Goal: Task Accomplishment & Management: Manage account settings

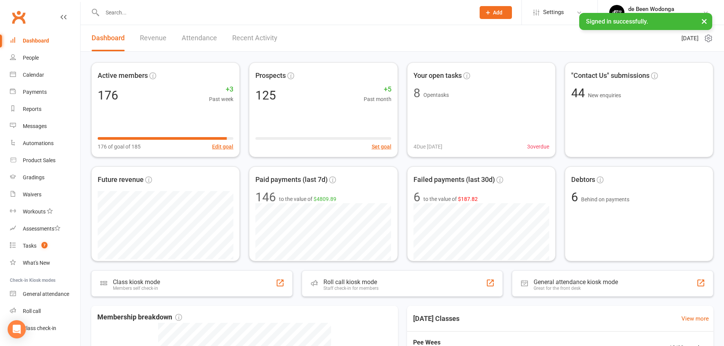
click at [149, 14] on input "text" at bounding box center [285, 12] width 370 height 11
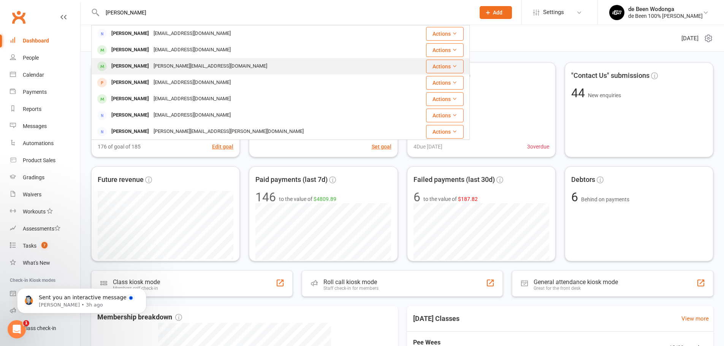
type input "[PERSON_NAME]"
click at [127, 65] on div "[PERSON_NAME]" at bounding box center [130, 66] width 42 height 11
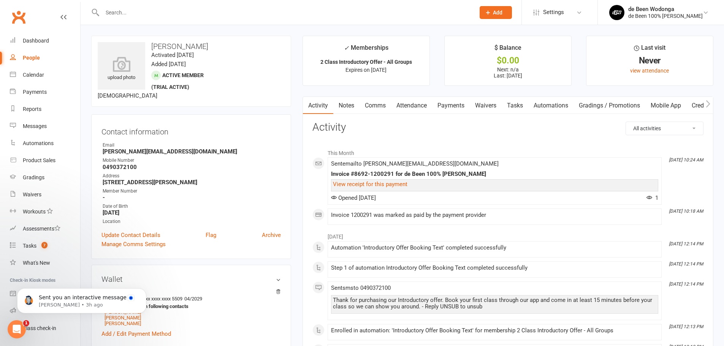
click at [403, 110] on link "Attendance" at bounding box center [411, 105] width 41 height 17
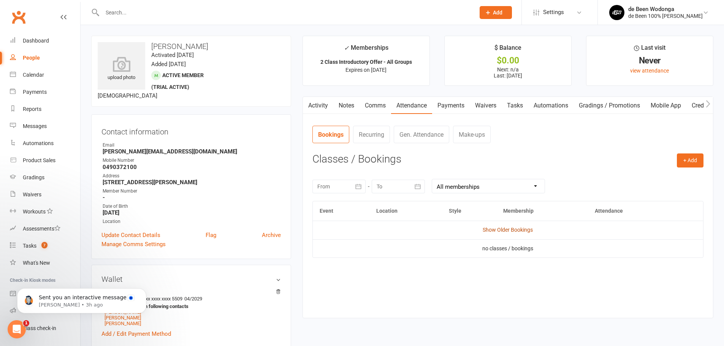
click at [506, 233] on link "Show Older Bookings" at bounding box center [508, 230] width 50 height 6
click at [25, 245] on div "Tasks" at bounding box center [30, 246] width 14 height 6
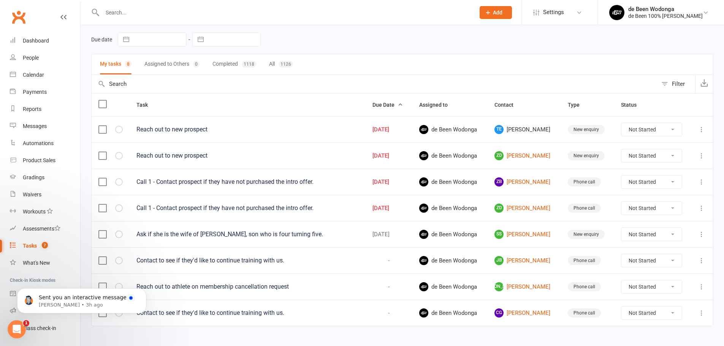
scroll to position [38, 0]
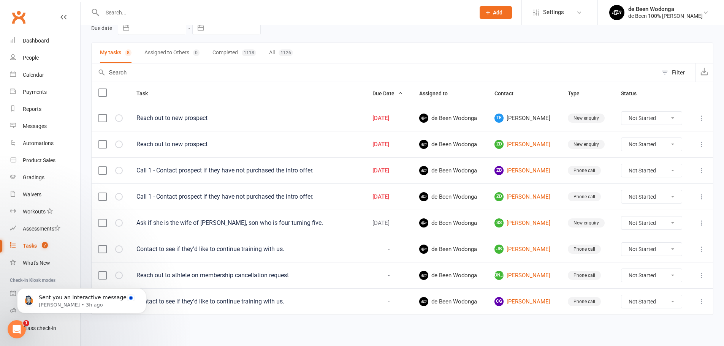
click at [105, 274] on html "Sent you an interactive message [PERSON_NAME] • 3h ago" at bounding box center [82, 298] width 152 height 53
click at [701, 275] on icon at bounding box center [702, 276] width 8 height 8
click at [633, 321] on link "Delete" at bounding box center [662, 320] width 75 height 15
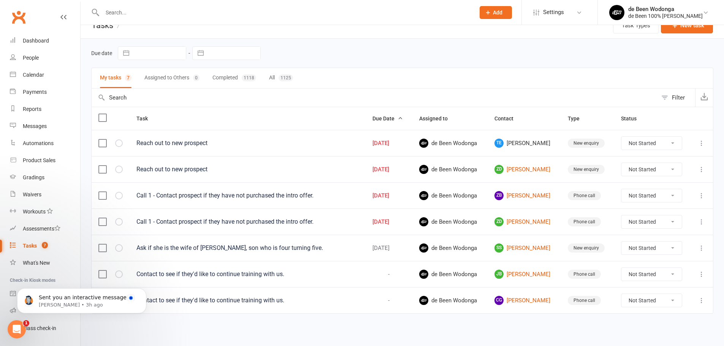
scroll to position [13, 0]
click at [54, 301] on span "Sent you an interactive message" at bounding box center [83, 297] width 88 height 6
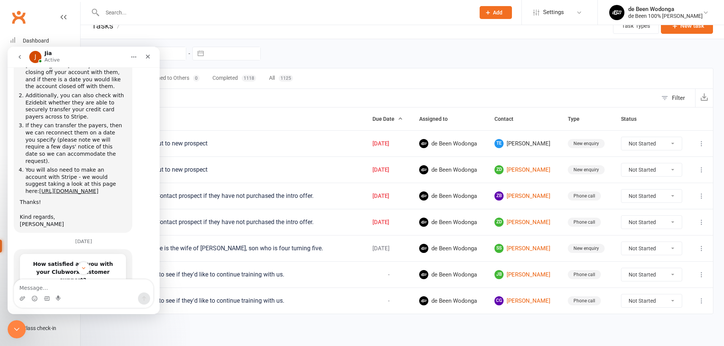
scroll to position [737, 0]
click at [11, 332] on icon "Close Intercom Messenger" at bounding box center [15, 328] width 9 height 9
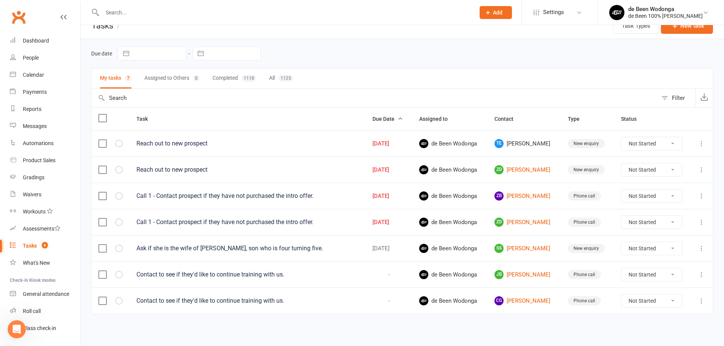
click at [122, 11] on input "text" at bounding box center [285, 12] width 370 height 11
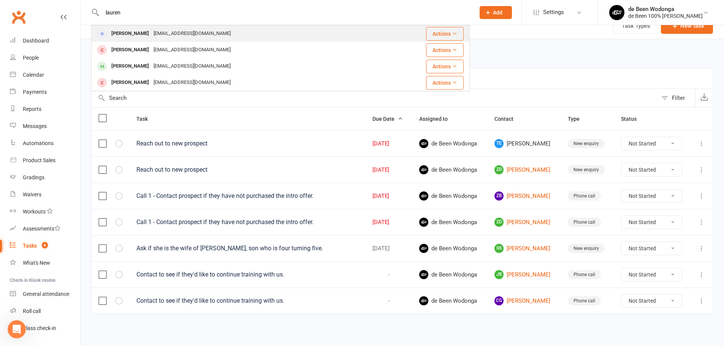
type input "lauren"
click at [133, 39] on div "[PERSON_NAME]" at bounding box center [130, 33] width 42 height 11
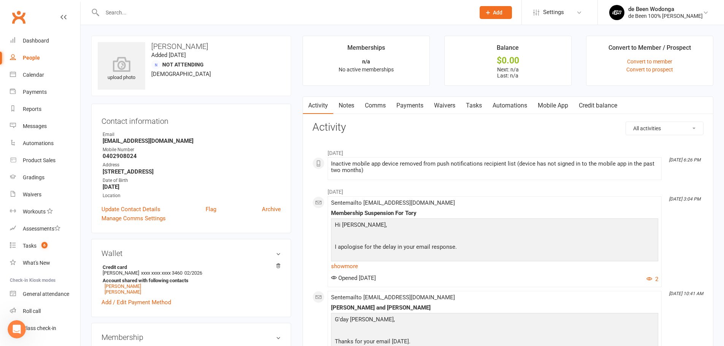
click at [378, 110] on link "Comms" at bounding box center [375, 105] width 32 height 17
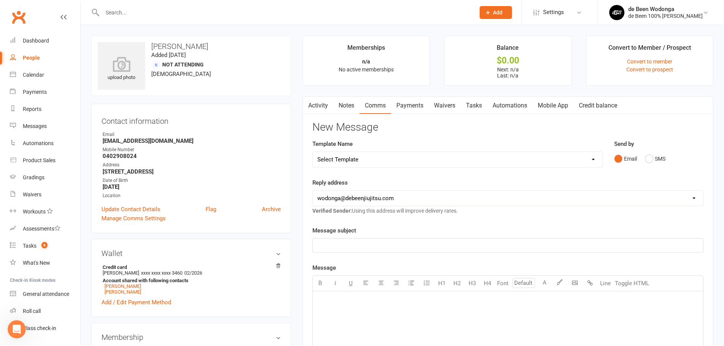
click at [344, 244] on p "﻿" at bounding box center [507, 245] width 381 height 9
click at [376, 324] on div "﻿" at bounding box center [508, 348] width 390 height 114
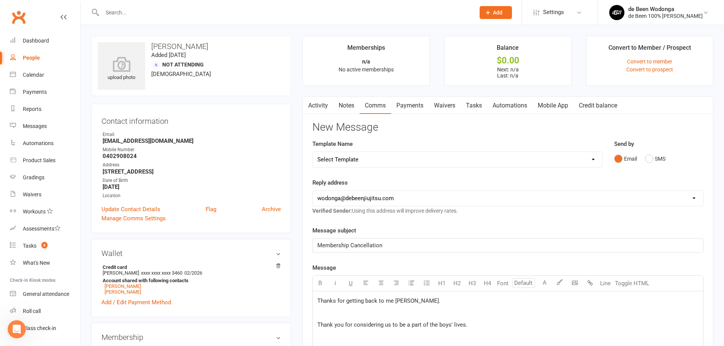
click at [488, 329] on p "Thank you for considering us to be a part of the boys' lives." at bounding box center [507, 324] width 381 height 9
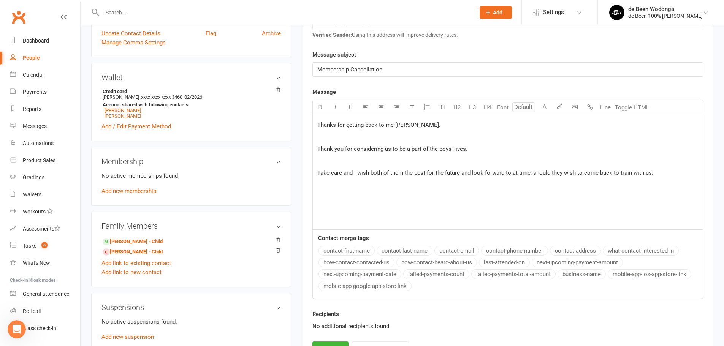
click at [578, 175] on span "Take care and I wish both of them the best for the future and look forward to a…" at bounding box center [485, 172] width 336 height 7
click at [668, 172] on p "Take care and I wish both of them the best for the future and look forward to a…" at bounding box center [507, 172] width 381 height 9
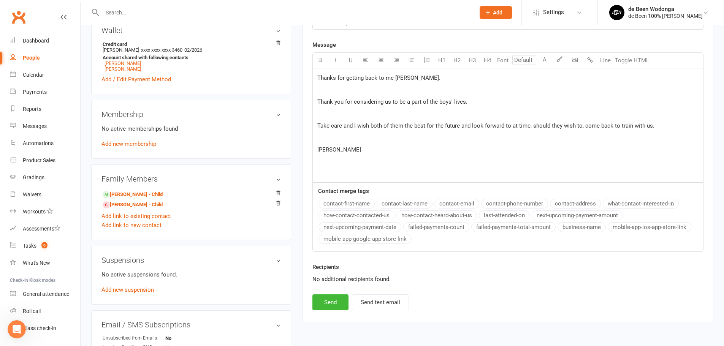
scroll to position [328, 0]
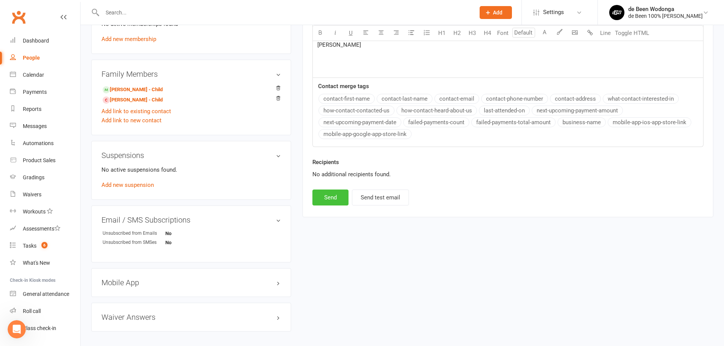
click at [329, 201] on button "Send" at bounding box center [330, 198] width 36 height 16
click at [143, 11] on input "text" at bounding box center [285, 12] width 370 height 11
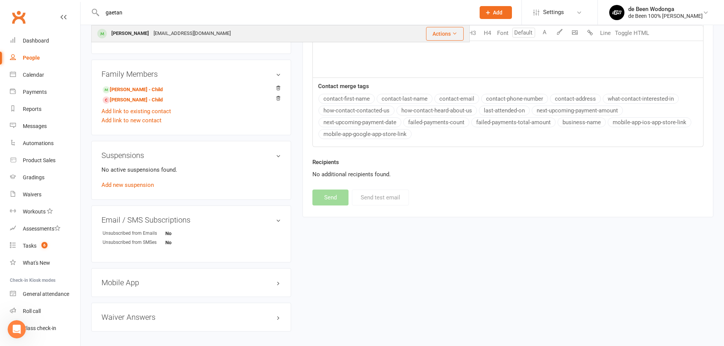
type input "gaetan"
click at [131, 34] on div "[PERSON_NAME]" at bounding box center [130, 33] width 42 height 11
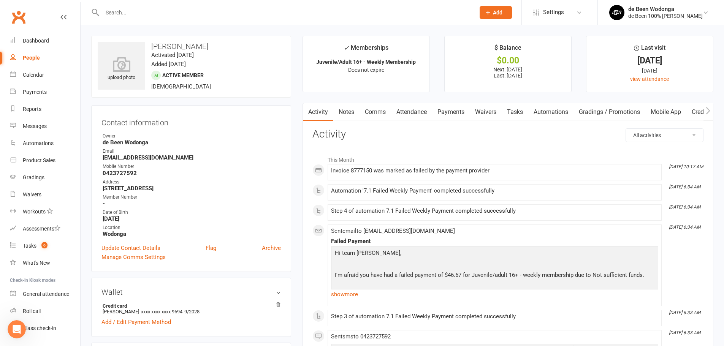
click at [451, 110] on link "Payments" at bounding box center [451, 111] width 38 height 17
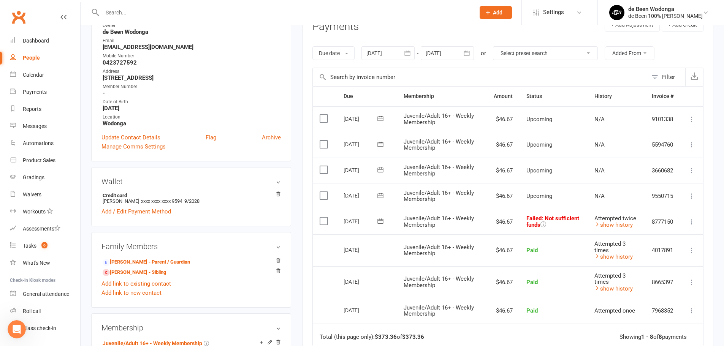
scroll to position [114, 0]
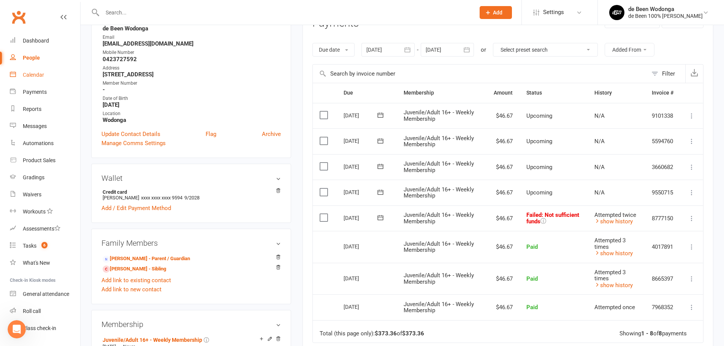
click at [35, 73] on div "Calendar" at bounding box center [33, 75] width 21 height 6
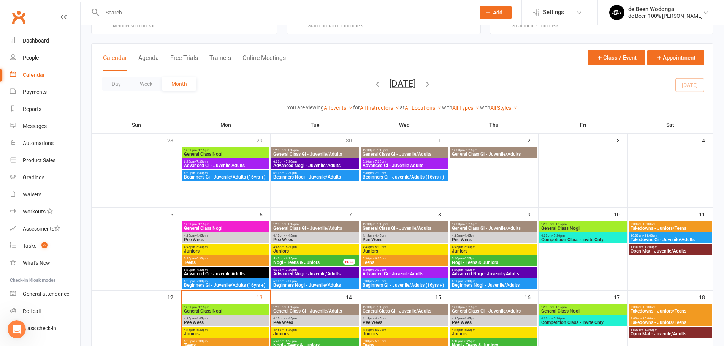
scroll to position [114, 0]
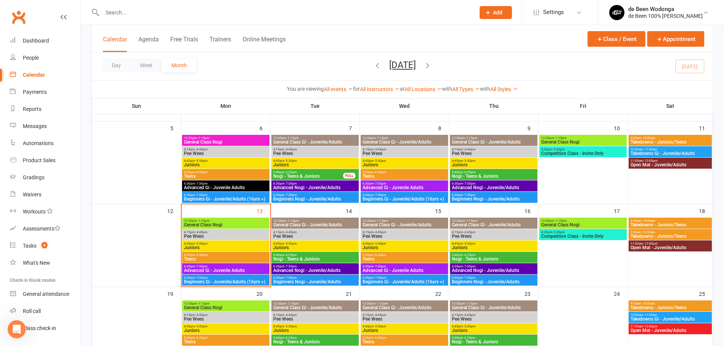
click at [202, 237] on span "Pee Wees" at bounding box center [226, 236] width 84 height 5
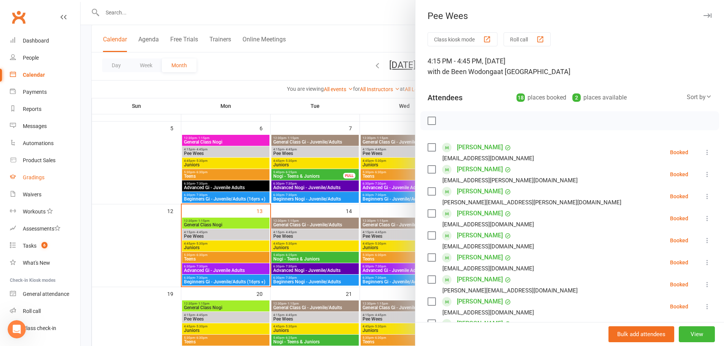
click at [38, 177] on div "Gradings" at bounding box center [34, 177] width 22 height 6
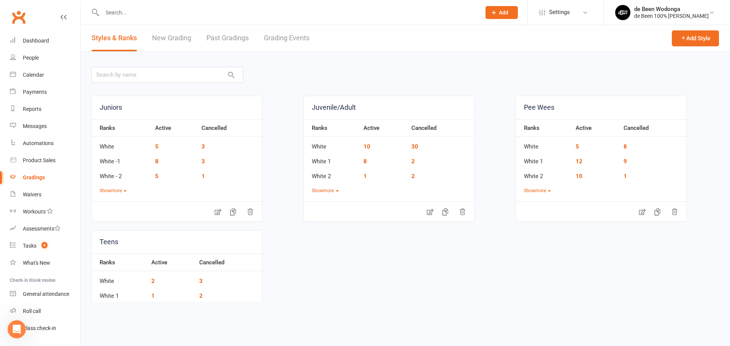
click at [179, 41] on link "New Grading" at bounding box center [171, 38] width 39 height 26
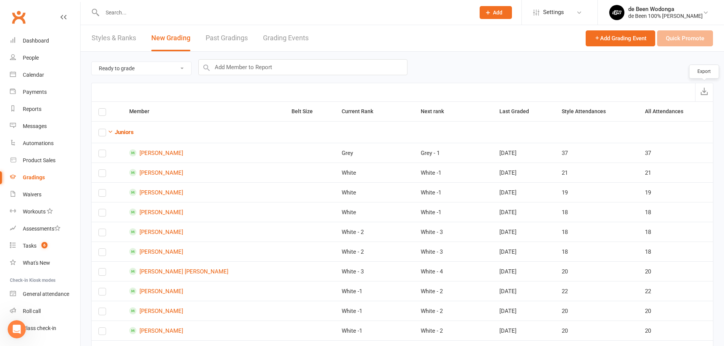
click at [707, 94] on icon "submit" at bounding box center [704, 91] width 8 height 8
click at [124, 4] on div at bounding box center [280, 12] width 378 height 25
click at [121, 16] on input "text" at bounding box center [285, 12] width 370 height 11
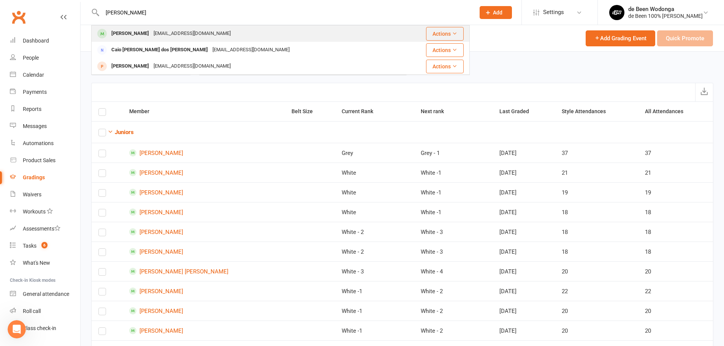
type input "[PERSON_NAME]"
click at [139, 38] on div "[PERSON_NAME]" at bounding box center [130, 33] width 42 height 11
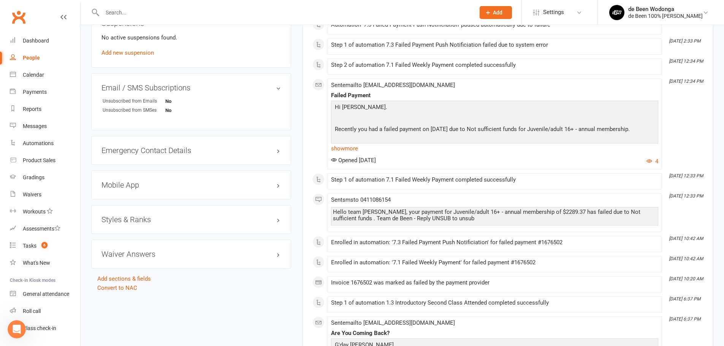
scroll to position [570, 0]
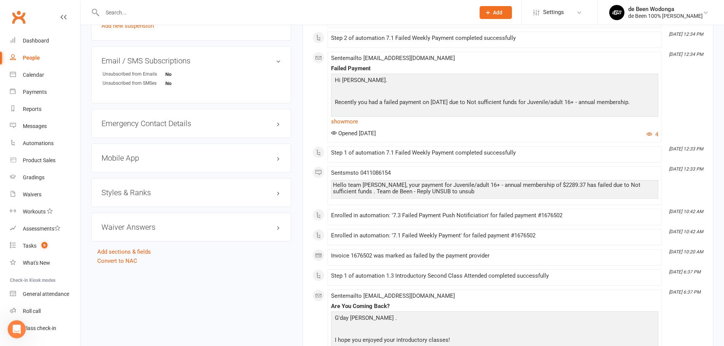
click at [136, 195] on h3 "Styles & Ranks" at bounding box center [190, 192] width 179 height 8
click at [120, 219] on link "Add new style" at bounding box center [118, 222] width 35 height 7
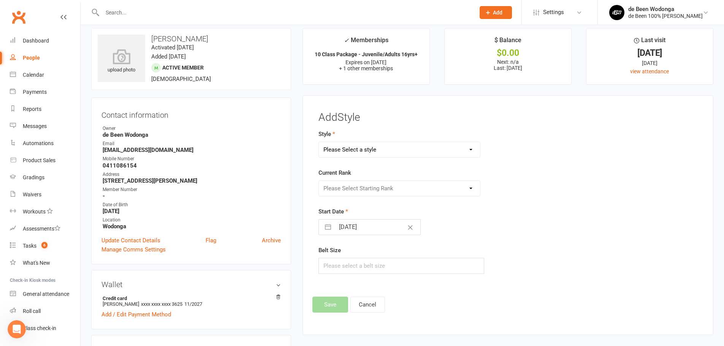
scroll to position [0, 0]
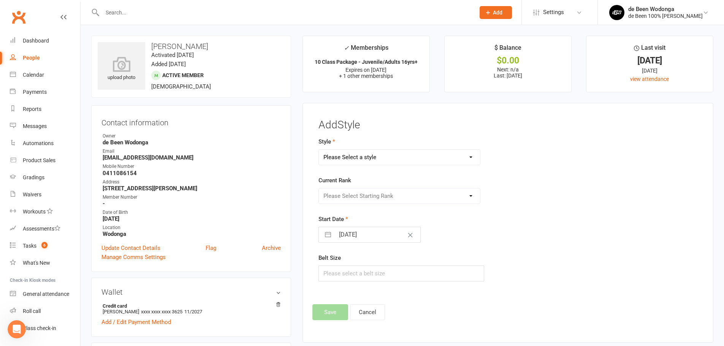
click at [362, 160] on select "Please Select a style Juniors Juvenile/Adult Pee Wees Teens" at bounding box center [399, 157] width 161 height 15
select select "3134"
click at [319, 150] on select "Please Select a style Juniors Juvenile/Adult Pee Wees Teens" at bounding box center [399, 157] width 161 height 15
click at [348, 193] on select "Please Select Starting Rank White White 1 White 2 White 3 White 4 Blue Blue 1 B…" at bounding box center [399, 195] width 161 height 15
select select "34850"
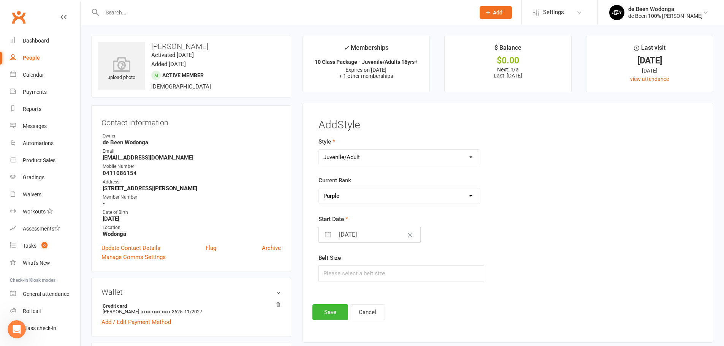
click at [319, 188] on select "Please Select Starting Rank White White 1 White 2 White 3 White 4 Blue Blue 1 B…" at bounding box center [399, 195] width 161 height 15
click at [363, 238] on input "[DATE]" at bounding box center [377, 234] width 85 height 15
select select "8"
select select "2025"
select select "9"
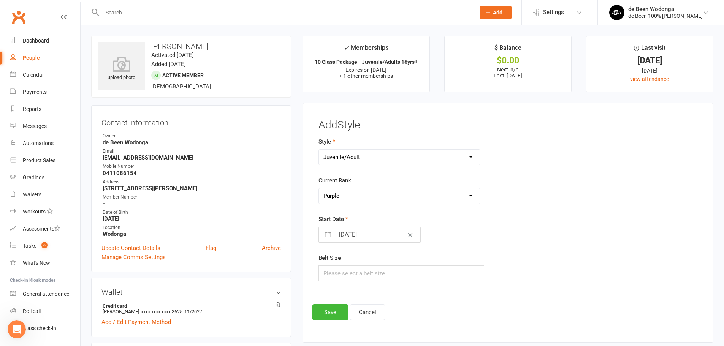
select select "2025"
select select "10"
select select "2025"
click at [332, 263] on icon "Move backward to switch to the previous month." at bounding box center [334, 264] width 7 height 7
select select "7"
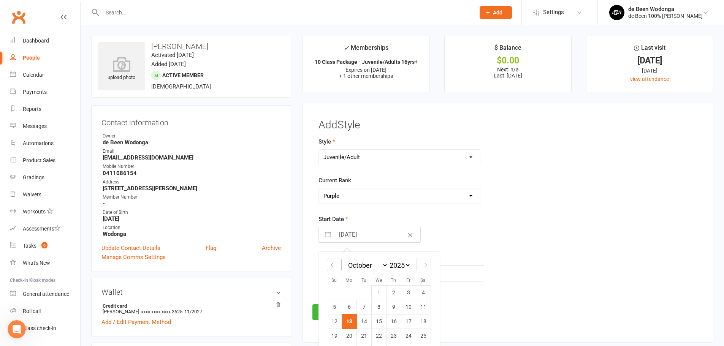
select select "2025"
click at [332, 263] on icon "Move backward to switch to the previous month." at bounding box center [334, 264] width 7 height 7
select select "6"
select select "2025"
click at [332, 263] on icon "Move backward to switch to the previous month." at bounding box center [334, 264] width 7 height 7
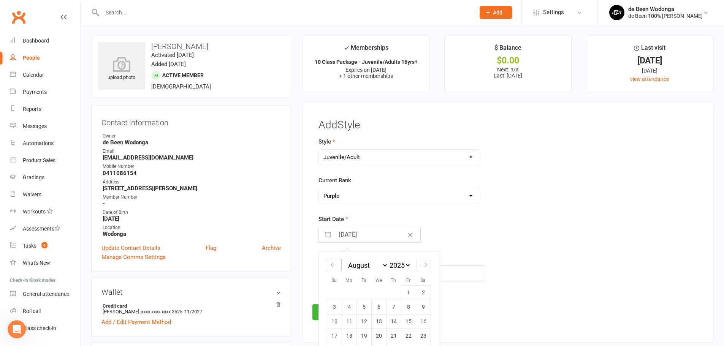
select select "5"
select select "2025"
click at [332, 263] on icon "Move backward to switch to the previous month." at bounding box center [334, 264] width 7 height 7
select select "4"
select select "2025"
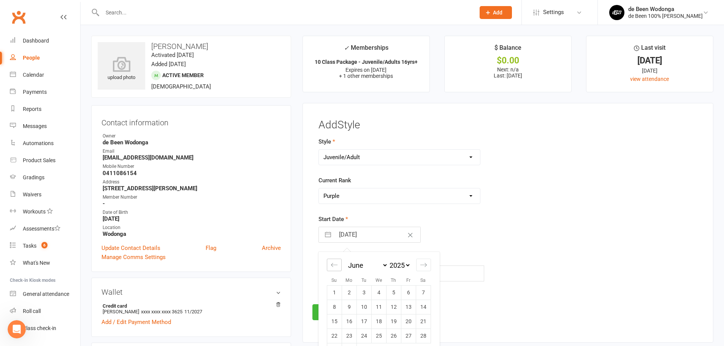
click at [332, 263] on icon "Move backward to switch to the previous month." at bounding box center [334, 264] width 7 height 7
select select "3"
select select "2025"
click at [332, 263] on icon "Move backward to switch to the previous month." at bounding box center [334, 264] width 7 height 7
select select "2"
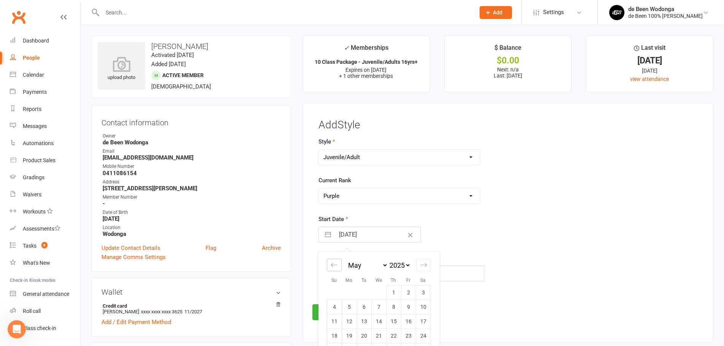
select select "2025"
click at [332, 263] on icon "Move backward to switch to the previous month." at bounding box center [334, 264] width 7 height 7
select select "1"
select select "2025"
click at [332, 263] on icon "Move backward to switch to the previous month." at bounding box center [334, 264] width 7 height 7
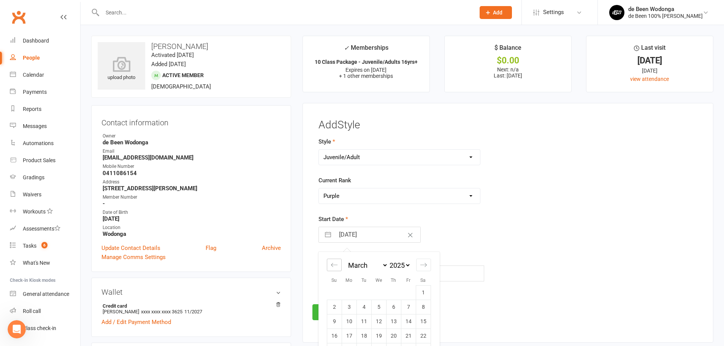
select select "2025"
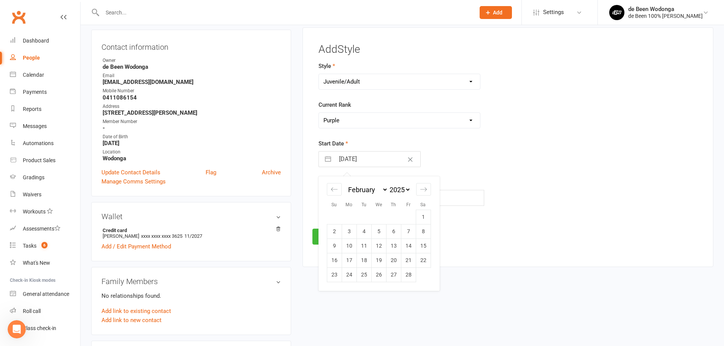
scroll to position [76, 0]
click at [376, 274] on td "26" at bounding box center [378, 274] width 15 height 14
type input "[DATE]"
click at [326, 232] on button "Save" at bounding box center [330, 236] width 36 height 16
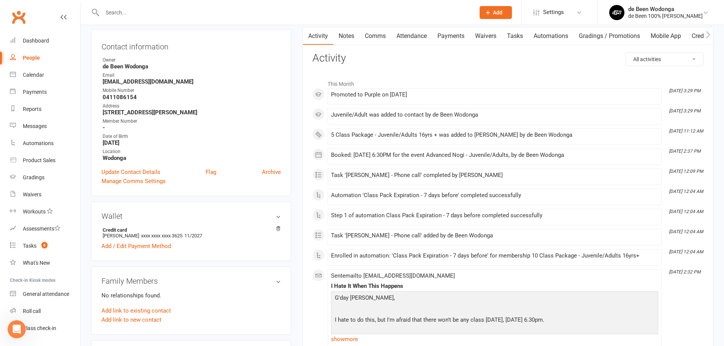
click at [160, 11] on input "text" at bounding box center [285, 12] width 370 height 11
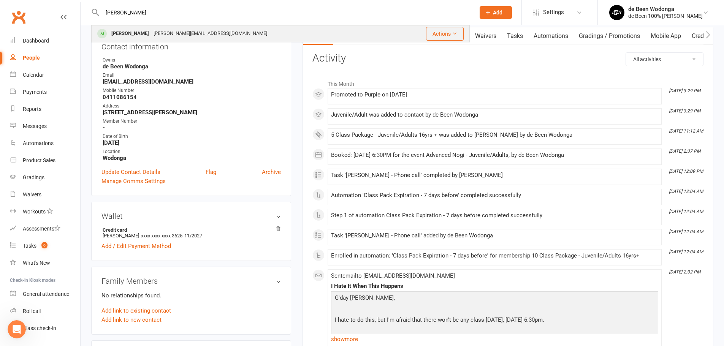
type input "[PERSON_NAME]"
click at [137, 32] on div "[PERSON_NAME]" at bounding box center [130, 33] width 42 height 11
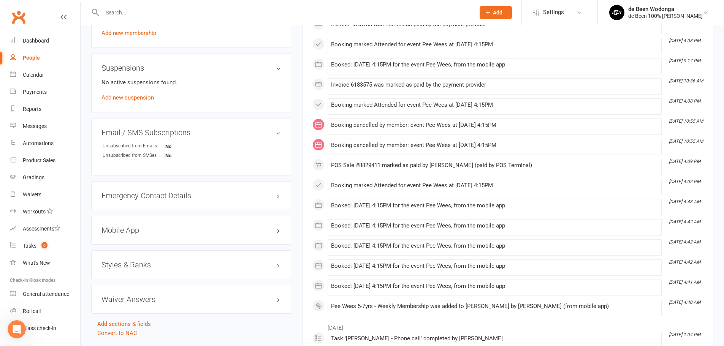
scroll to position [456, 0]
click at [130, 264] on h3 "Styles & Ranks" at bounding box center [190, 264] width 179 height 8
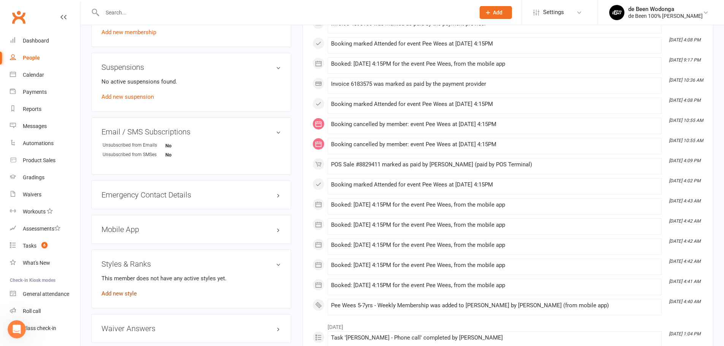
click at [120, 293] on link "Add new style" at bounding box center [118, 293] width 35 height 7
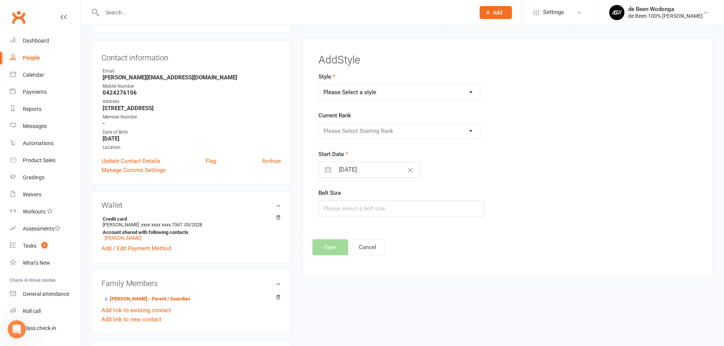
scroll to position [0, 0]
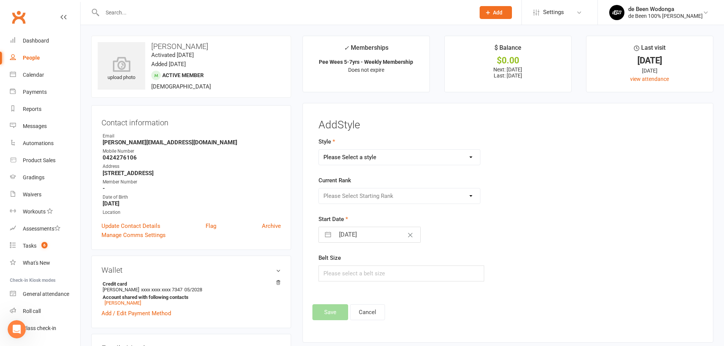
click at [367, 158] on select "Please Select a style Juniors Juvenile/Adult Pee Wees Teens" at bounding box center [399, 157] width 161 height 15
select select "3135"
click at [319, 150] on select "Please Select a style Juniors Juvenile/Adult Pee Wees Teens" at bounding box center [399, 157] width 161 height 15
click at [332, 192] on select "Please Select Starting Rank White White 1 White 2 White 3 White 4 Grey/White Gr…" at bounding box center [399, 195] width 161 height 15
select select "34852"
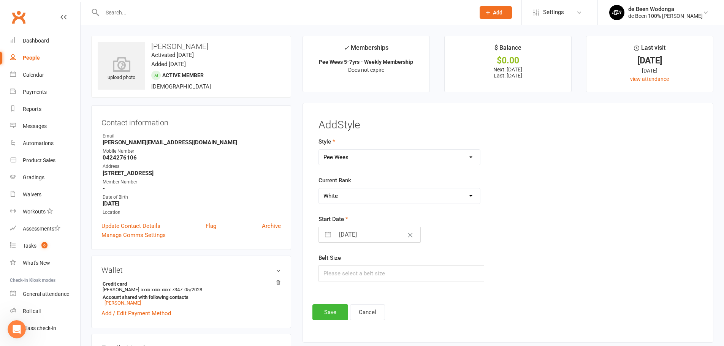
click at [319, 188] on select "Please Select Starting Rank White White 1 White 2 White 3 White 4 Grey/White Gr…" at bounding box center [399, 195] width 161 height 15
click at [361, 236] on input "[DATE]" at bounding box center [377, 234] width 85 height 15
select select "8"
select select "2025"
select select "9"
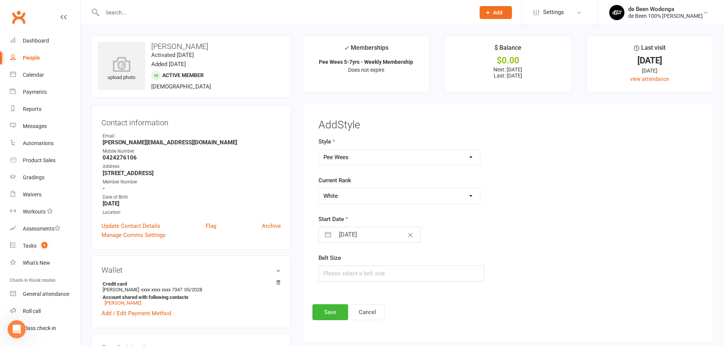
select select "2025"
select select "10"
select select "2025"
click at [338, 262] on div "Move backward to switch to the previous month." at bounding box center [334, 265] width 15 height 13
select select "7"
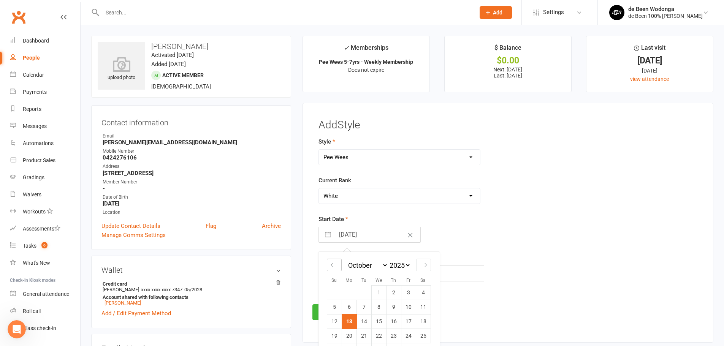
select select "2025"
click at [338, 262] on div "Move backward to switch to the previous month." at bounding box center [334, 265] width 15 height 13
select select "6"
select select "2025"
click at [338, 262] on div "Move backward to switch to the previous month." at bounding box center [334, 265] width 15 height 13
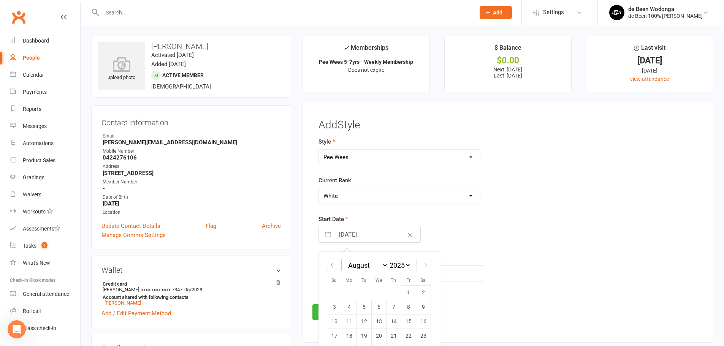
select select "5"
select select "2025"
click at [338, 261] on div "Move backward to switch to the previous month." at bounding box center [334, 265] width 15 height 13
select select "3"
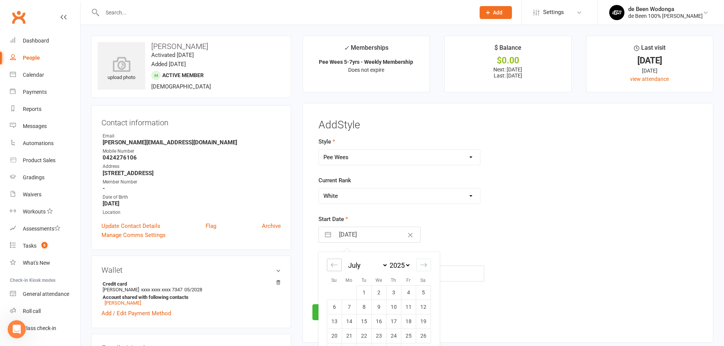
select select "2025"
select select "4"
select select "2025"
click at [338, 261] on div "Move backward to switch to the previous month." at bounding box center [334, 265] width 15 height 13
select select "2"
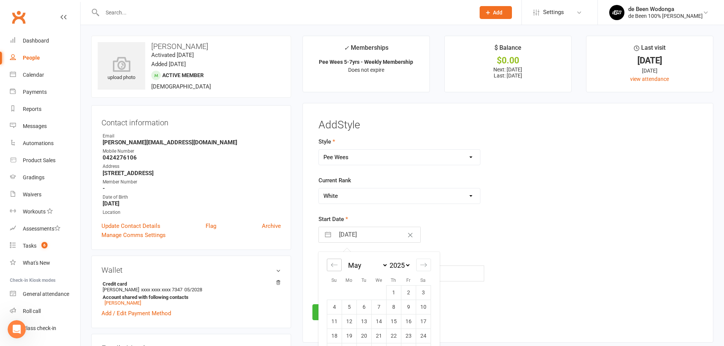
select select "2025"
click at [338, 261] on div "Move backward to switch to the previous month." at bounding box center [334, 265] width 15 height 13
select select "1"
select select "2025"
click at [338, 261] on div "Move backward to switch to the previous month." at bounding box center [334, 265] width 15 height 13
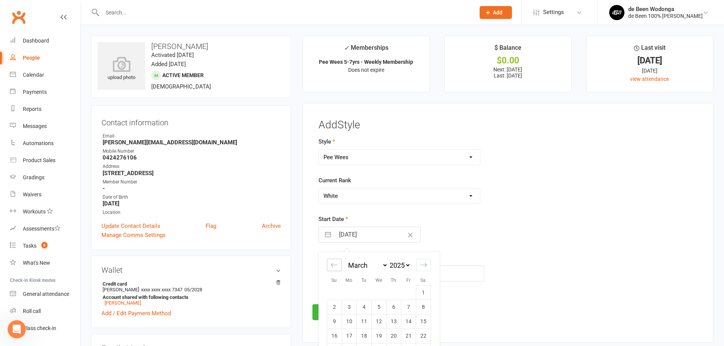
select select "2025"
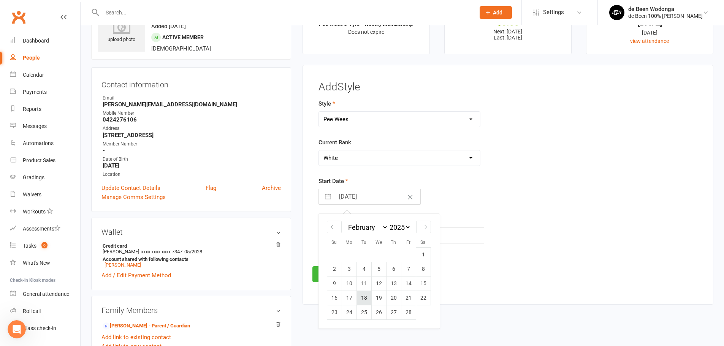
click at [366, 298] on td "18" at bounding box center [363, 298] width 15 height 14
type input "[DATE]"
click at [334, 282] on button "Save" at bounding box center [330, 274] width 36 height 16
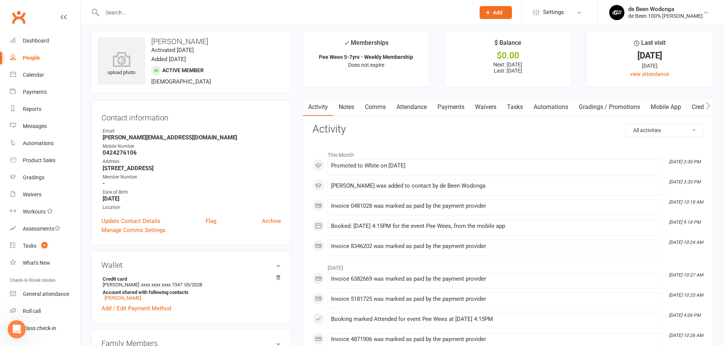
scroll to position [0, 0]
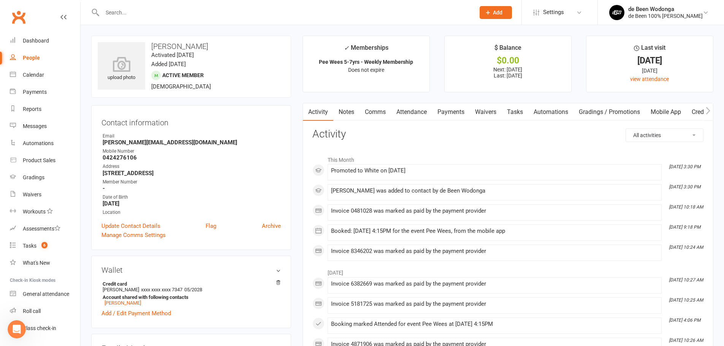
click at [141, 8] on input "text" at bounding box center [285, 12] width 370 height 11
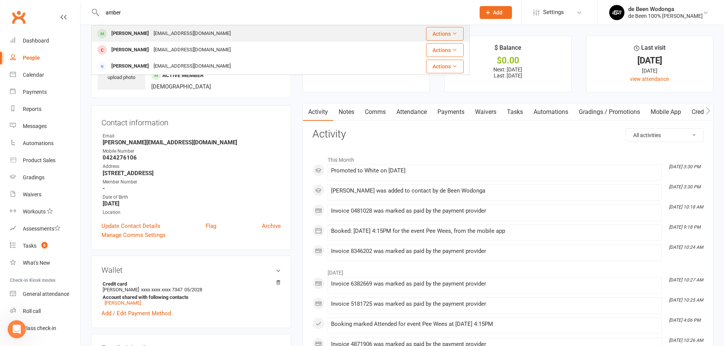
type input "amber"
click at [136, 32] on div "[PERSON_NAME]" at bounding box center [130, 33] width 42 height 11
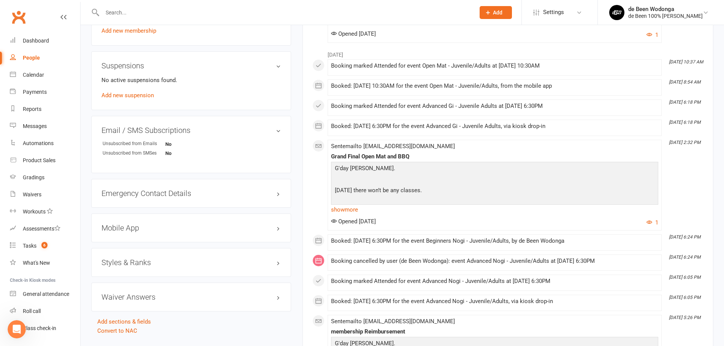
scroll to position [456, 0]
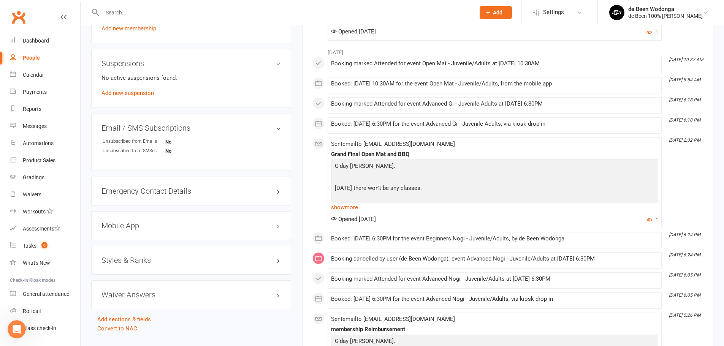
click at [146, 264] on h3 "Styles & Ranks" at bounding box center [190, 260] width 179 height 8
click at [121, 289] on link "Add new style" at bounding box center [118, 289] width 35 height 7
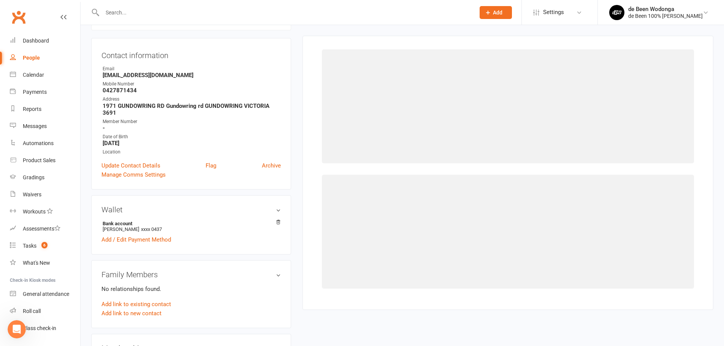
scroll to position [65, 0]
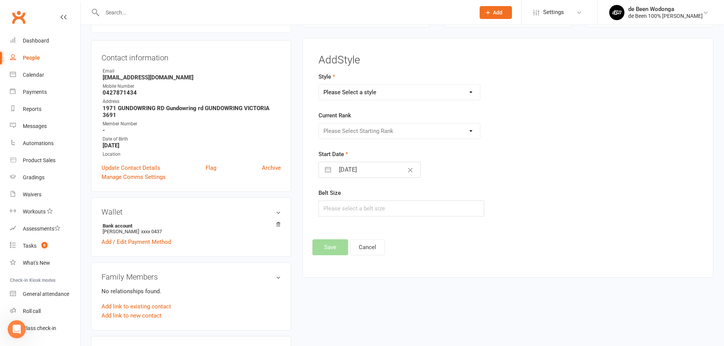
click at [361, 90] on select "Please Select a style Juniors Juvenile/Adult Pee Wees Teens" at bounding box center [399, 92] width 161 height 15
select select "3134"
click at [319, 85] on select "Please Select a style Juniors Juvenile/Adult Pee Wees Teens" at bounding box center [399, 92] width 161 height 15
click at [364, 130] on select "Please Select Starting Rank White White 1 White 2 White 3 White 4 Blue Blue 1 B…" at bounding box center [399, 130] width 161 height 15
select select "34842"
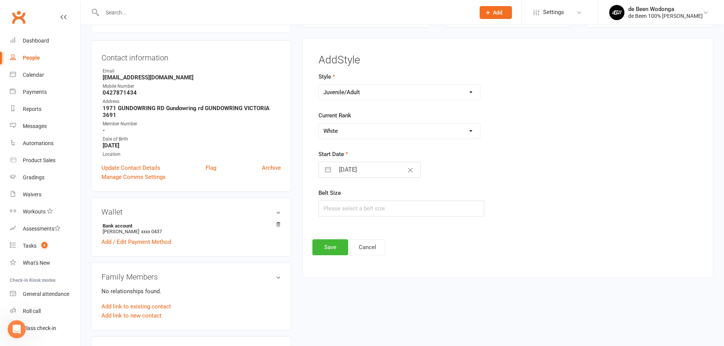
click at [319, 123] on select "Please Select Starting Rank White White 1 White 2 White 3 White 4 Blue Blue 1 B…" at bounding box center [399, 130] width 161 height 15
select select "8"
select select "2025"
select select "9"
select select "2025"
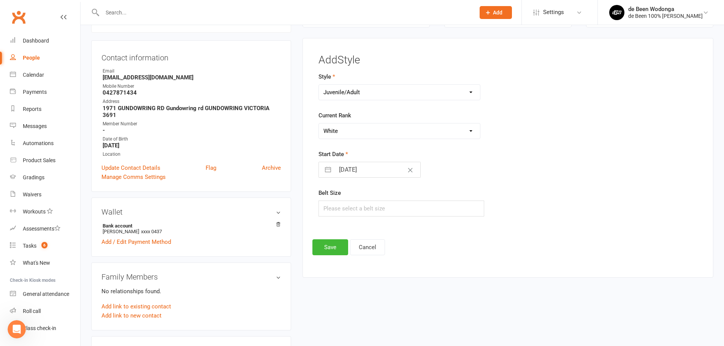
select select "10"
select select "2025"
click at [362, 168] on input "[DATE]" at bounding box center [377, 169] width 85 height 15
click at [331, 202] on icon "Move backward to switch to the previous month." at bounding box center [334, 199] width 7 height 7
select select "7"
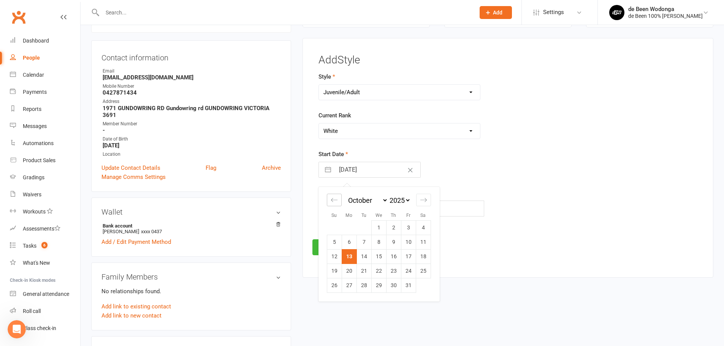
select select "2025"
click at [331, 202] on icon "Move backward to switch to the previous month." at bounding box center [334, 199] width 7 height 7
select select "5"
select select "2025"
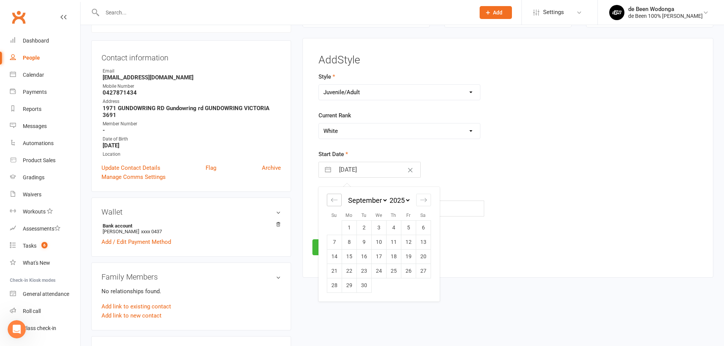
select select "6"
select select "2025"
click at [331, 202] on icon "Move backward to switch to the previous month." at bounding box center [334, 199] width 7 height 7
select select "4"
select select "2025"
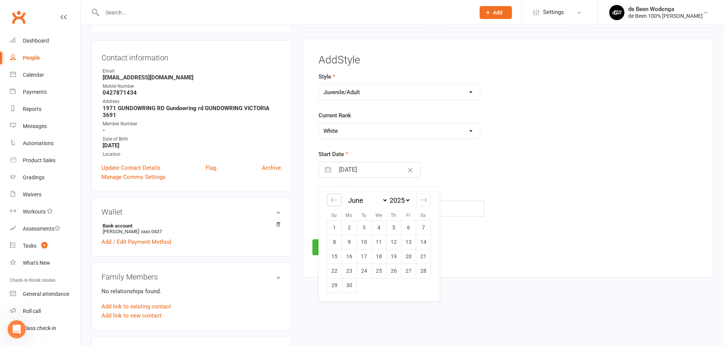
click at [331, 202] on icon "Move backward to switch to the previous month." at bounding box center [334, 199] width 7 height 7
select select "3"
select select "2025"
click at [331, 202] on icon "Move backward to switch to the previous month." at bounding box center [334, 199] width 7 height 7
select select "2"
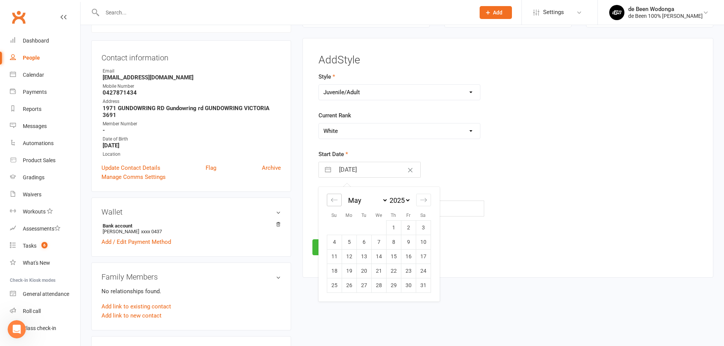
select select "2025"
click at [331, 202] on icon "Move backward to switch to the previous month." at bounding box center [334, 199] width 7 height 7
select select "1"
select select "2025"
click at [350, 265] on td "17" at bounding box center [349, 271] width 15 height 14
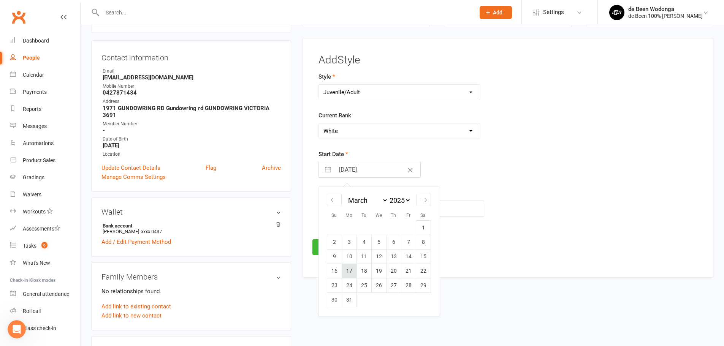
type input "[DATE]"
click at [331, 251] on button "Save" at bounding box center [330, 247] width 36 height 16
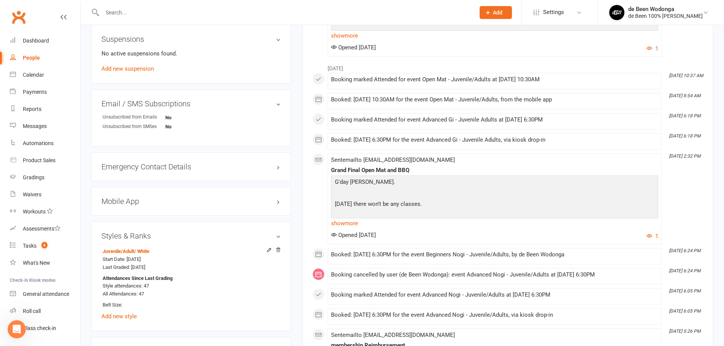
scroll to position [483, 0]
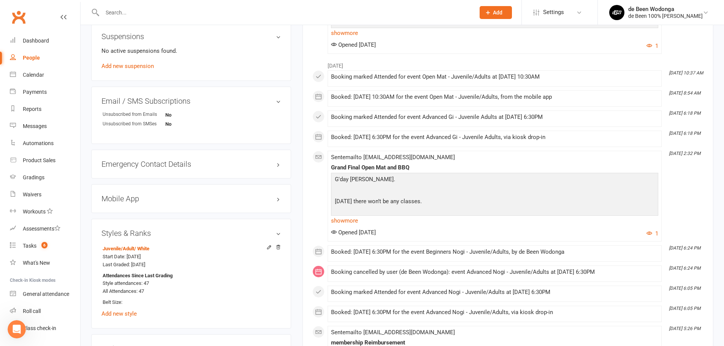
click at [133, 8] on input "text" at bounding box center [285, 12] width 370 height 11
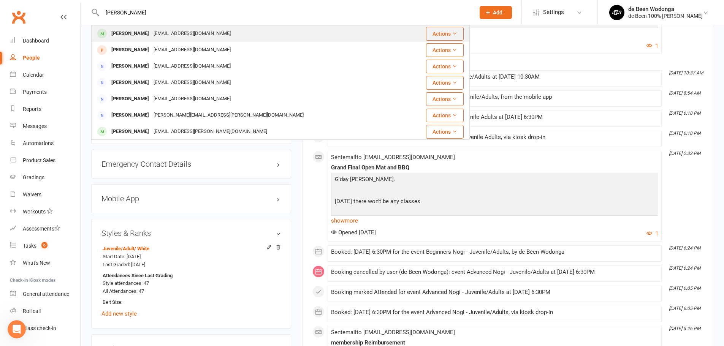
type input "[PERSON_NAME]"
click at [125, 35] on div "[PERSON_NAME]" at bounding box center [130, 33] width 42 height 11
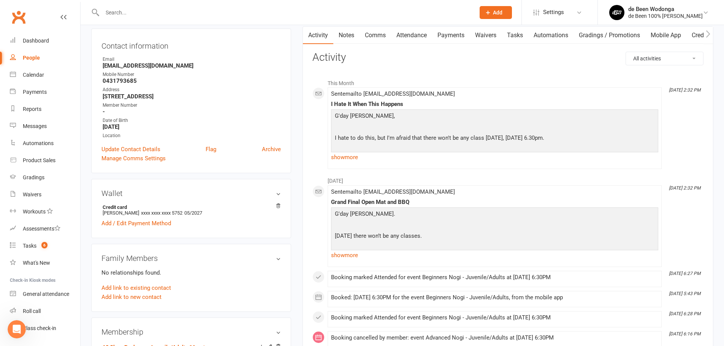
scroll to position [76, 0]
click at [409, 36] on link "Attendance" at bounding box center [411, 35] width 41 height 17
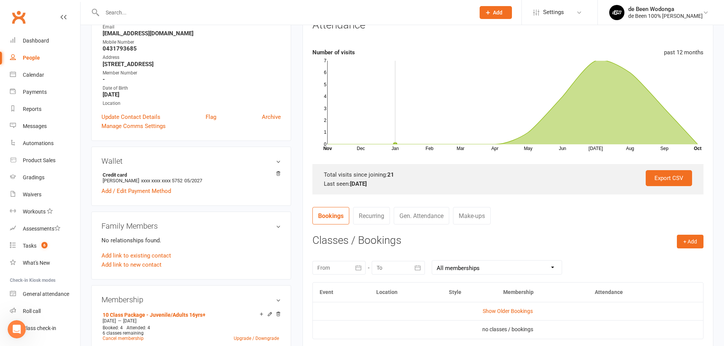
scroll to position [152, 0]
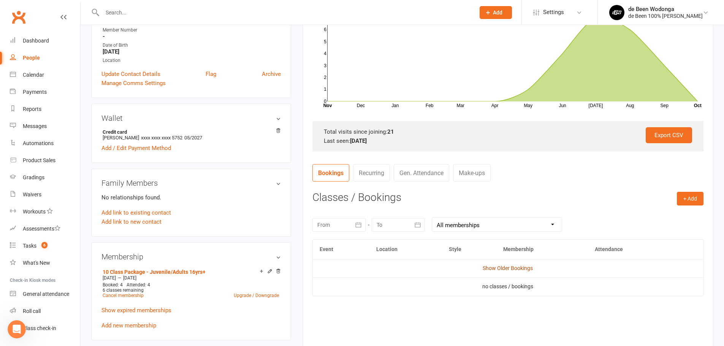
click at [511, 266] on link "Show Older Bookings" at bounding box center [508, 268] width 50 height 6
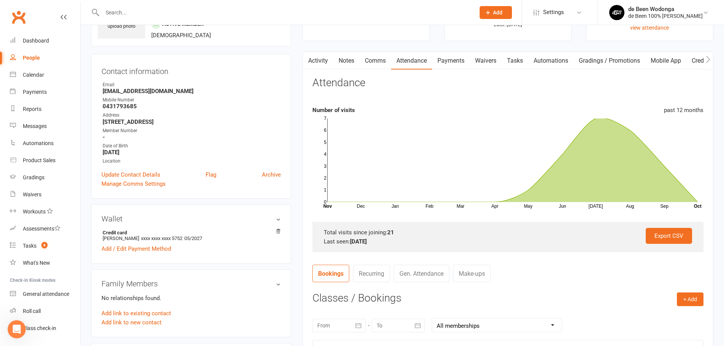
scroll to position [0, 0]
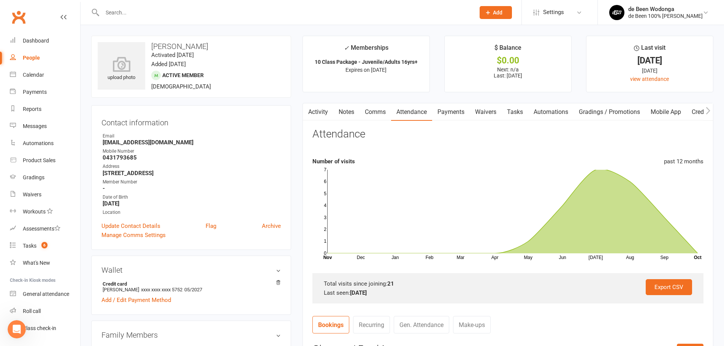
click at [386, 114] on link "Comms" at bounding box center [375, 111] width 32 height 17
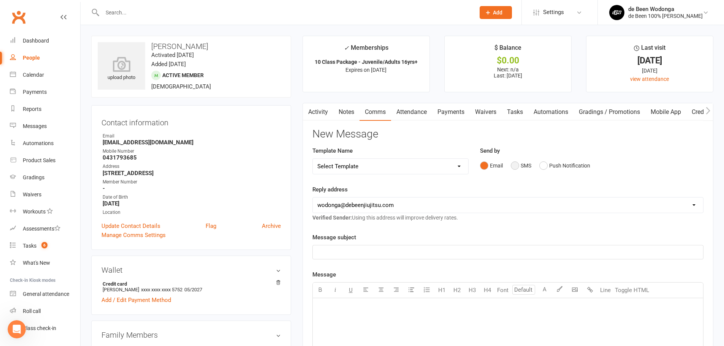
click at [516, 166] on button "SMS" at bounding box center [521, 165] width 21 height 14
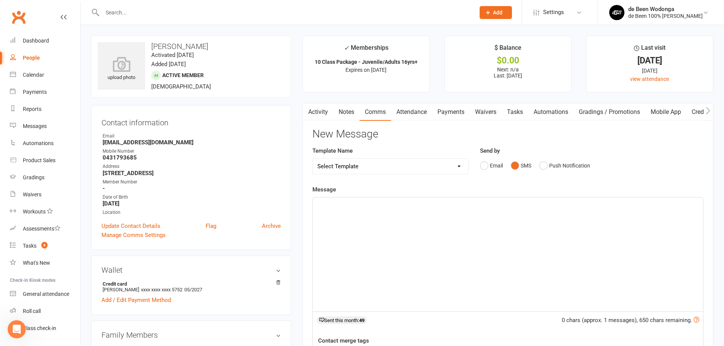
click at [481, 212] on div "﻿" at bounding box center [508, 255] width 390 height 114
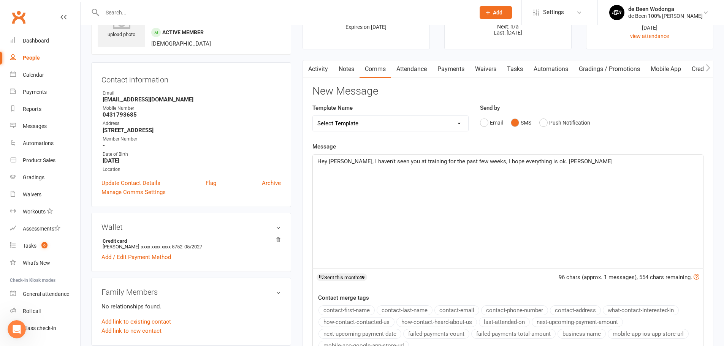
scroll to position [114, 0]
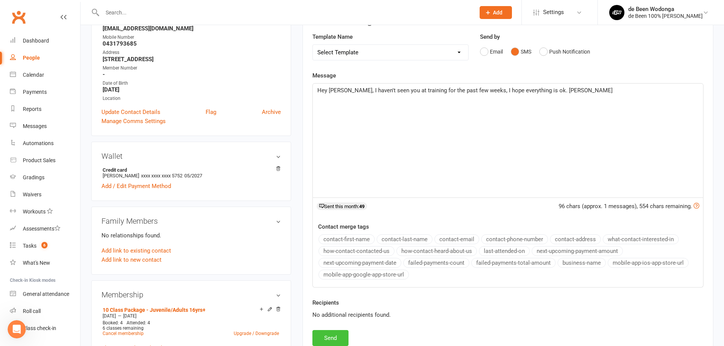
click at [327, 337] on button "Send" at bounding box center [330, 338] width 36 height 16
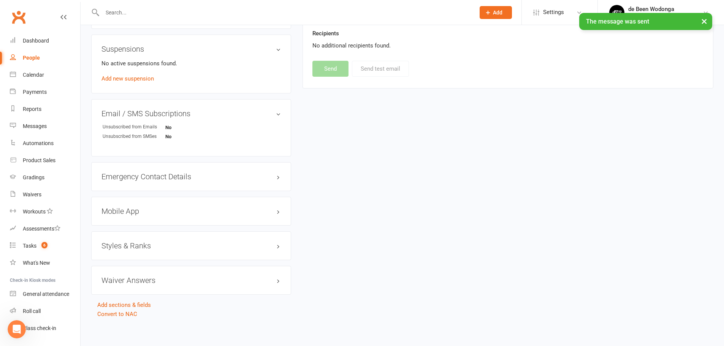
scroll to position [466, 0]
click at [137, 241] on h3 "Styles & Ranks" at bounding box center [190, 243] width 179 height 8
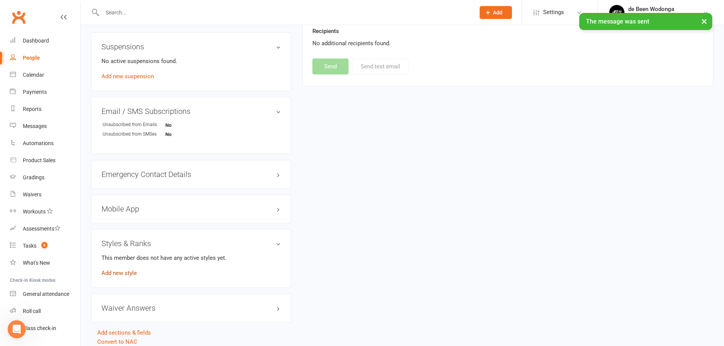
click at [123, 274] on link "Add new style" at bounding box center [118, 273] width 35 height 7
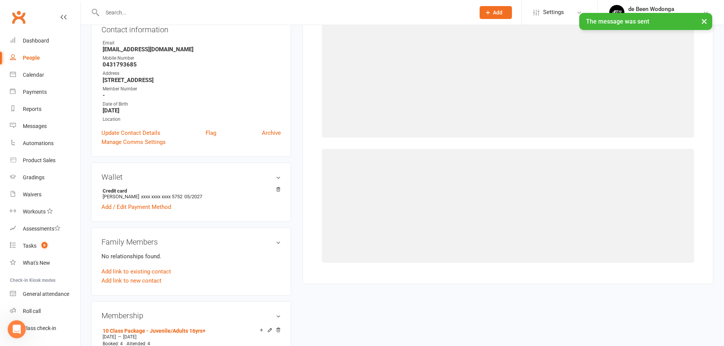
scroll to position [65, 0]
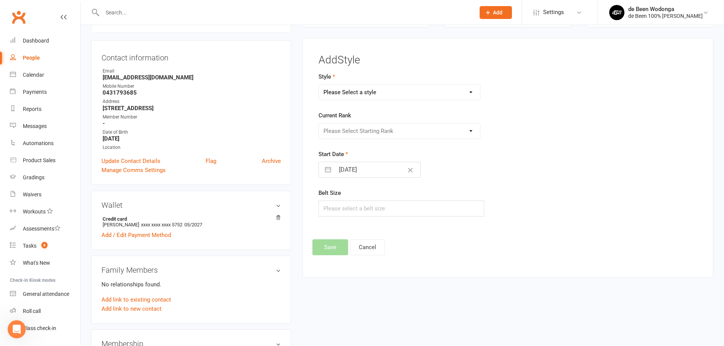
click at [362, 84] on div "Style Please Select a style Juniors Juvenile/Adult Pee Wees Teens" at bounding box center [442, 86] width 249 height 28
click at [355, 91] on select "Please Select a style Juniors Juvenile/Adult Pee Wees Teens" at bounding box center [399, 92] width 161 height 15
select select "3134"
click at [319, 85] on select "Please Select a style Juniors Juvenile/Adult Pee Wees Teens" at bounding box center [399, 92] width 161 height 15
click at [366, 135] on select "Please Select Starting Rank White White 1 White 2 White 3 White 4 Blue Blue 1 B…" at bounding box center [399, 130] width 161 height 15
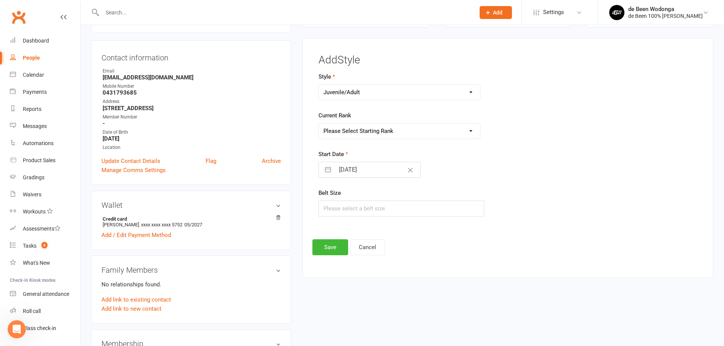
select select "34842"
click at [319, 123] on select "Please Select Starting Rank White White 1 White 2 White 3 White 4 Blue Blue 1 B…" at bounding box center [399, 130] width 161 height 15
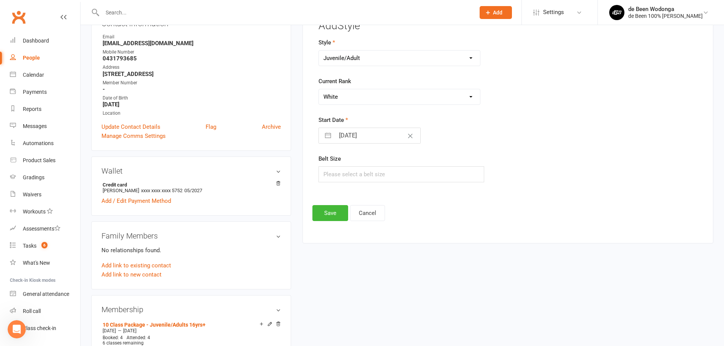
scroll to position [114, 0]
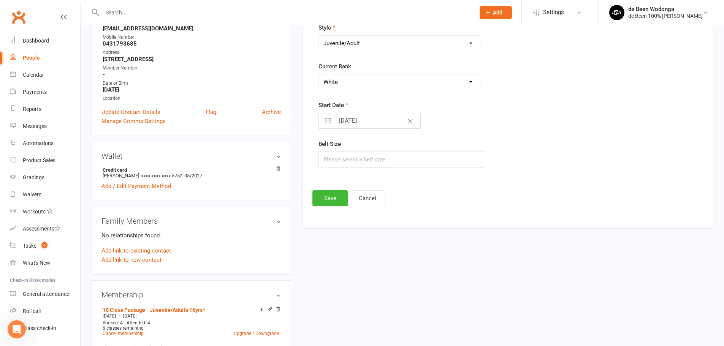
select select "8"
select select "2025"
select select "9"
select select "2025"
select select "10"
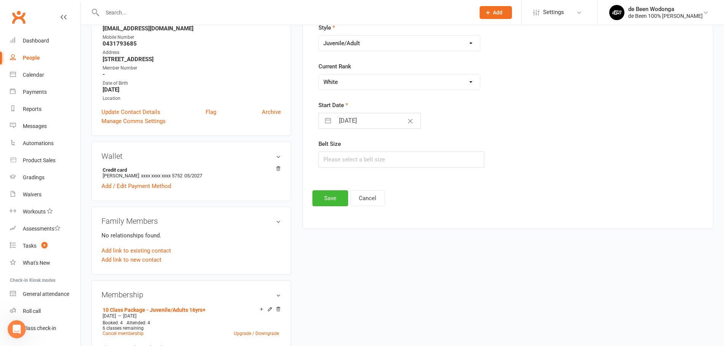
select select "2025"
click at [375, 117] on input "[DATE]" at bounding box center [377, 120] width 85 height 15
click at [339, 152] on div "Move backward to switch to the previous month." at bounding box center [334, 151] width 15 height 13
select select "7"
select select "2025"
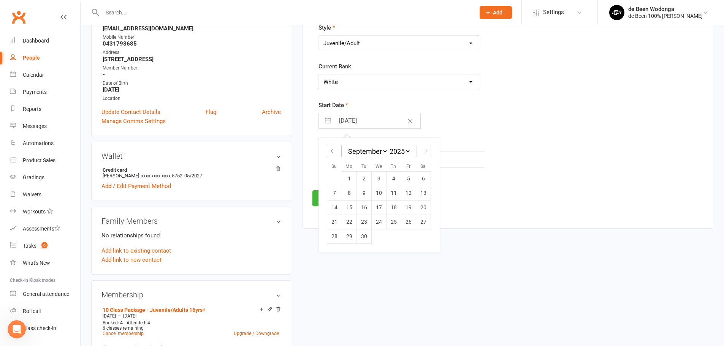
click at [339, 152] on div "Move backward to switch to the previous month." at bounding box center [334, 151] width 15 height 13
select select "6"
select select "2025"
click at [339, 152] on div "Move backward to switch to the previous month." at bounding box center [334, 151] width 15 height 13
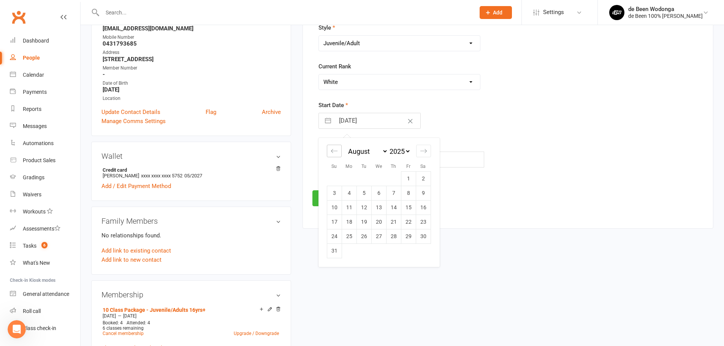
select select "4"
select select "2025"
select select "5"
select select "2025"
click at [339, 152] on div "Move backward to switch to the previous month." at bounding box center [334, 151] width 15 height 13
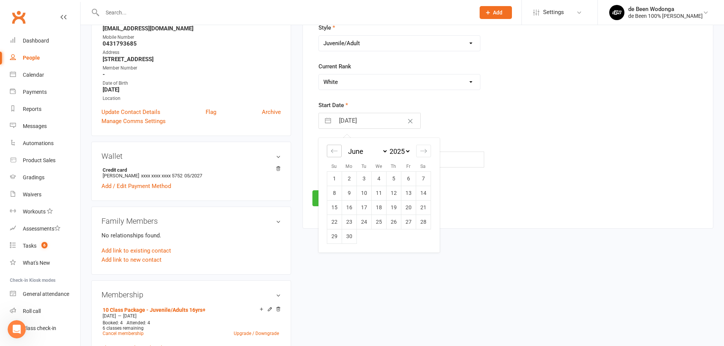
select select "3"
select select "2025"
click at [354, 209] on td "12" at bounding box center [349, 207] width 15 height 14
type input "[DATE]"
click at [332, 204] on button "Save" at bounding box center [330, 198] width 36 height 16
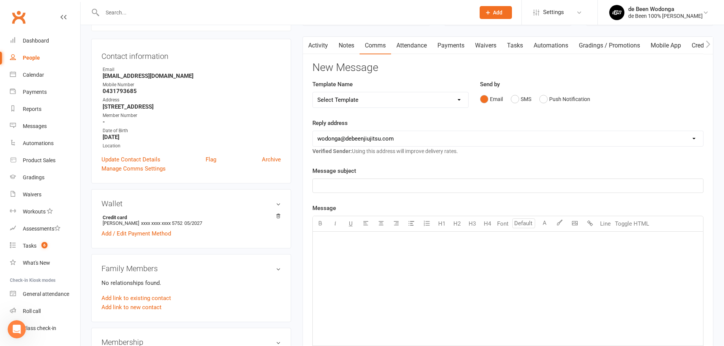
scroll to position [0, 0]
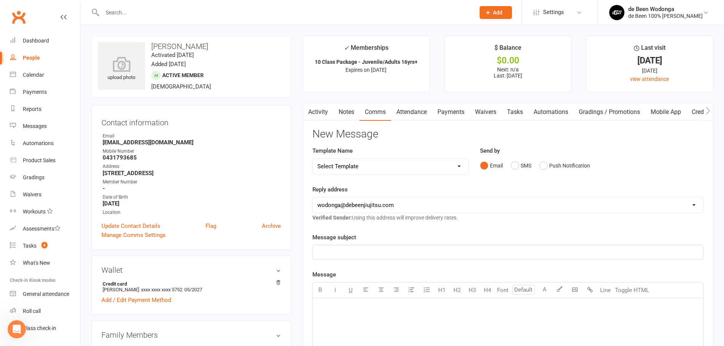
click at [151, 17] on input "text" at bounding box center [285, 12] width 370 height 11
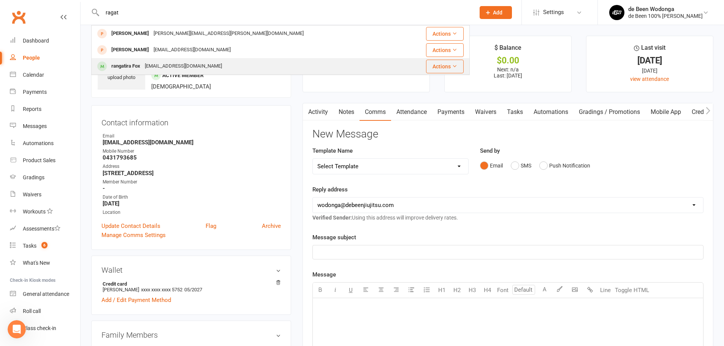
type input "ragat"
click at [124, 65] on div "rangatira Fox" at bounding box center [125, 66] width 33 height 11
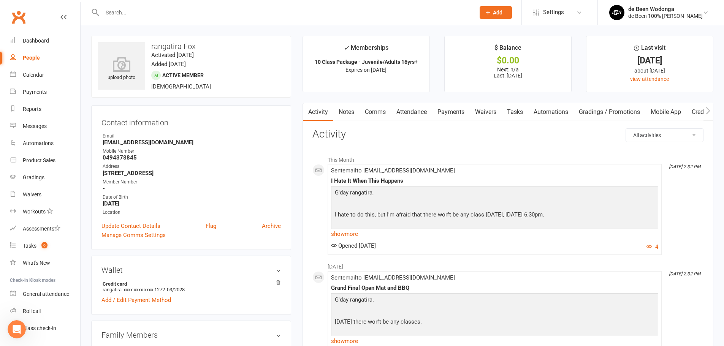
click at [347, 113] on link "Notes" at bounding box center [346, 111] width 26 height 17
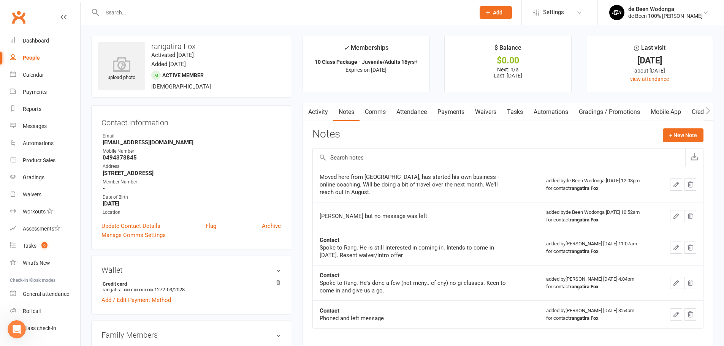
click at [321, 111] on link "Activity" at bounding box center [318, 111] width 30 height 17
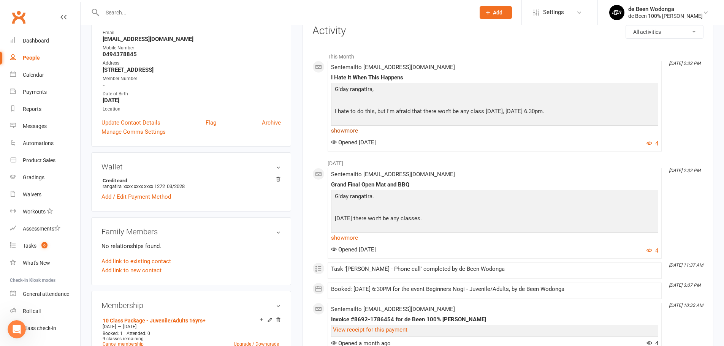
scroll to position [114, 0]
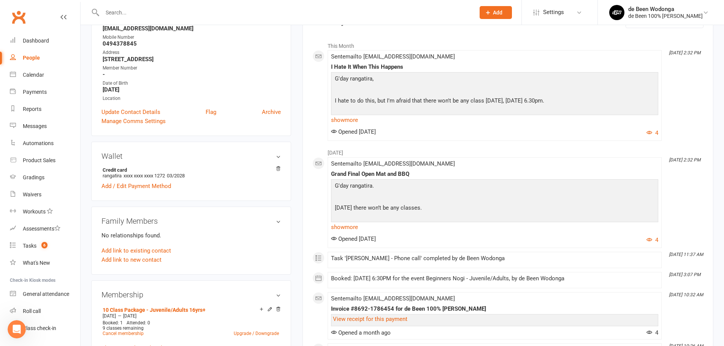
click at [131, 6] on div at bounding box center [280, 12] width 378 height 25
click at [127, 9] on input "text" at bounding box center [285, 12] width 370 height 11
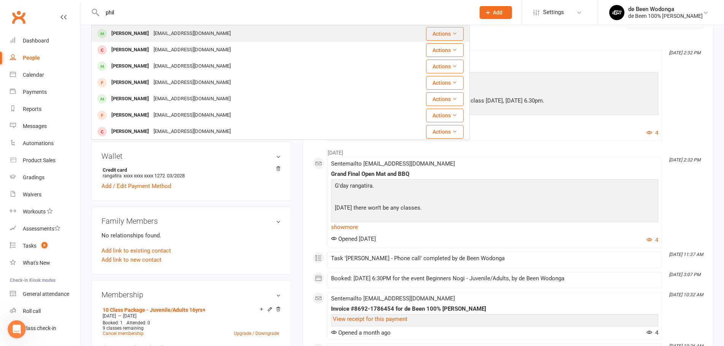
type input "phil"
click at [123, 30] on div "[PERSON_NAME]" at bounding box center [130, 33] width 42 height 11
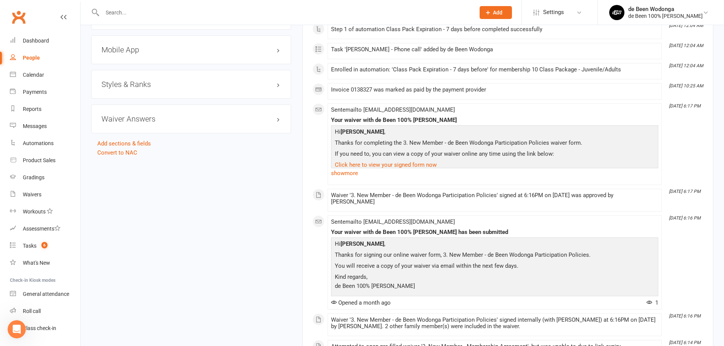
scroll to position [608, 0]
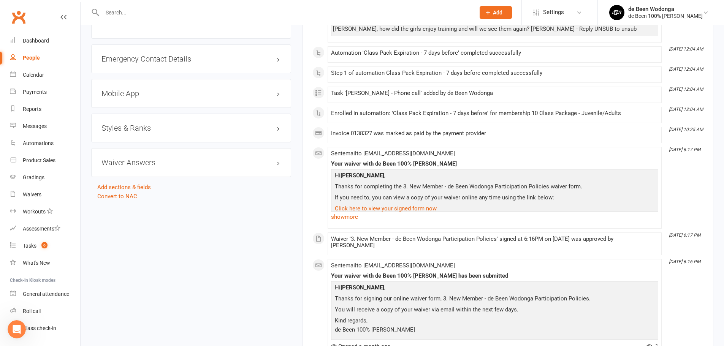
click at [126, 129] on h3 "Styles & Ranks" at bounding box center [190, 128] width 179 height 8
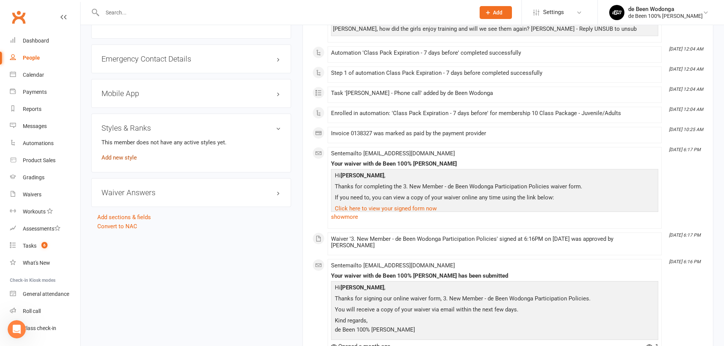
click at [121, 156] on link "Add new style" at bounding box center [118, 157] width 35 height 7
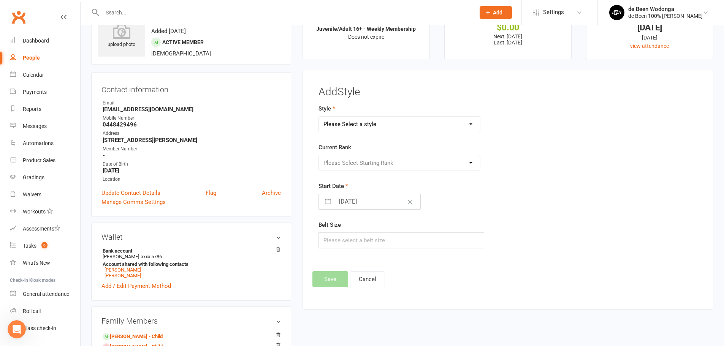
scroll to position [0, 0]
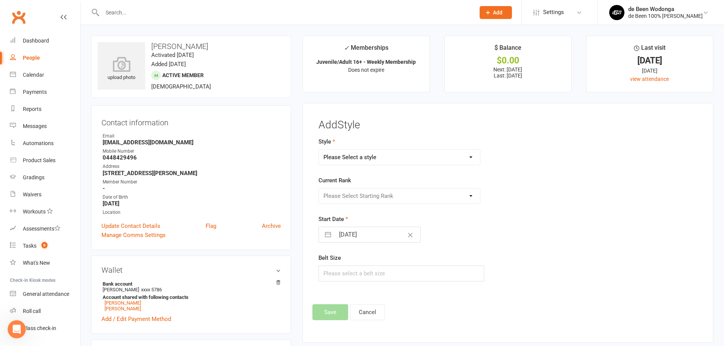
click at [353, 162] on select "Please Select a style Juniors Juvenile/Adult Pee Wees Teens" at bounding box center [399, 157] width 161 height 15
select select "3134"
click at [319, 150] on select "Please Select a style Juniors Juvenile/Adult Pee Wees Teens" at bounding box center [399, 157] width 161 height 15
click at [388, 197] on select "Please Select Starting Rank White White 1 White 2 White 3 White 4 Blue Blue 1 B…" at bounding box center [399, 195] width 161 height 15
click at [319, 188] on select "Please Select Starting Rank White White 1 White 2 White 3 White 4 Blue Blue 1 B…" at bounding box center [399, 195] width 161 height 15
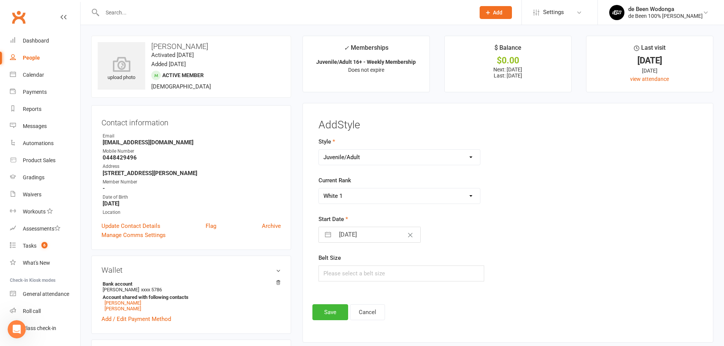
click at [357, 196] on select "Please Select Starting Rank White White 1 White 2 White 3 White 4 Blue Blue 1 B…" at bounding box center [399, 195] width 161 height 15
select select "34842"
click at [319, 188] on select "Please Select Starting Rank White White 1 White 2 White 3 White 4 Blue Blue 1 B…" at bounding box center [399, 195] width 161 height 15
click at [343, 237] on input "[DATE]" at bounding box center [377, 234] width 85 height 15
select select "8"
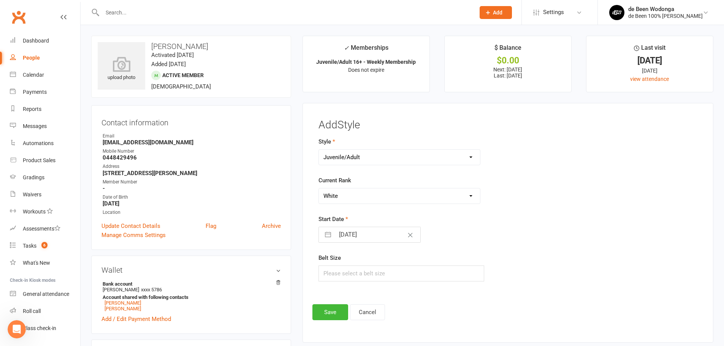
select select "2025"
select select "9"
select select "2025"
select select "10"
select select "2025"
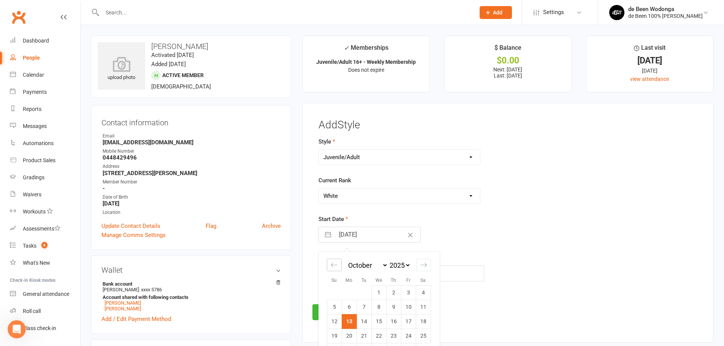
click at [336, 266] on icon "Move backward to switch to the previous month." at bounding box center [334, 264] width 7 height 7
select select "7"
select select "2025"
click at [336, 266] on icon "Move backward to switch to the previous month." at bounding box center [334, 264] width 7 height 7
select select "6"
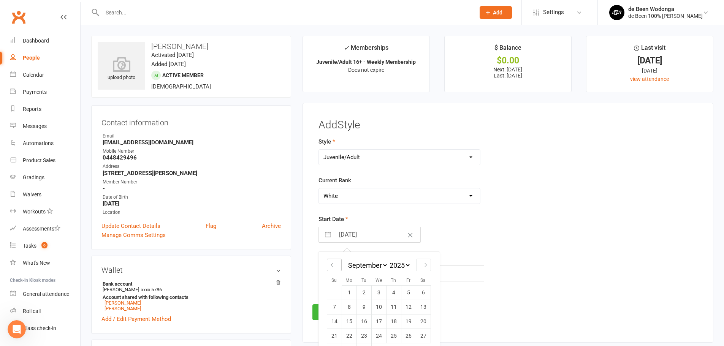
select select "2025"
click at [336, 266] on icon "Move backward to switch to the previous month." at bounding box center [334, 264] width 7 height 7
select select "5"
select select "2025"
click at [364, 321] on td "15" at bounding box center [363, 321] width 15 height 14
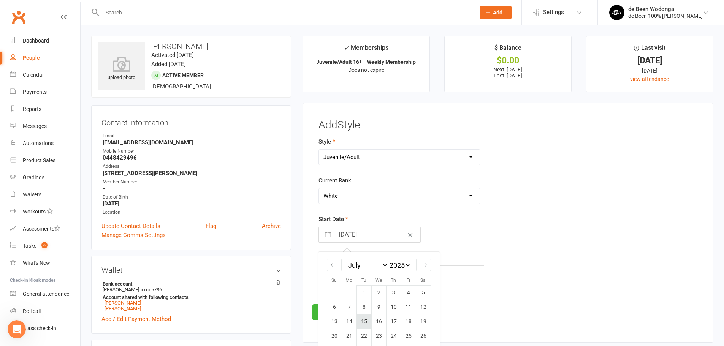
type input "[DATE]"
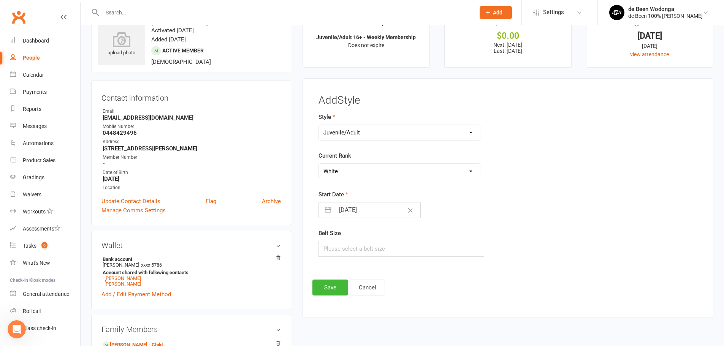
scroll to position [38, 0]
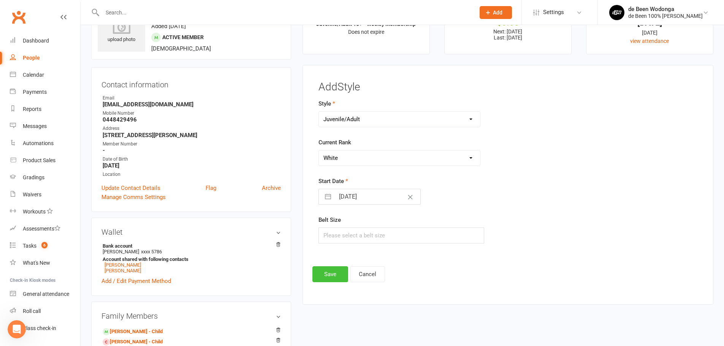
click at [338, 278] on button "Save" at bounding box center [330, 274] width 36 height 16
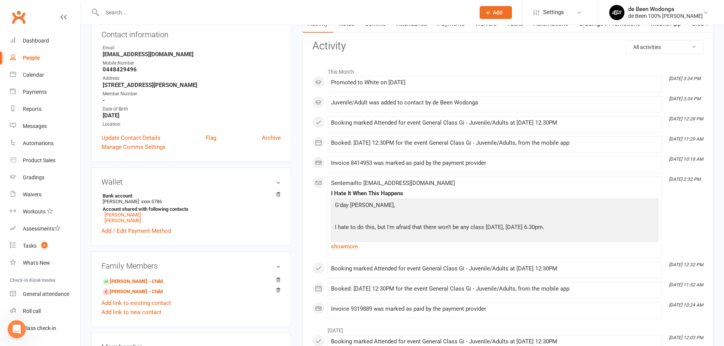
scroll to position [0, 0]
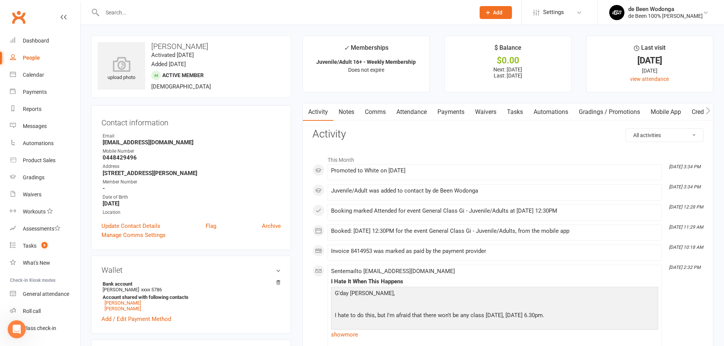
click at [131, 9] on input "text" at bounding box center [285, 12] width 370 height 11
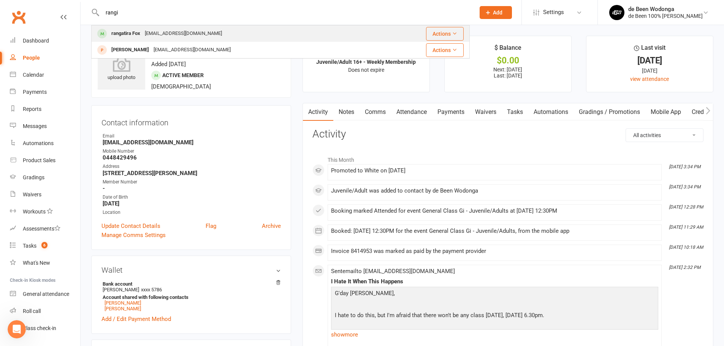
type input "rangi"
click at [122, 32] on div "rangatira Fox" at bounding box center [125, 33] width 33 height 11
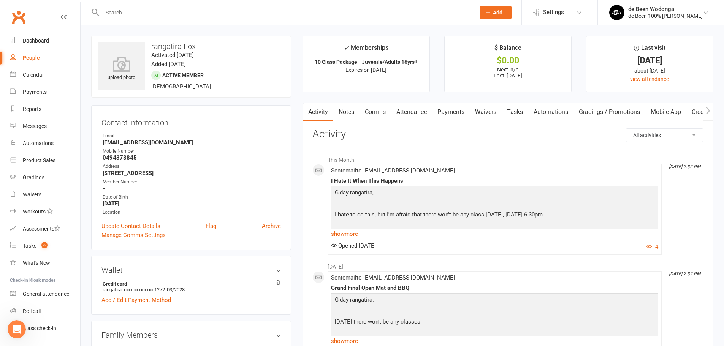
click at [341, 112] on link "Notes" at bounding box center [346, 111] width 26 height 17
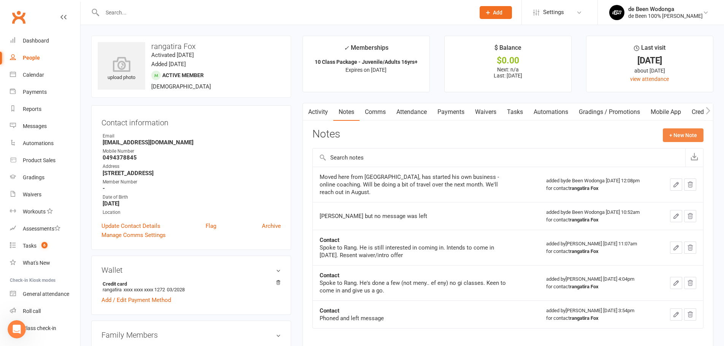
click at [677, 135] on button "+ New Note" at bounding box center [683, 135] width 41 height 14
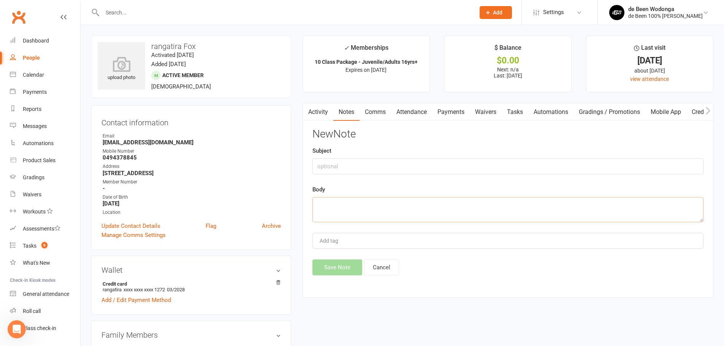
click at [374, 207] on textarea at bounding box center [507, 209] width 391 height 25
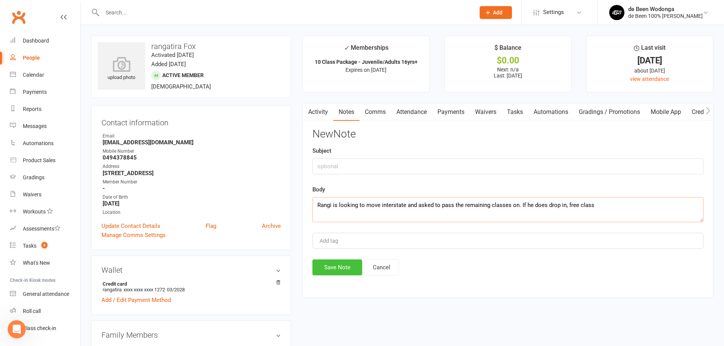
type textarea "Rangi is looking to move interstate and asked to pass the remaining classes on.…"
click at [339, 263] on button "Save Note" at bounding box center [337, 268] width 50 height 16
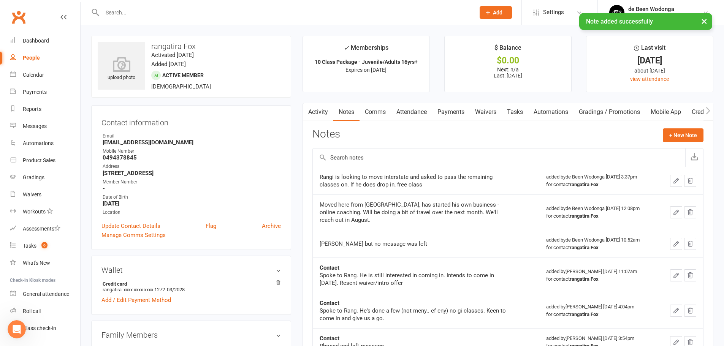
click at [182, 13] on div "× Note added successfully" at bounding box center [357, 13] width 714 height 0
click at [133, 12] on input "text" at bounding box center [285, 12] width 370 height 11
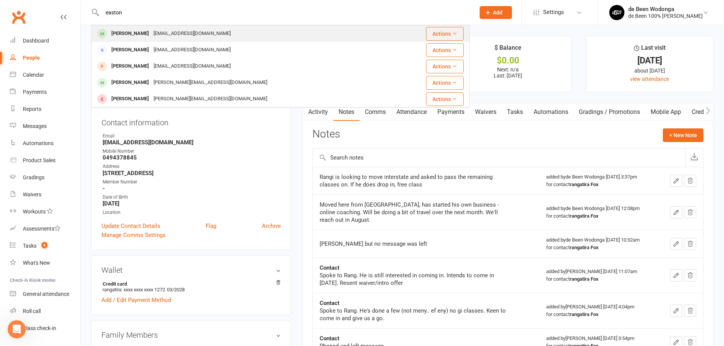
type input "easton"
click at [132, 33] on div "[PERSON_NAME]" at bounding box center [130, 33] width 42 height 11
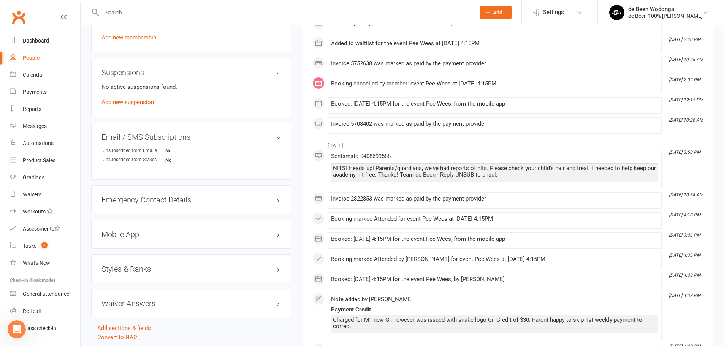
scroll to position [456, 0]
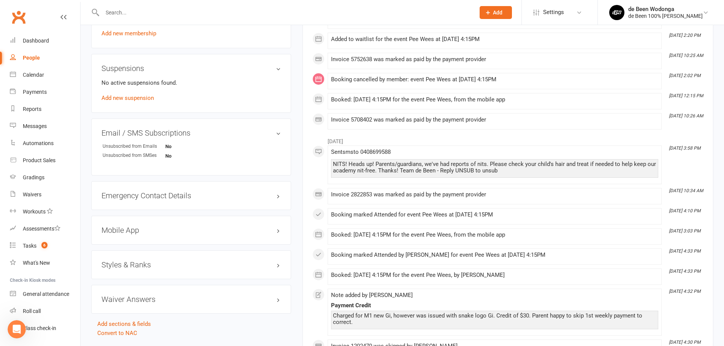
click at [130, 263] on h3 "Styles & Ranks" at bounding box center [190, 265] width 179 height 8
click at [116, 296] on link "Add new style" at bounding box center [118, 294] width 35 height 7
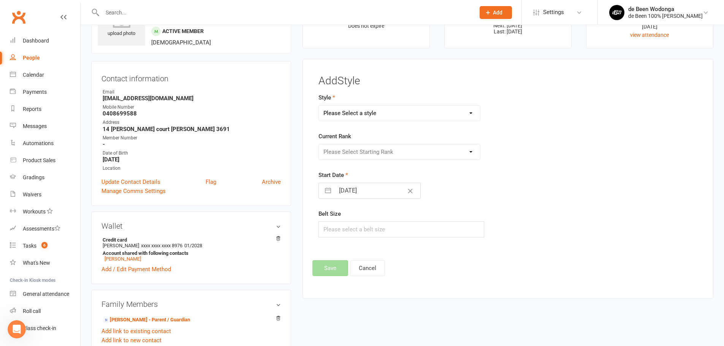
scroll to position [0, 0]
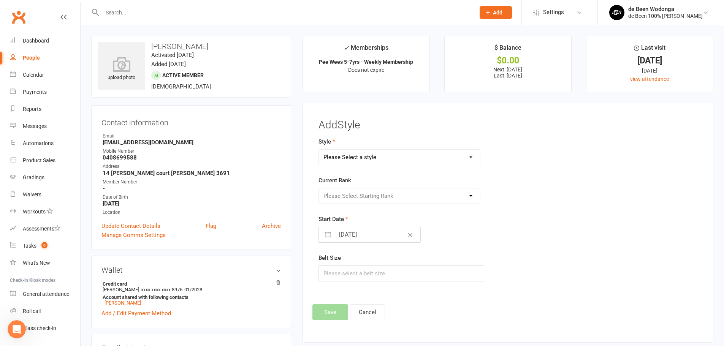
click at [376, 153] on select "Please Select a style Juniors Juvenile/Adult Pee Wees Teens" at bounding box center [399, 157] width 161 height 15
select select "3134"
click at [319, 150] on select "Please Select a style Juniors Juvenile/Adult Pee Wees Teens" at bounding box center [399, 157] width 161 height 15
click at [345, 194] on select "Please Select Starting Rank White White 1 White 2 White 3 White 4 Blue Blue 1 B…" at bounding box center [399, 195] width 161 height 15
select select "34842"
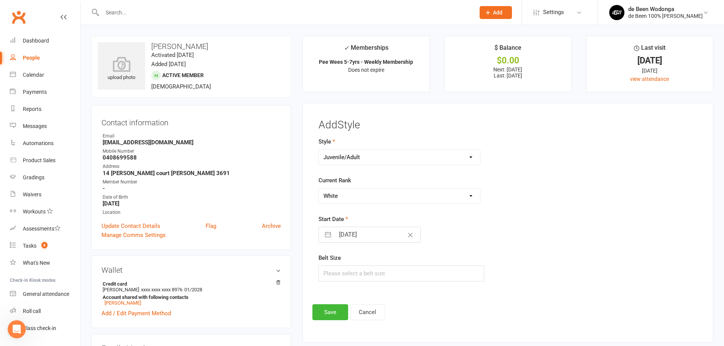
click at [319, 188] on select "Please Select Starting Rank White White 1 White 2 White 3 White 4 Blue Blue 1 B…" at bounding box center [399, 195] width 161 height 15
click at [348, 230] on input "[DATE]" at bounding box center [377, 234] width 85 height 15
select select "8"
select select "2025"
select select "9"
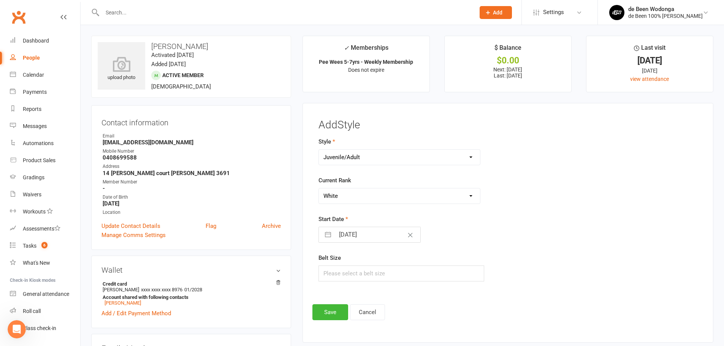
select select "2025"
select select "10"
select select "2025"
click at [337, 262] on icon "Move backward to switch to the previous month." at bounding box center [334, 264] width 7 height 7
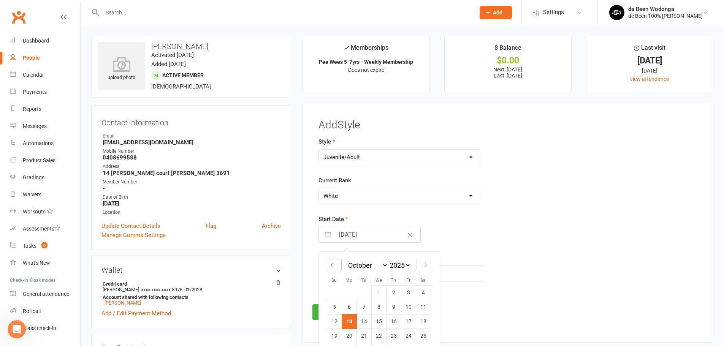
select select "6"
select select "2025"
select select "7"
select select "2025"
click at [337, 262] on icon "Move backward to switch to the previous month." at bounding box center [334, 264] width 7 height 7
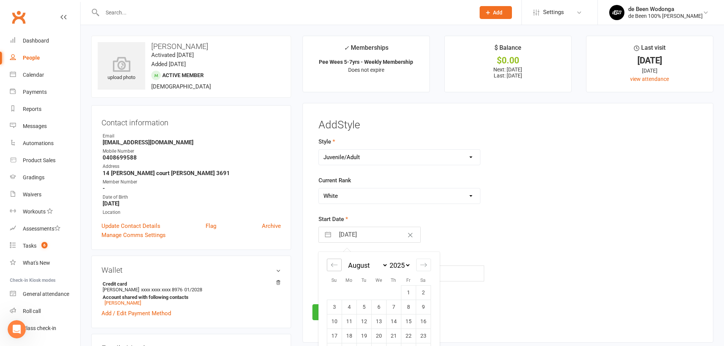
select select "5"
select select "2025"
click at [351, 319] on td "14" at bounding box center [349, 321] width 15 height 14
type input "[DATE]"
click at [332, 312] on button "Save" at bounding box center [330, 312] width 36 height 16
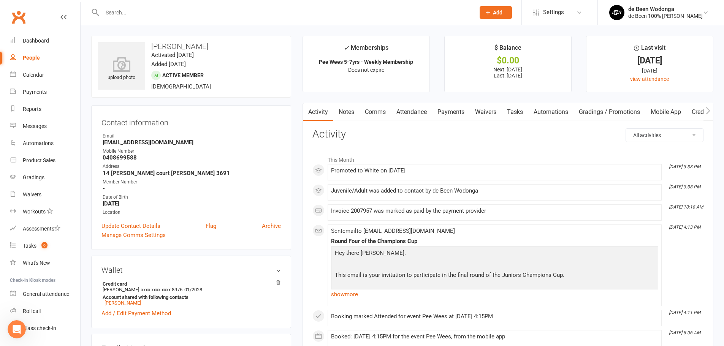
click at [146, 8] on input "text" at bounding box center [285, 12] width 370 height 11
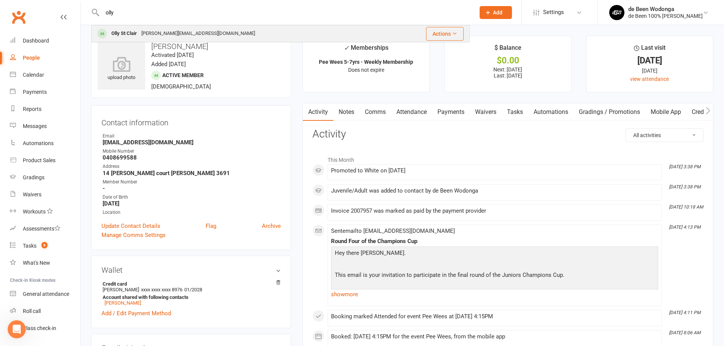
type input "olly"
click at [135, 31] on div "Olly St Clair" at bounding box center [124, 33] width 30 height 11
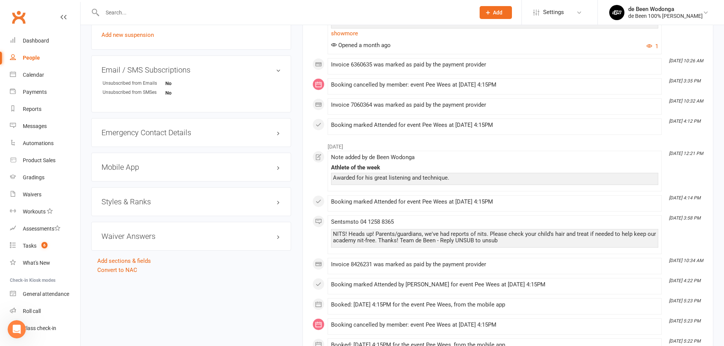
scroll to position [532, 0]
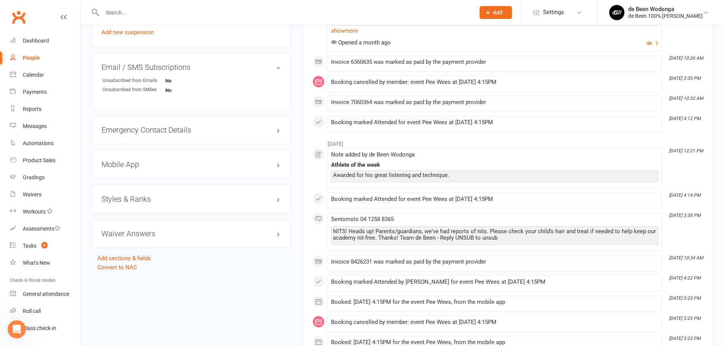
click at [133, 197] on h3 "Styles & Ranks" at bounding box center [190, 199] width 179 height 8
click at [120, 229] on link "Add new style" at bounding box center [118, 228] width 35 height 7
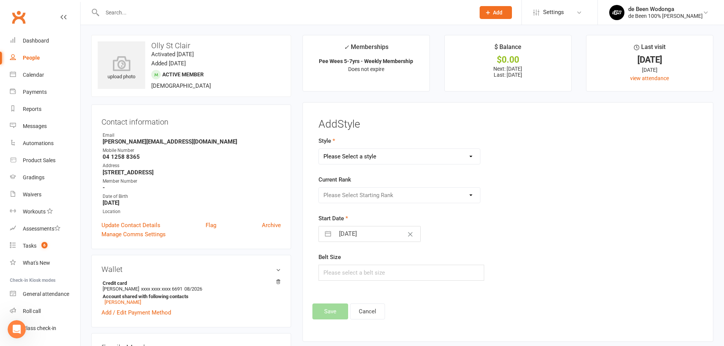
scroll to position [0, 0]
click at [339, 161] on select "Please Select a style Juniors Juvenile/Adult Pee Wees Teens" at bounding box center [399, 157] width 161 height 15
select select "3135"
click at [319, 150] on select "Please Select a style Juniors Juvenile/Adult Pee Wees Teens" at bounding box center [399, 157] width 161 height 15
click at [339, 192] on select "Please Select Starting Rank White White 1 White 2 White 3 White 4 Grey/White Gr…" at bounding box center [399, 195] width 161 height 15
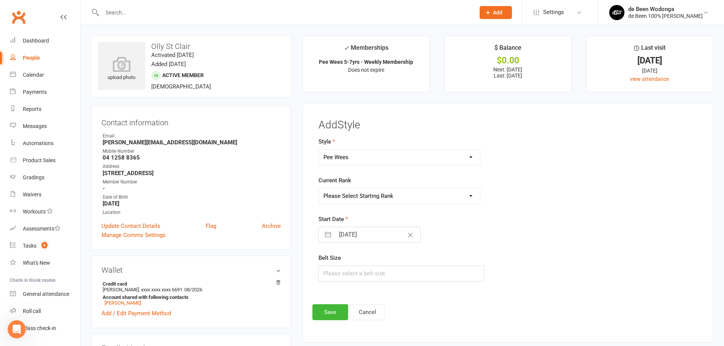
select select "34852"
click at [319, 188] on select "Please Select Starting Rank White White 1 White 2 White 3 White 4 Grey/White Gr…" at bounding box center [399, 195] width 161 height 15
click at [350, 232] on input "[DATE]" at bounding box center [377, 234] width 85 height 15
select select "8"
select select "2025"
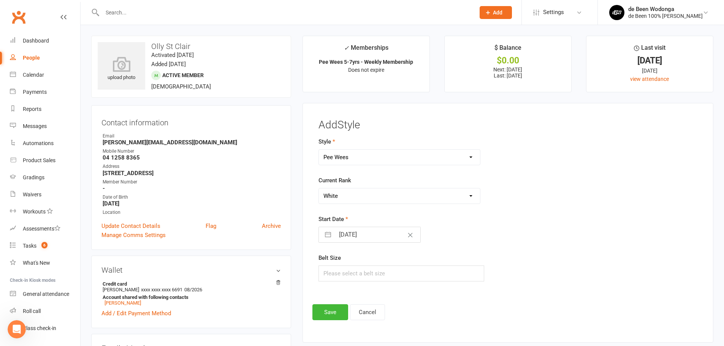
select select "9"
select select "2025"
select select "10"
select select "2025"
click at [331, 262] on icon "Move backward to switch to the previous month." at bounding box center [334, 264] width 7 height 7
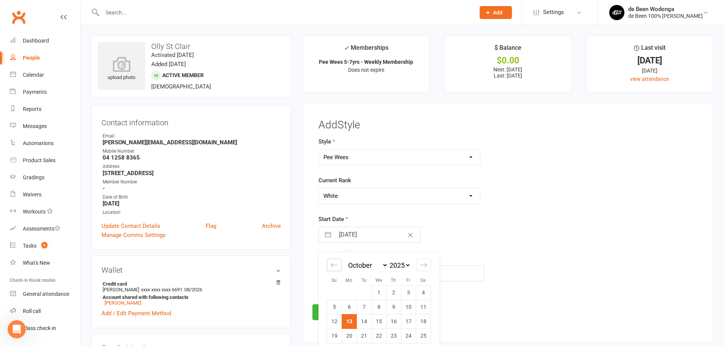
click at [331, 262] on icon "Move backward to switch to the previous month." at bounding box center [334, 264] width 7 height 7
select select "6"
select select "2025"
select select "7"
select select "2025"
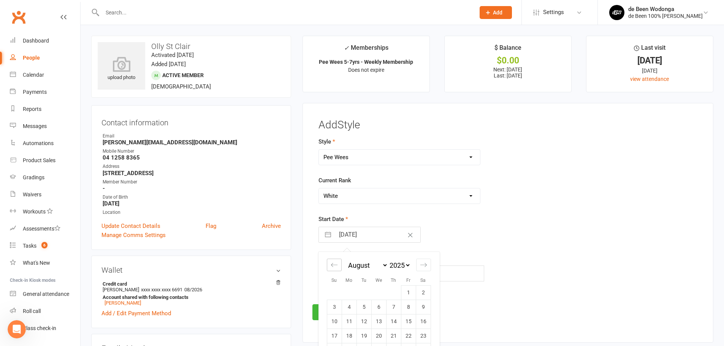
click at [334, 268] on icon "Move backward to switch to the previous month." at bounding box center [334, 264] width 7 height 7
select select "5"
select select "2025"
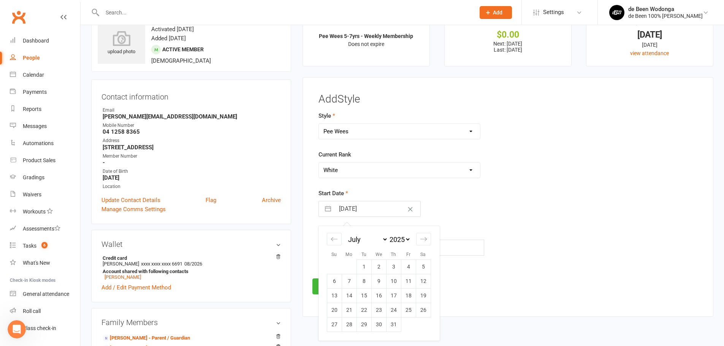
scroll to position [38, 0]
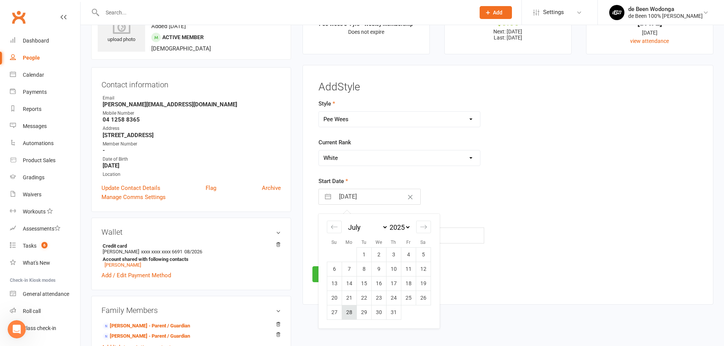
click at [349, 314] on td "28" at bounding box center [349, 312] width 15 height 14
type input "[DATE]"
click at [325, 279] on button "Save" at bounding box center [330, 274] width 36 height 16
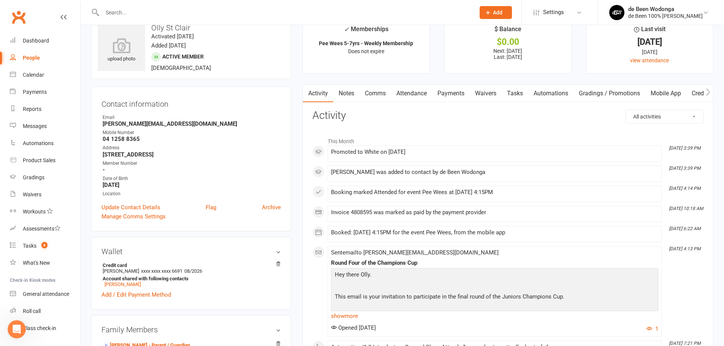
scroll to position [0, 0]
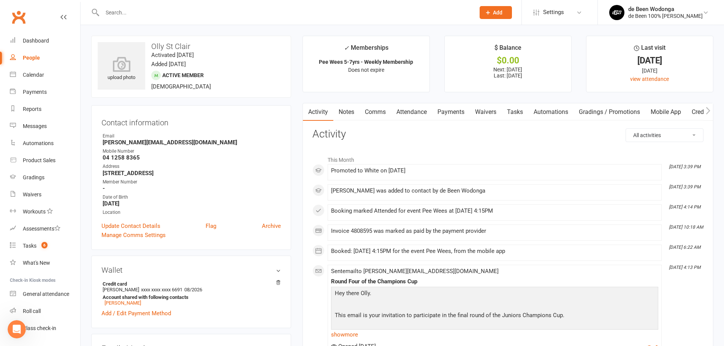
click at [122, 14] on input "text" at bounding box center [285, 12] width 370 height 11
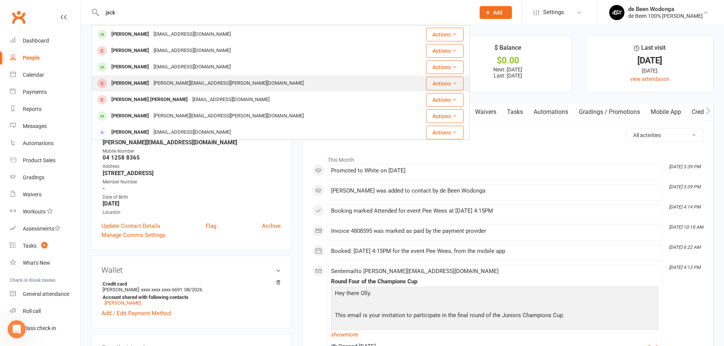
scroll to position [76, 0]
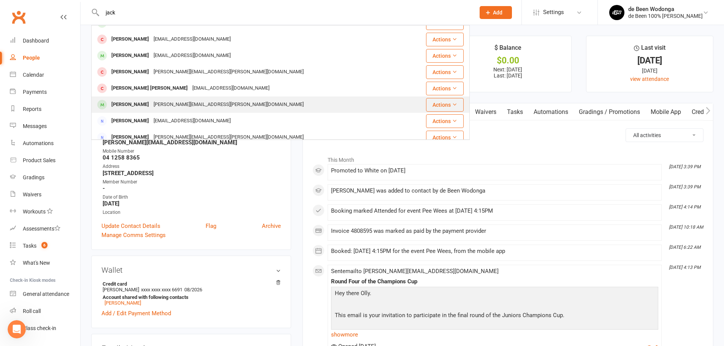
type input "jack"
click at [111, 106] on div "[PERSON_NAME]" at bounding box center [130, 104] width 42 height 11
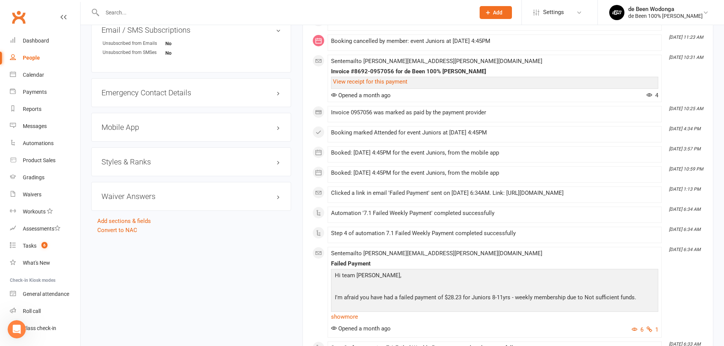
scroll to position [570, 0]
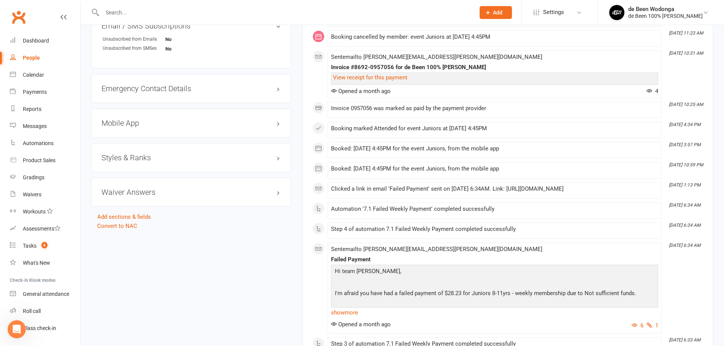
click at [105, 154] on h3 "Styles & Ranks" at bounding box center [190, 158] width 179 height 8
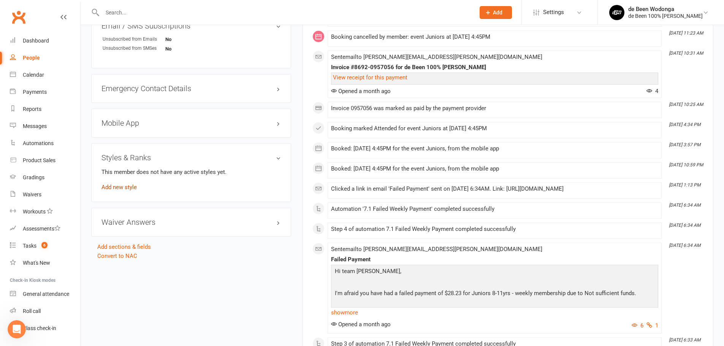
click at [128, 184] on link "Add new style" at bounding box center [118, 187] width 35 height 7
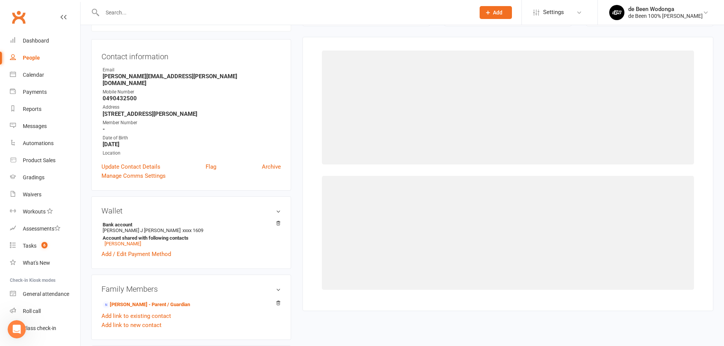
scroll to position [65, 0]
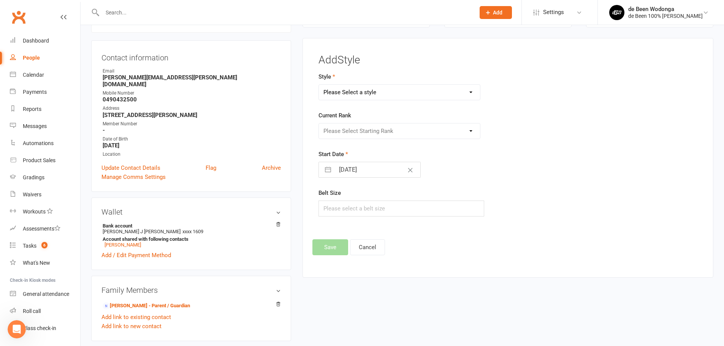
click at [340, 90] on select "Please Select a style Juniors Juvenile/Adult Pee Wees Teens" at bounding box center [399, 92] width 161 height 15
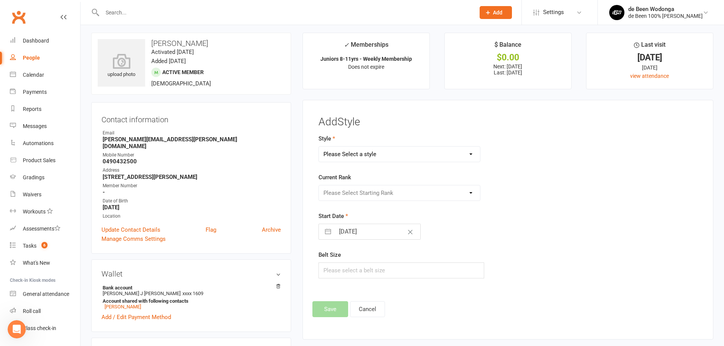
scroll to position [0, 0]
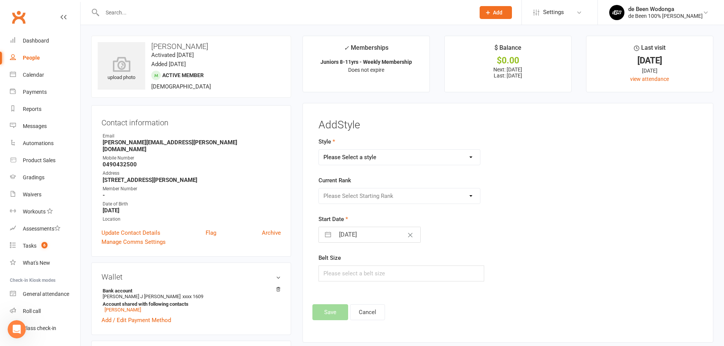
click at [359, 158] on select "Please Select a style Juniors Juvenile/Adult Pee Wees Teens" at bounding box center [399, 157] width 161 height 15
select select "3120"
click at [319, 150] on select "Please Select a style Juniors Juvenile/Adult Pee Wees Teens" at bounding box center [399, 157] width 161 height 15
click at [359, 198] on select "Please Select Starting Rank White White -1 White - 2 White - 3 White - 4 Grey/W…" at bounding box center [399, 195] width 161 height 15
select select "35485"
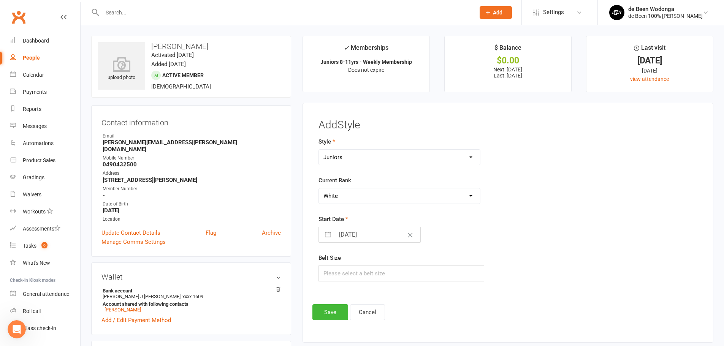
click at [319, 188] on select "Please Select Starting Rank White White -1 White - 2 White - 3 White - 4 Grey/W…" at bounding box center [399, 195] width 161 height 15
click at [365, 237] on input "[DATE]" at bounding box center [377, 234] width 85 height 15
select select "8"
select select "2025"
select select "9"
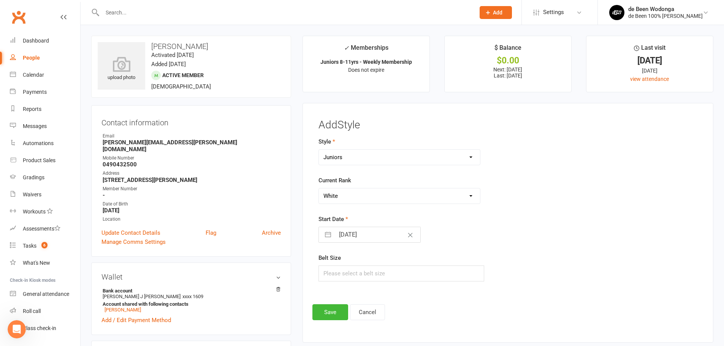
select select "2025"
select select "10"
select select "2025"
click at [332, 260] on div "Move backward to switch to the previous month." at bounding box center [334, 265] width 15 height 13
select select "7"
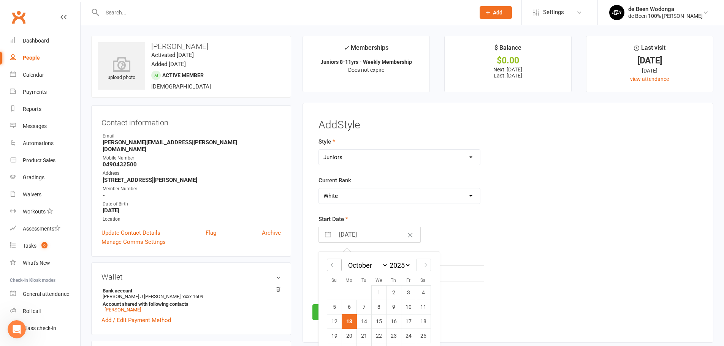
select select "2025"
click at [332, 265] on icon "Move backward to switch to the previous month." at bounding box center [334, 265] width 6 height 4
select select "6"
select select "2025"
click at [332, 265] on icon "Move backward to switch to the previous month." at bounding box center [334, 265] width 6 height 4
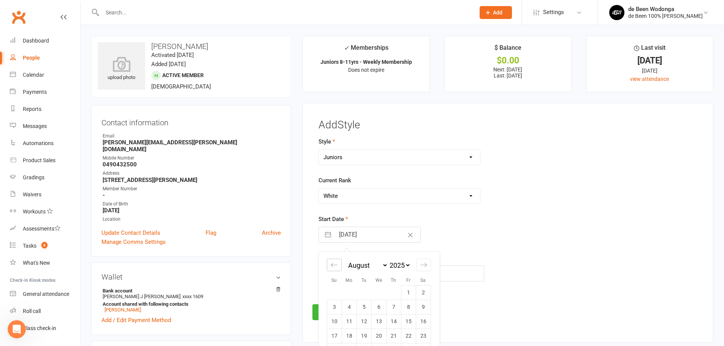
select select "5"
select select "2025"
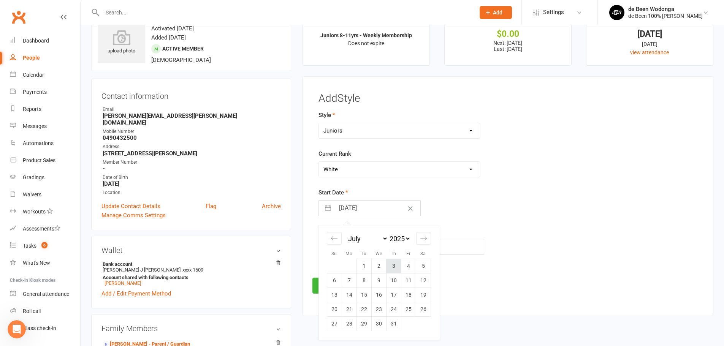
scroll to position [38, 0]
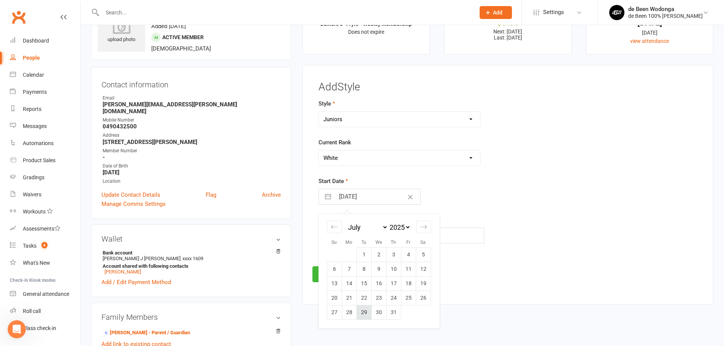
click at [361, 313] on td "29" at bounding box center [363, 312] width 15 height 14
type input "[DATE]"
click at [332, 282] on button "Save" at bounding box center [330, 274] width 36 height 16
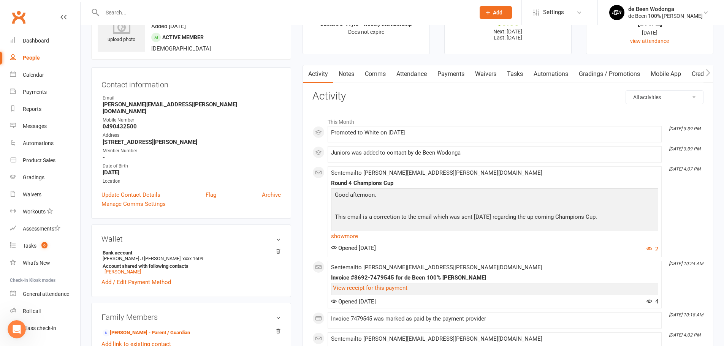
scroll to position [0, 0]
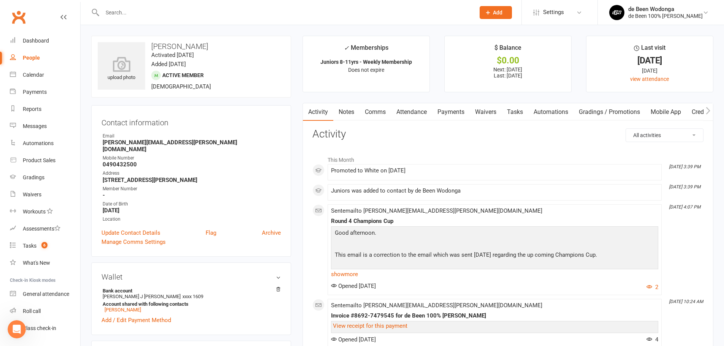
click at [144, 9] on input "text" at bounding box center [285, 12] width 370 height 11
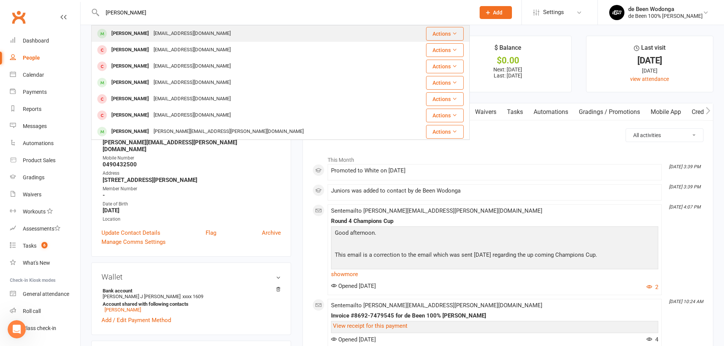
type input "[PERSON_NAME]"
click at [127, 33] on div "[PERSON_NAME]" at bounding box center [130, 33] width 42 height 11
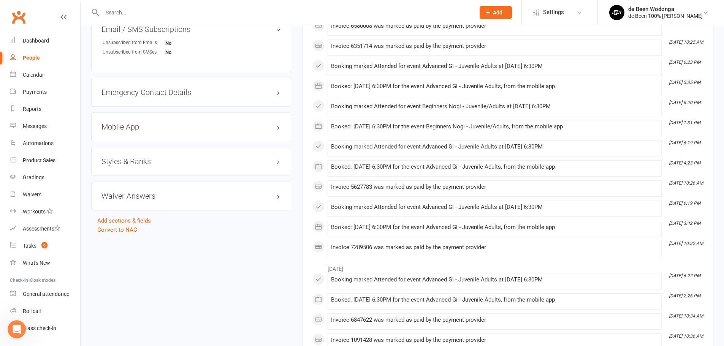
scroll to position [570, 0]
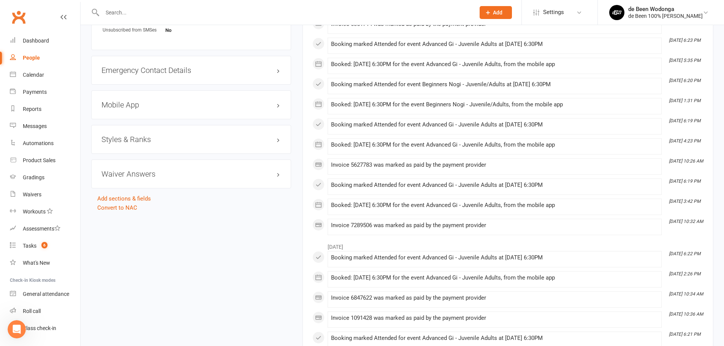
click at [127, 142] on h3 "Styles & Ranks" at bounding box center [190, 139] width 179 height 8
click at [127, 170] on link "Add new style" at bounding box center [118, 169] width 35 height 7
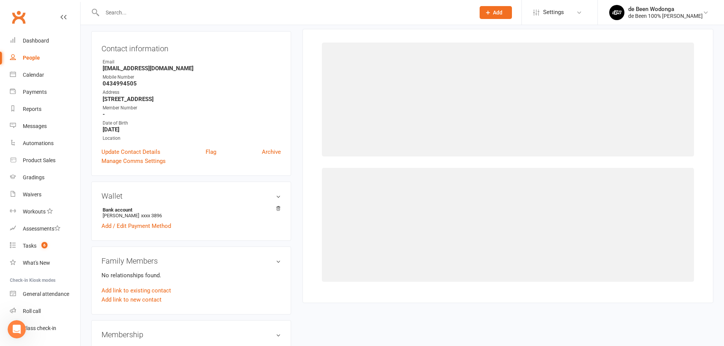
scroll to position [65, 0]
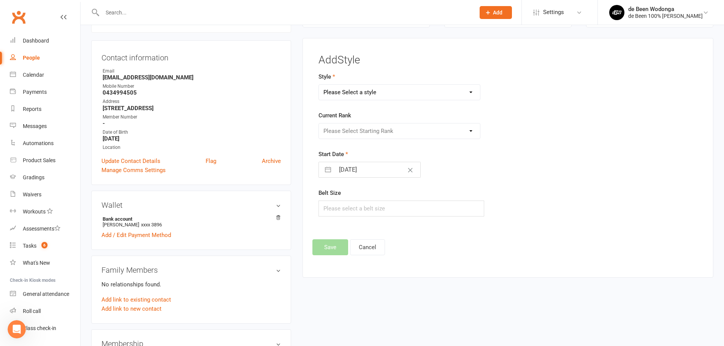
click at [366, 92] on select "Please Select a style Juniors Juvenile/Adult Pee Wees Teens" at bounding box center [399, 92] width 161 height 15
select select "3134"
click at [319, 85] on select "Please Select a style Juniors Juvenile/Adult Pee Wees Teens" at bounding box center [399, 92] width 161 height 15
click at [367, 137] on select "Please Select Starting Rank White White 1 White 2 White 3 White 4 Blue Blue 1 B…" at bounding box center [399, 130] width 161 height 15
select select "34850"
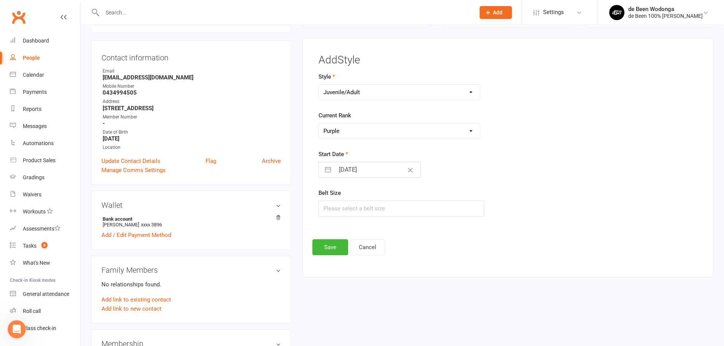
click at [319, 123] on select "Please Select Starting Rank White White 1 White 2 White 3 White 4 Blue Blue 1 B…" at bounding box center [399, 130] width 161 height 15
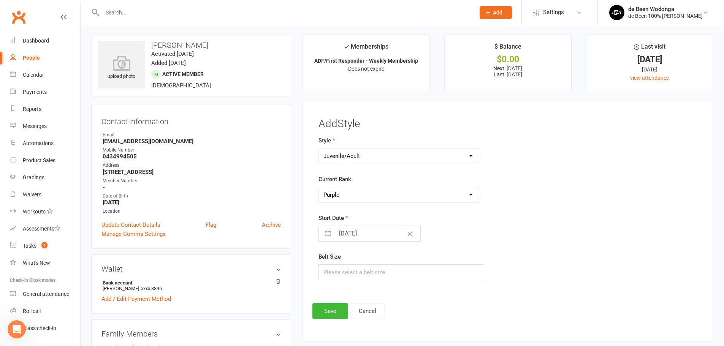
scroll to position [0, 0]
click at [364, 236] on input "[DATE]" at bounding box center [377, 234] width 85 height 15
select select "8"
select select "2025"
select select "9"
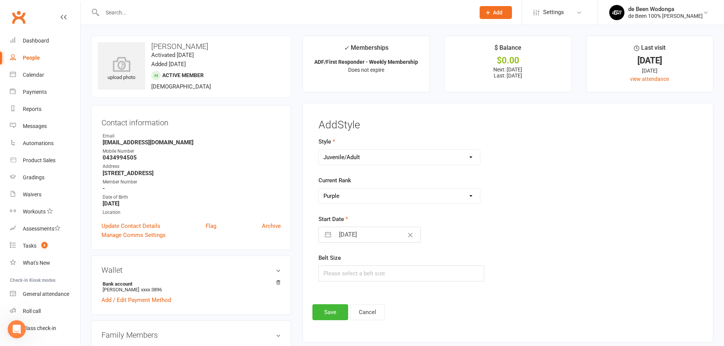
select select "2025"
select select "10"
select select "2025"
click at [336, 267] on icon "Move backward to switch to the previous month." at bounding box center [334, 264] width 7 height 7
select select "7"
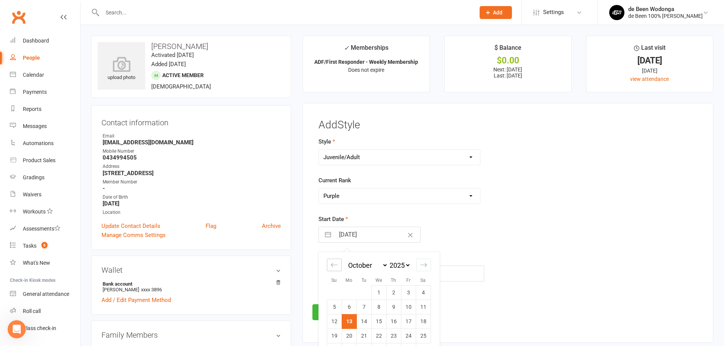
select select "2025"
click at [336, 267] on icon "Move backward to switch to the previous month." at bounding box center [334, 264] width 7 height 7
select select "6"
select select "2025"
click at [350, 307] on td "4" at bounding box center [349, 307] width 15 height 14
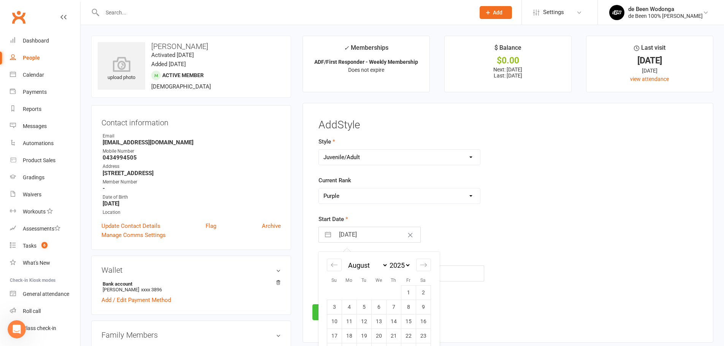
type input "[DATE]"
click at [340, 310] on button "Save" at bounding box center [330, 312] width 36 height 16
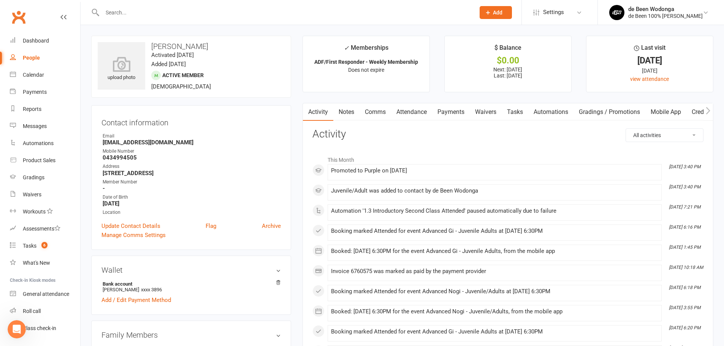
click at [133, 17] on input "text" at bounding box center [285, 12] width 370 height 11
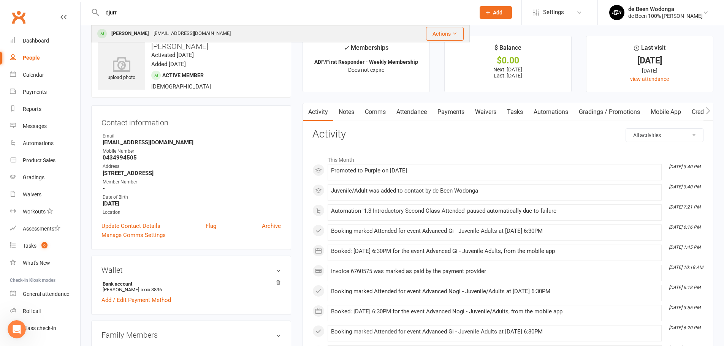
type input "djurr"
click at [129, 29] on div "[PERSON_NAME]" at bounding box center [130, 33] width 42 height 11
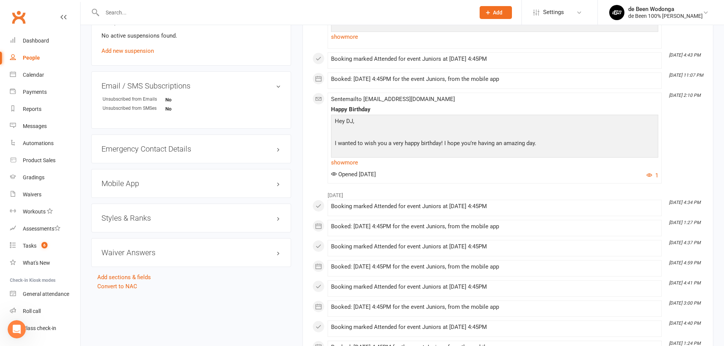
scroll to position [532, 0]
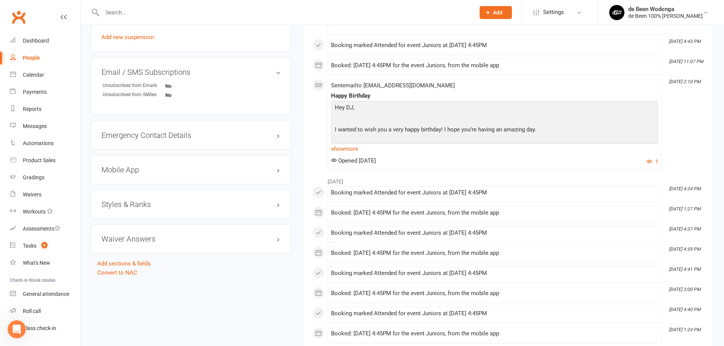
click at [136, 205] on h3 "Styles & Ranks" at bounding box center [190, 204] width 179 height 8
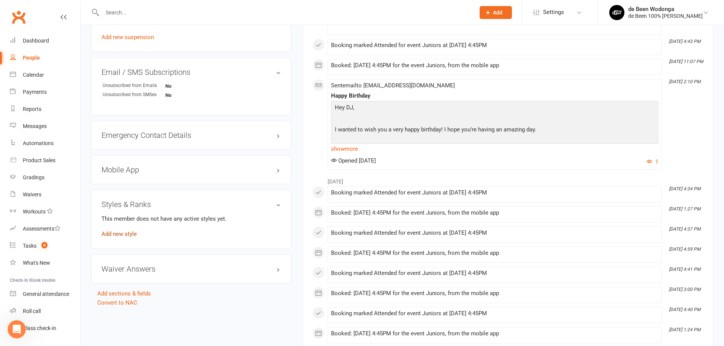
click at [119, 237] on link "Add new style" at bounding box center [118, 234] width 35 height 7
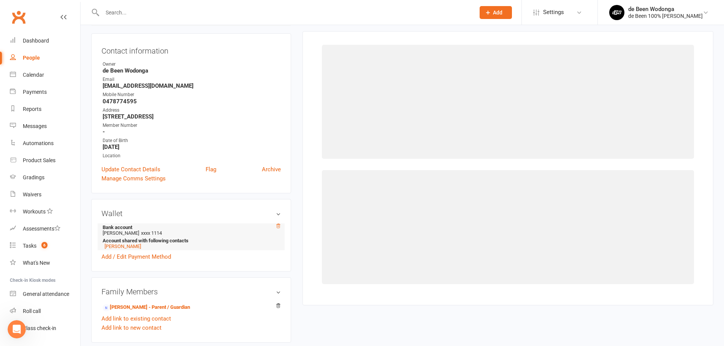
scroll to position [65, 0]
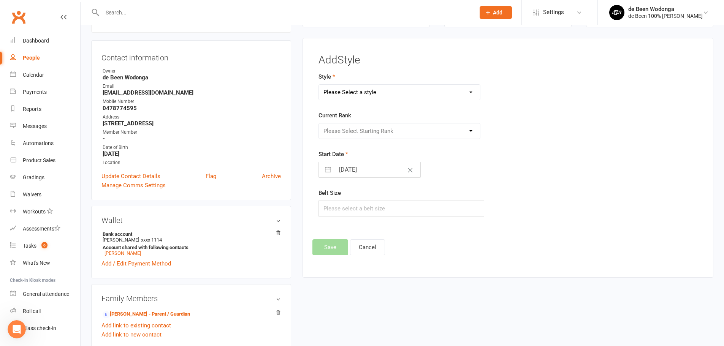
click at [389, 90] on select "Please Select a style Juniors Juvenile/Adult Pee Wees Teens" at bounding box center [399, 92] width 161 height 15
select select "3120"
click at [319, 85] on select "Please Select a style Juniors Juvenile/Adult Pee Wees Teens" at bounding box center [399, 92] width 161 height 15
click at [368, 130] on select "Please Select Starting Rank White White -1 White - 2 White - 3 White - 4 Grey/W…" at bounding box center [399, 130] width 161 height 15
select select "35485"
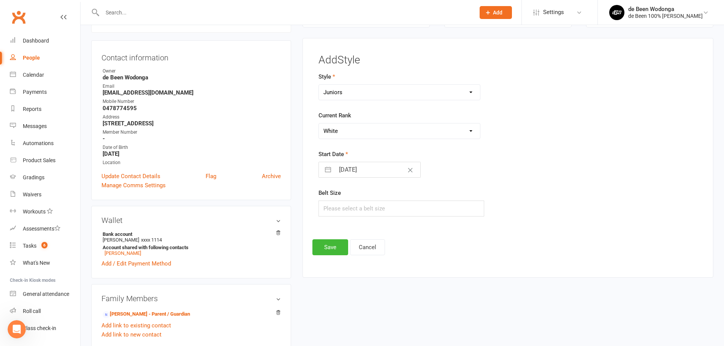
click at [319, 123] on select "Please Select Starting Rank White White -1 White - 2 White - 3 White - 4 Grey/W…" at bounding box center [399, 130] width 161 height 15
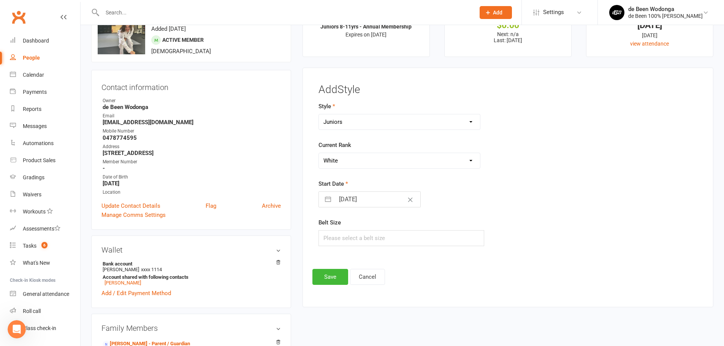
scroll to position [0, 0]
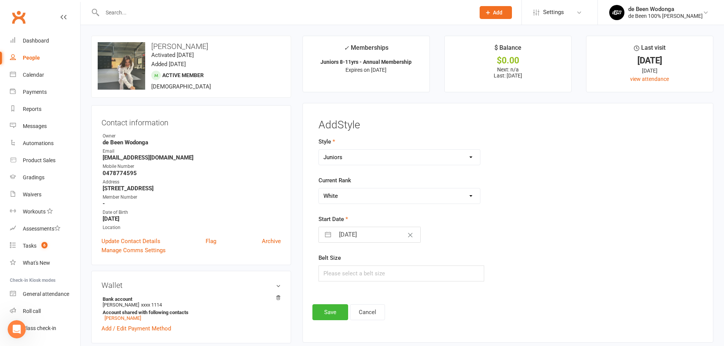
click at [358, 239] on input "[DATE]" at bounding box center [377, 234] width 85 height 15
select select "8"
select select "2025"
click at [332, 266] on icon "Move backward to switch to the previous month." at bounding box center [334, 265] width 6 height 4
click at [332, 266] on icon "Move backward to switch to the previous month." at bounding box center [334, 264] width 7 height 7
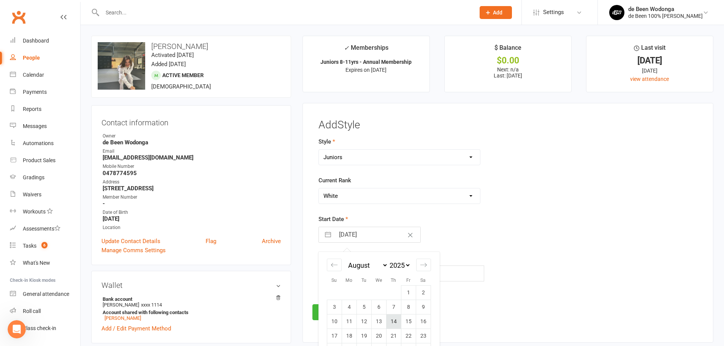
click at [392, 321] on td "14" at bounding box center [393, 321] width 15 height 14
click at [311, 311] on div "Add Style Style Juniors Juvenile/Adult Pee Wees Teens Current Rank Please Selec…" at bounding box center [507, 223] width 411 height 240
click at [321, 313] on button "Save" at bounding box center [330, 312] width 36 height 16
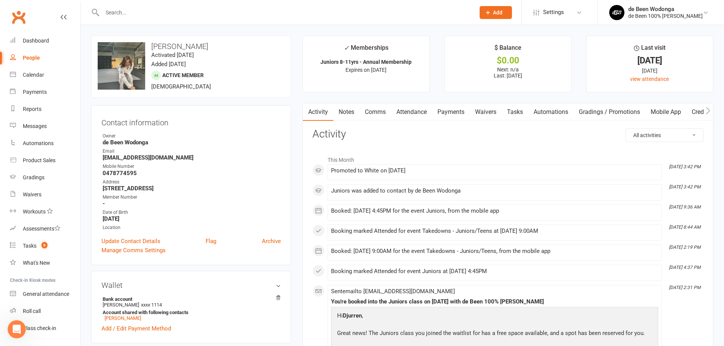
click at [120, 10] on input "text" at bounding box center [285, 12] width 370 height 11
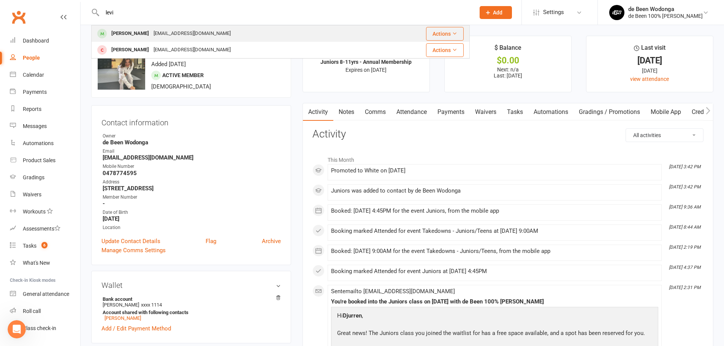
click at [118, 31] on div "[PERSON_NAME]" at bounding box center [130, 33] width 42 height 11
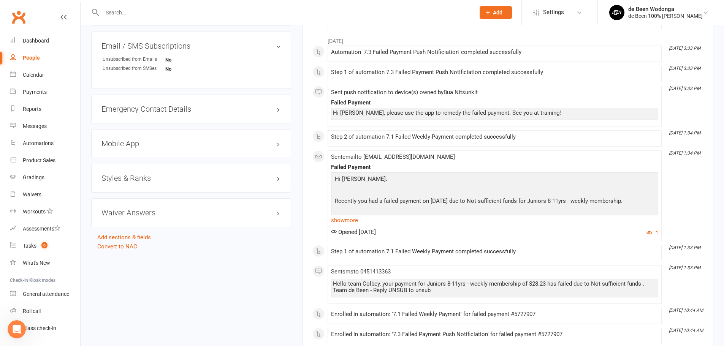
scroll to position [608, 0]
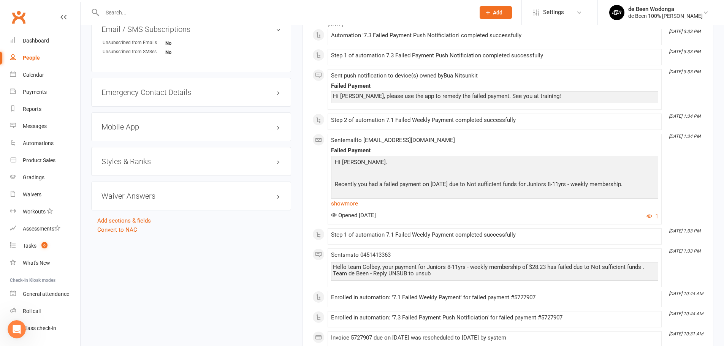
click at [145, 165] on h3 "Styles & Ranks" at bounding box center [190, 161] width 179 height 8
click at [109, 193] on link "Add new style" at bounding box center [118, 191] width 35 height 7
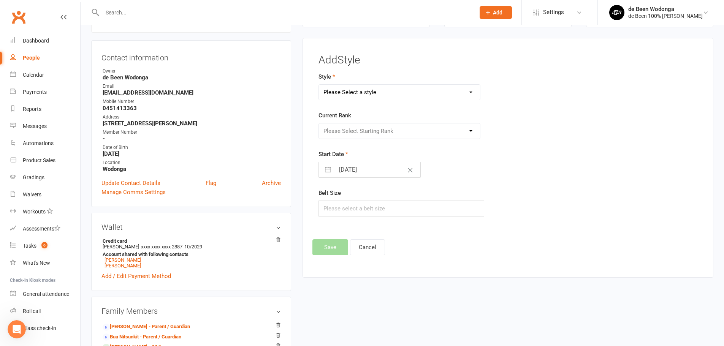
scroll to position [0, 0]
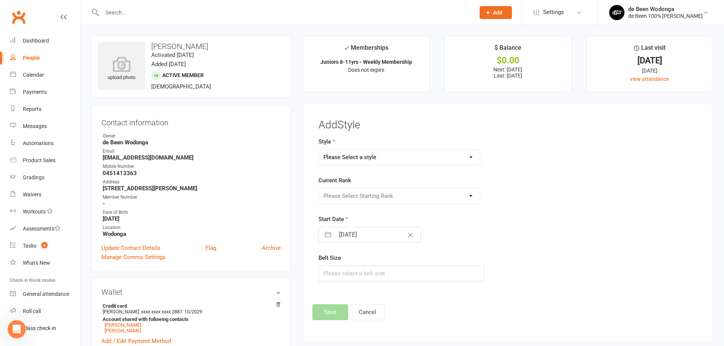
click at [335, 160] on select "Please Select a style Juniors Juvenile/Adult Pee Wees Teens" at bounding box center [399, 157] width 161 height 15
click at [319, 150] on select "Please Select a style Juniors Juvenile/Adult Pee Wees Teens" at bounding box center [399, 157] width 161 height 15
click at [350, 195] on select "Please Select Starting Rank White White -1 White - 2 White - 3 White - 4 Grey/W…" at bounding box center [399, 195] width 161 height 15
click at [319, 188] on select "Please Select Starting Rank White White -1 White - 2 White - 3 White - 4 Grey/W…" at bounding box center [399, 195] width 161 height 15
click at [353, 237] on input "[DATE]" at bounding box center [377, 234] width 85 height 15
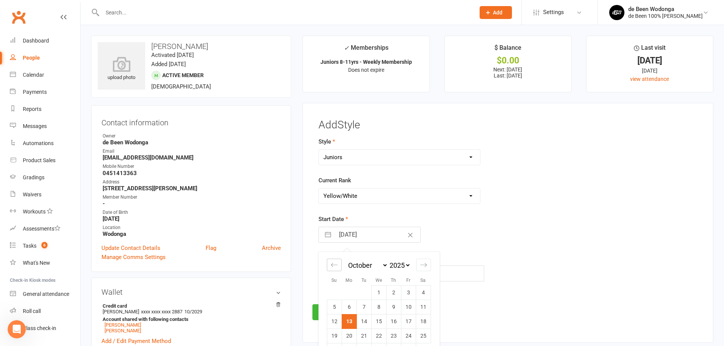
click at [336, 266] on icon "Move backward to switch to the previous month." at bounding box center [334, 264] width 7 height 7
click at [336, 265] on icon "Move backward to switch to the previous month." at bounding box center [334, 265] width 6 height 4
click at [392, 322] on td "14" at bounding box center [393, 321] width 15 height 14
click at [334, 315] on button "Save" at bounding box center [330, 312] width 36 height 16
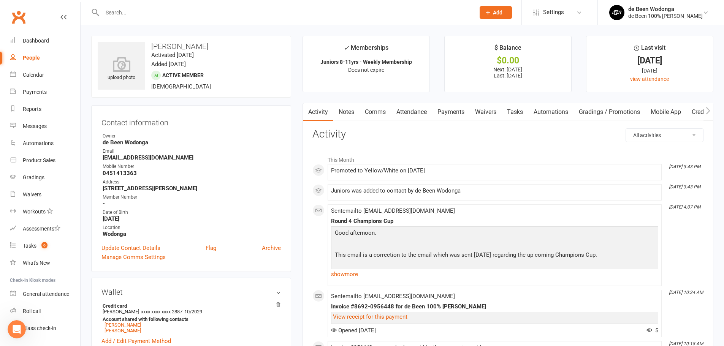
click at [120, 9] on input "text" at bounding box center [285, 12] width 370 height 11
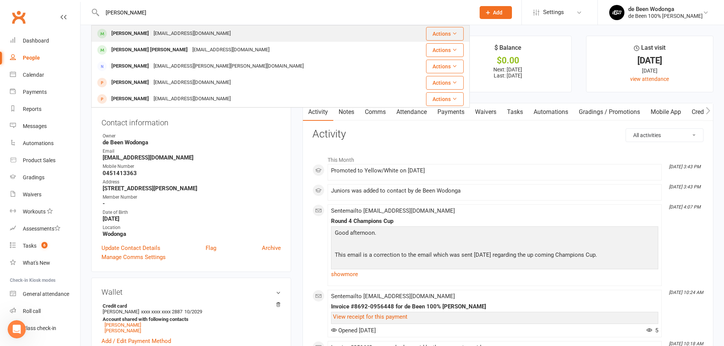
click at [114, 33] on div "[PERSON_NAME]" at bounding box center [130, 33] width 42 height 11
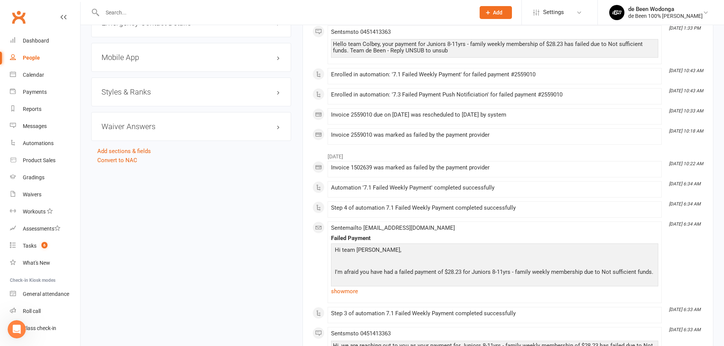
scroll to position [684, 0]
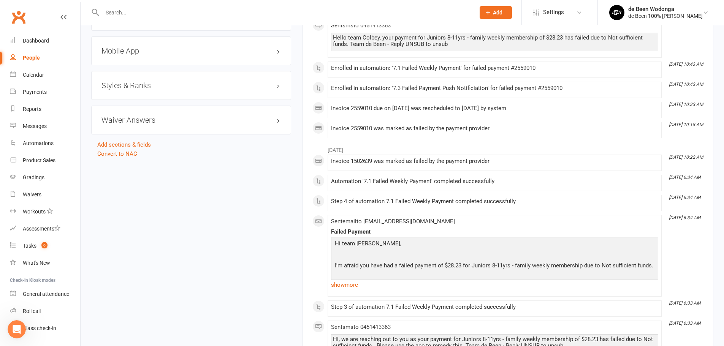
click at [138, 81] on div "Styles & Ranks" at bounding box center [191, 85] width 200 height 29
click at [138, 82] on h3 "Styles & Ranks" at bounding box center [190, 85] width 179 height 8
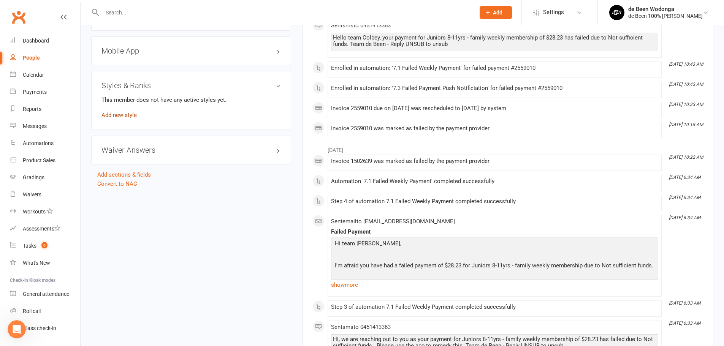
click at [116, 114] on link "Add new style" at bounding box center [118, 115] width 35 height 7
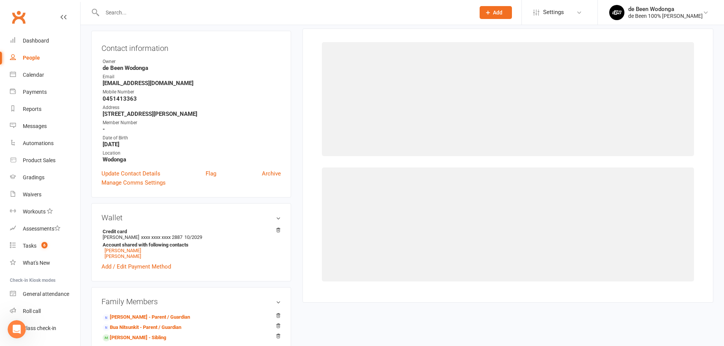
scroll to position [65, 0]
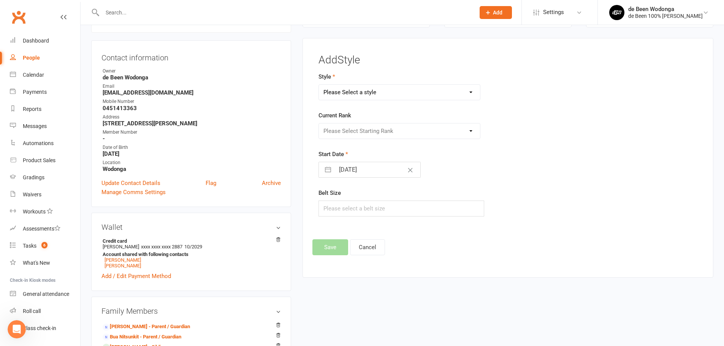
click at [358, 89] on select "Please Select a style Juniors Juvenile/Adult Pee Wees Teens" at bounding box center [399, 92] width 161 height 15
click at [319, 85] on select "Please Select a style Juniors Juvenile/Adult Pee Wees Teens" at bounding box center [399, 92] width 161 height 15
click at [338, 128] on select "Please Select Starting Rank White White -1 White - 2 White - 3 White - 4 Grey/W…" at bounding box center [399, 130] width 161 height 15
click at [319, 123] on select "Please Select Starting Rank White White -1 White - 2 White - 3 White - 4 Grey/W…" at bounding box center [399, 130] width 161 height 15
click at [331, 242] on button "Save" at bounding box center [330, 247] width 36 height 16
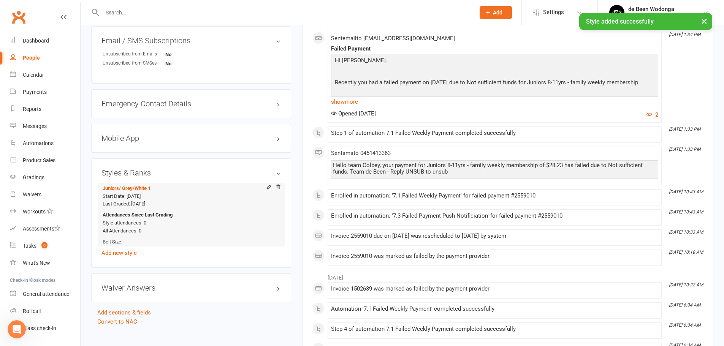
scroll to position [597, 0]
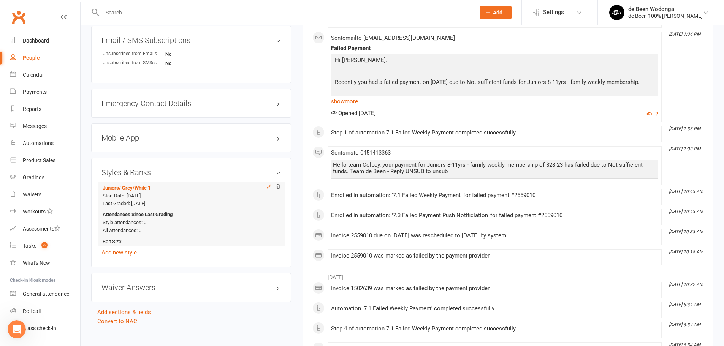
click at [266, 189] on icon at bounding box center [268, 186] width 5 height 5
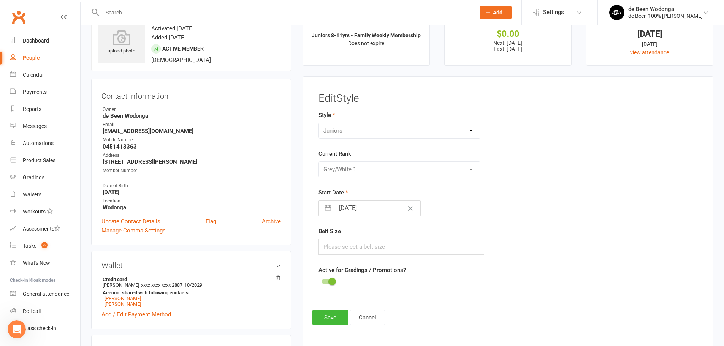
scroll to position [38, 0]
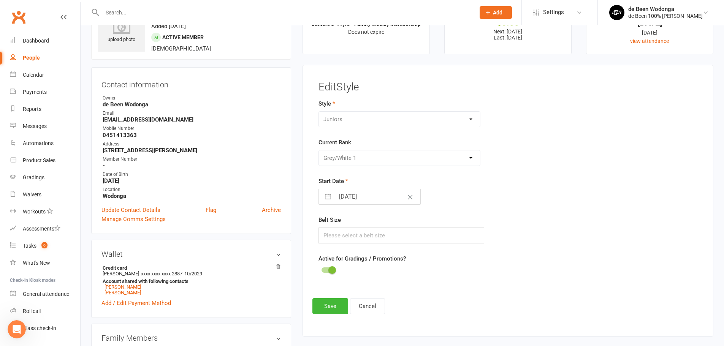
click at [356, 197] on input "[DATE]" at bounding box center [377, 196] width 85 height 15
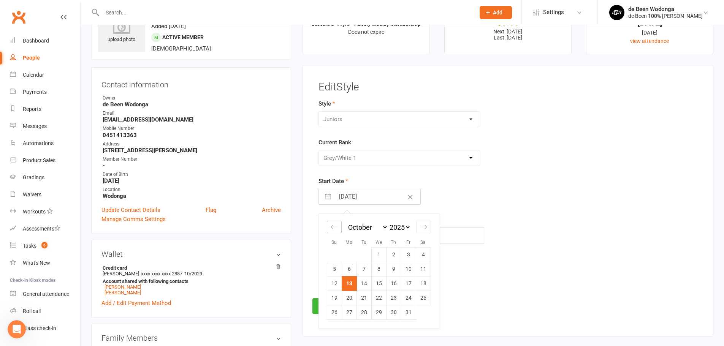
click at [332, 228] on icon "Move backward to switch to the previous month." at bounding box center [334, 226] width 7 height 7
click at [333, 228] on icon "Move backward to switch to the previous month." at bounding box center [334, 226] width 7 height 7
click at [395, 279] on td "14" at bounding box center [393, 283] width 15 height 14
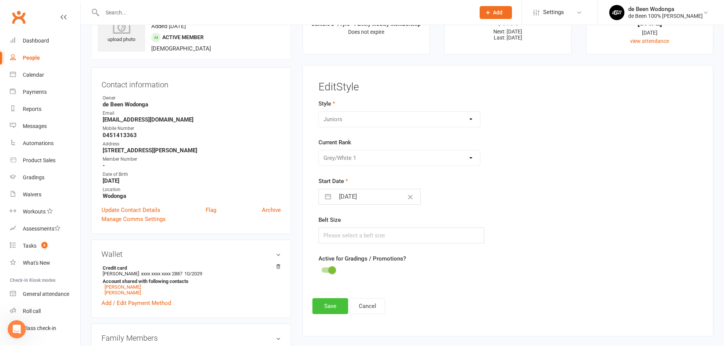
click at [328, 306] on button "Save" at bounding box center [330, 306] width 36 height 16
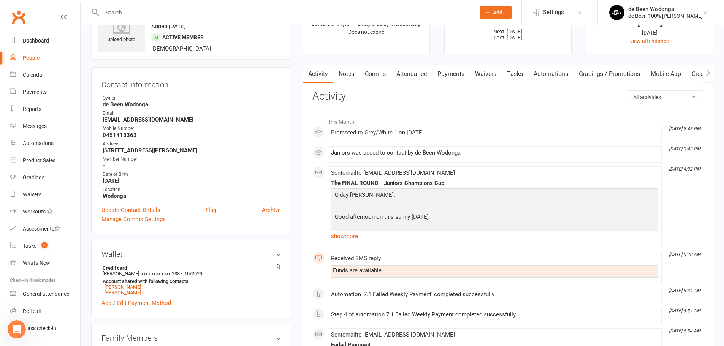
click at [128, 10] on input "text" at bounding box center [285, 12] width 370 height 11
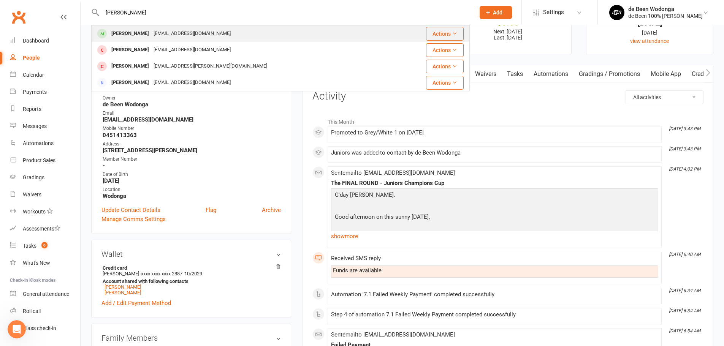
click at [123, 30] on div "[PERSON_NAME]" at bounding box center [130, 33] width 42 height 11
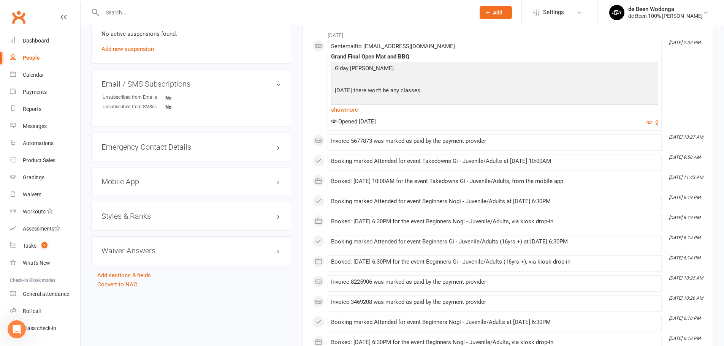
scroll to position [494, 0]
click at [121, 217] on h3 "Styles & Ranks" at bounding box center [190, 215] width 179 height 8
click at [131, 244] on link "Add new style" at bounding box center [118, 245] width 35 height 7
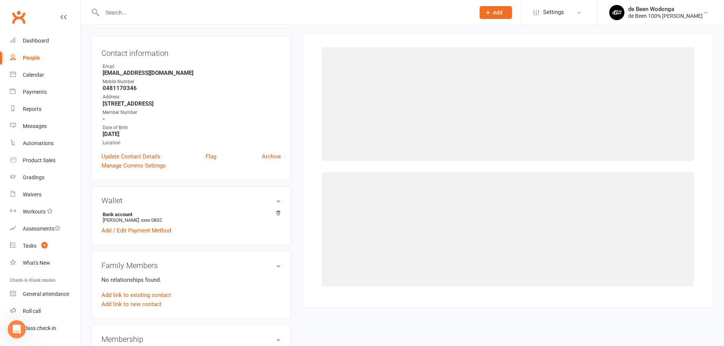
scroll to position [65, 0]
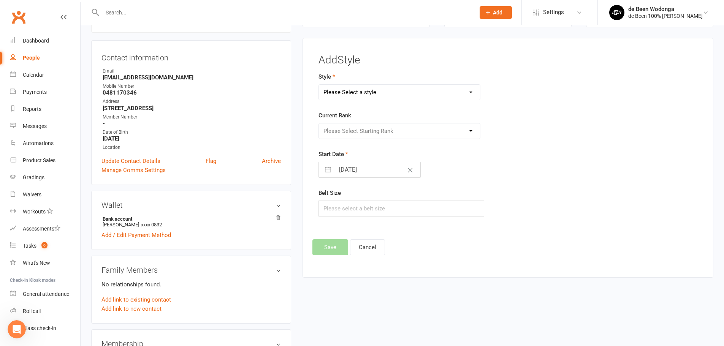
click at [358, 89] on select "Please Select a style Juniors Juvenile/Adult Pee Wees Teens" at bounding box center [399, 92] width 161 height 15
click at [319, 85] on select "Please Select a style Juniors Juvenile/Adult Pee Wees Teens" at bounding box center [399, 92] width 161 height 15
click at [356, 128] on select "Please Select Starting Rank White White 1 White 2 White 3 White 4 Blue Blue 1 B…" at bounding box center [399, 130] width 161 height 15
click at [319, 123] on select "Please Select Starting Rank White White 1 White 2 White 3 White 4 Blue Blue 1 B…" at bounding box center [399, 130] width 161 height 15
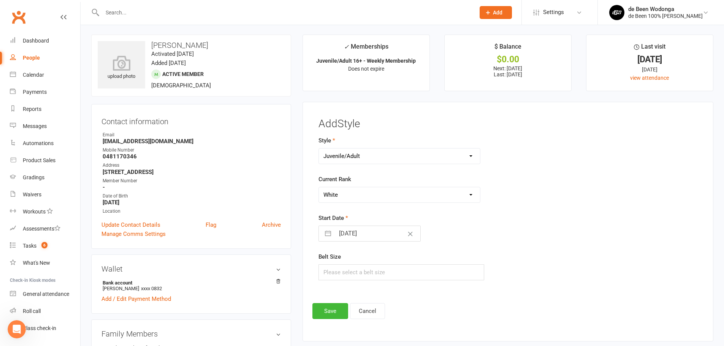
scroll to position [0, 0]
click at [336, 230] on input "[DATE]" at bounding box center [377, 234] width 85 height 15
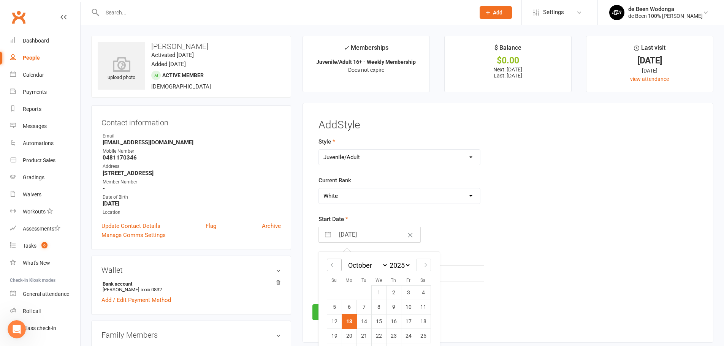
click at [337, 264] on icon "Move backward to switch to the previous month." at bounding box center [334, 264] width 7 height 7
click at [364, 332] on td "19" at bounding box center [363, 336] width 15 height 14
click at [327, 313] on button "Save" at bounding box center [330, 312] width 36 height 16
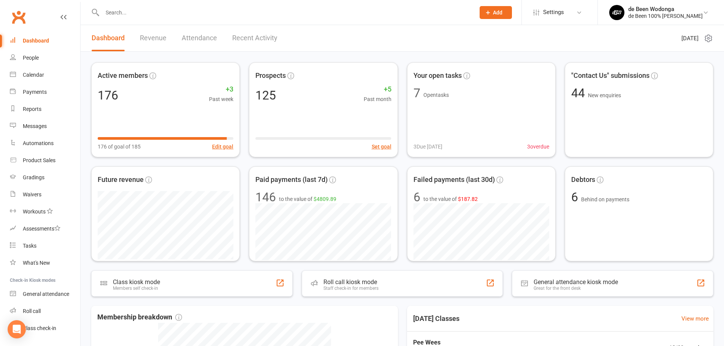
click at [145, 13] on input "text" at bounding box center [285, 12] width 370 height 11
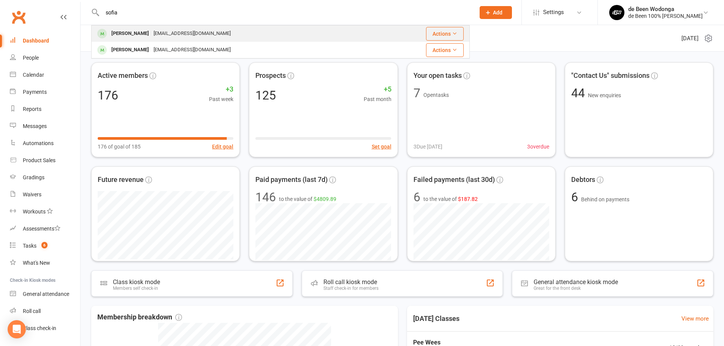
type input "sofia"
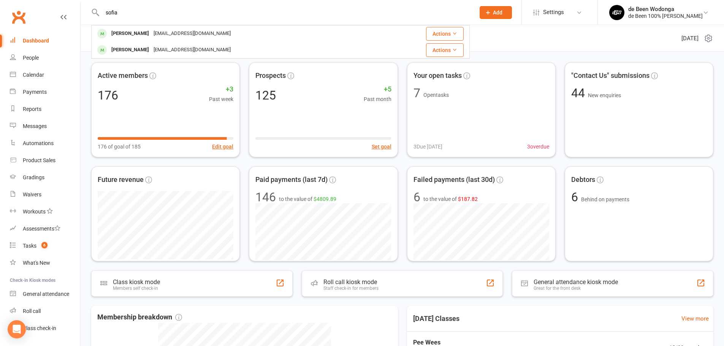
click at [134, 32] on div "Sofia Destri" at bounding box center [130, 33] width 42 height 11
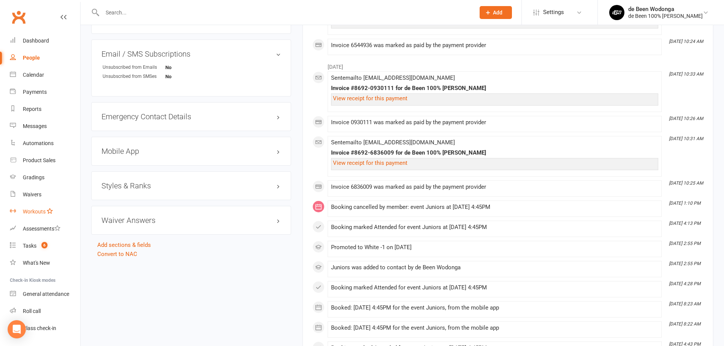
scroll to position [570, 0]
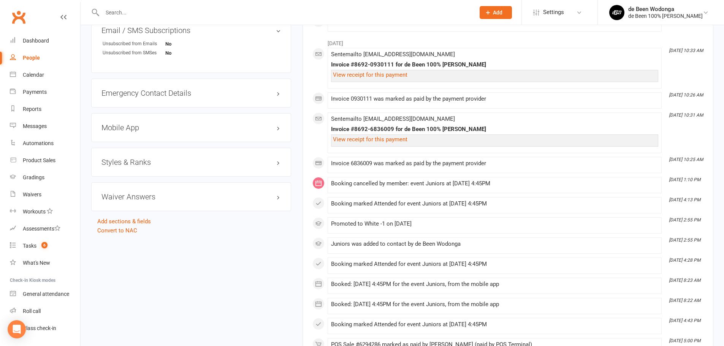
click at [126, 163] on h3 "Styles & Ranks" at bounding box center [190, 162] width 179 height 8
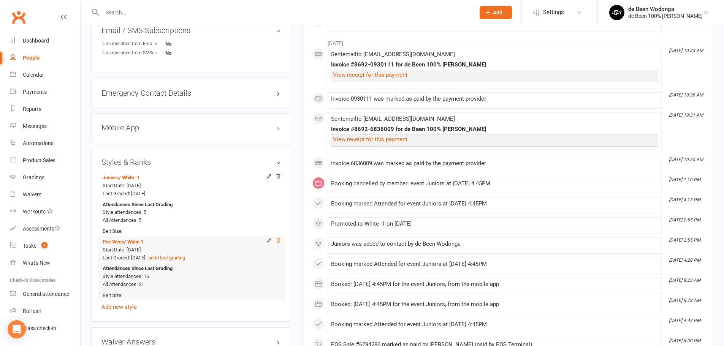
click at [276, 241] on icon at bounding box center [277, 240] width 5 height 5
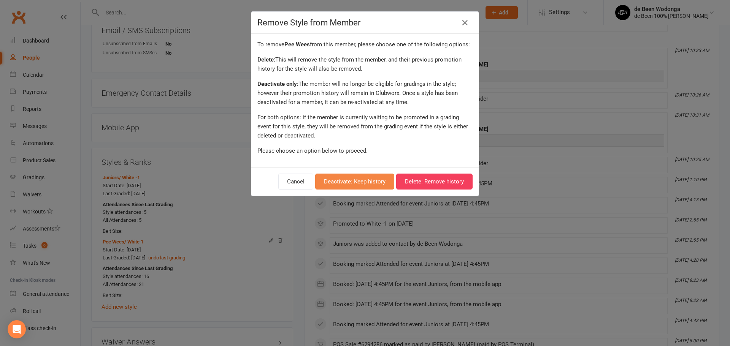
click at [361, 184] on button "Deactivate: Keep history" at bounding box center [354, 182] width 79 height 16
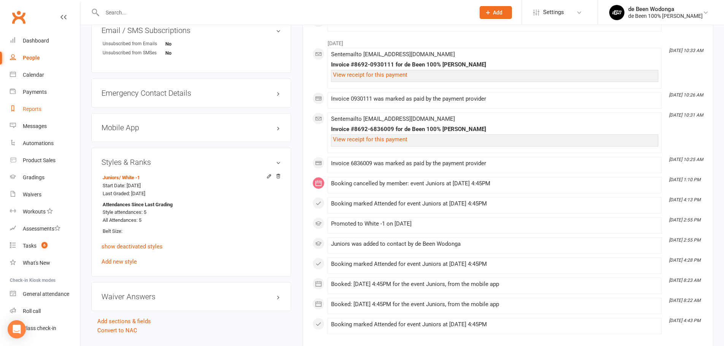
click at [24, 110] on div "Reports" at bounding box center [32, 109] width 19 height 6
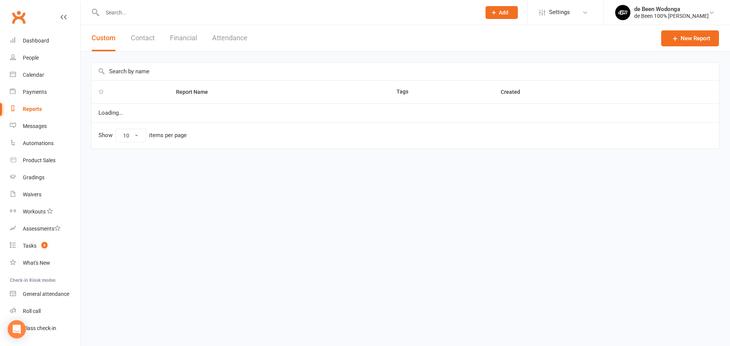
select select "100"
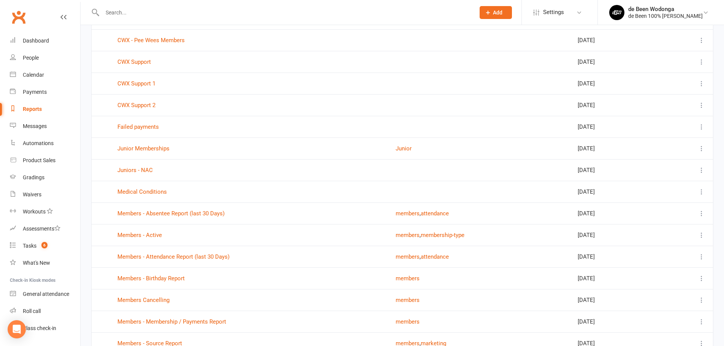
scroll to position [228, 0]
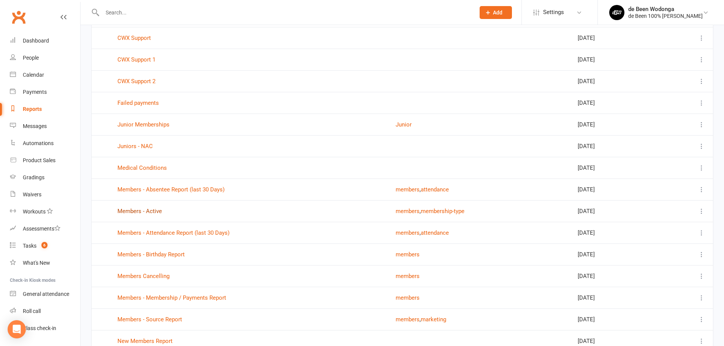
click at [146, 211] on link "Members - Active" at bounding box center [139, 211] width 44 height 7
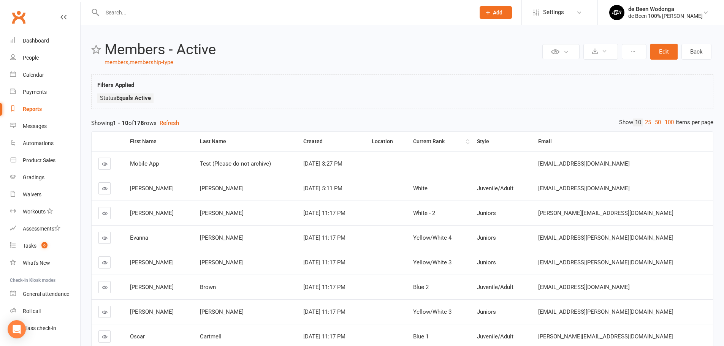
click at [470, 141] on th "Current Rank" at bounding box center [437, 141] width 63 height 19
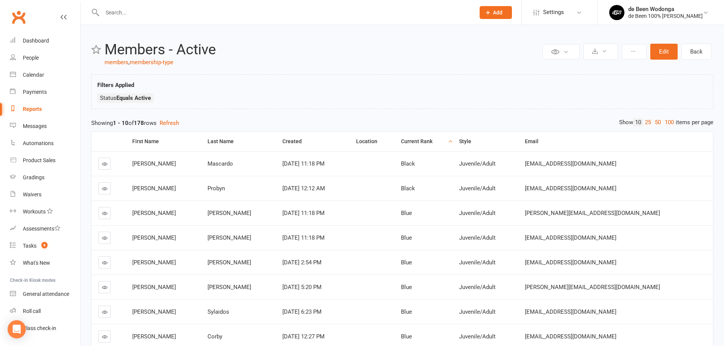
click at [452, 142] on th "Current Rank" at bounding box center [423, 141] width 58 height 19
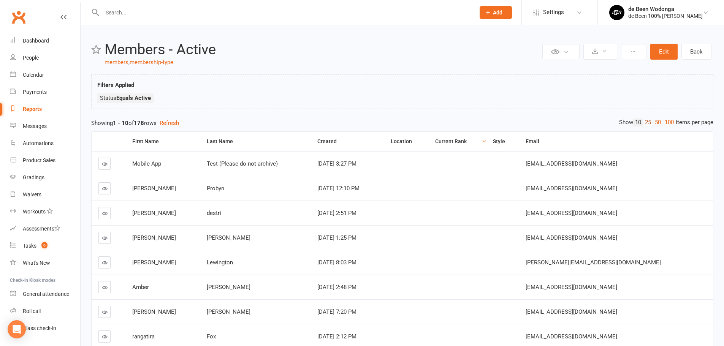
click at [647, 123] on link "25" at bounding box center [648, 123] width 10 height 8
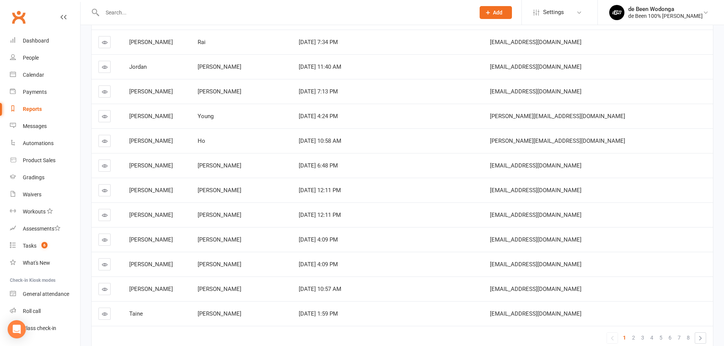
scroll to position [456, 0]
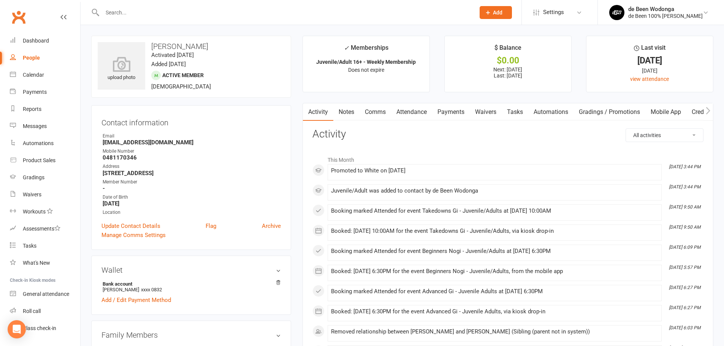
click at [124, 13] on input "text" at bounding box center [285, 12] width 370 height 11
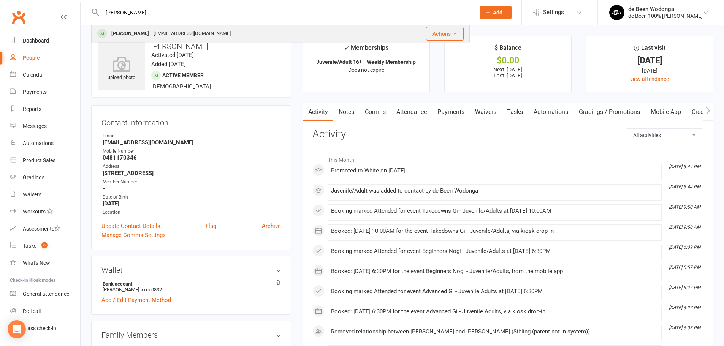
type input "doug"
click at [123, 32] on div "Doug Hibberson" at bounding box center [130, 33] width 42 height 11
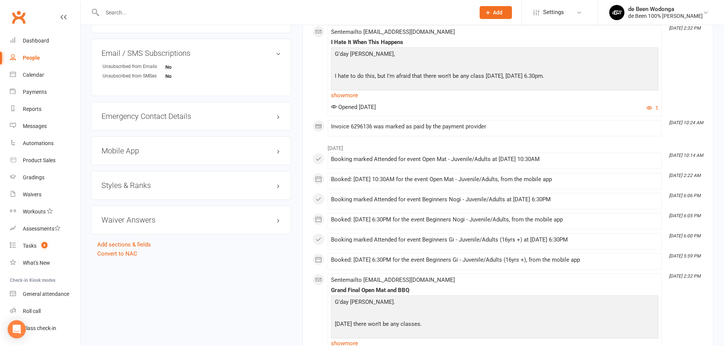
scroll to position [532, 0]
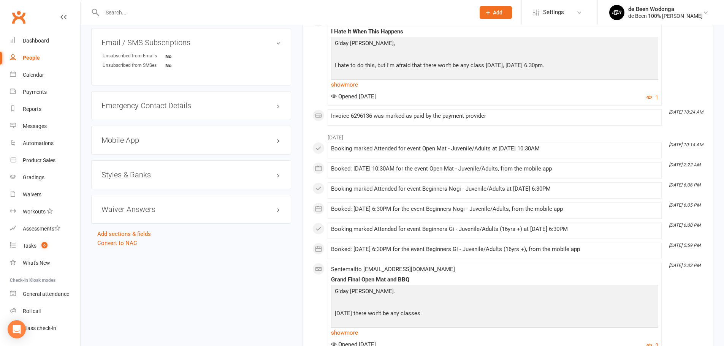
click at [121, 177] on h3 "Styles & Ranks" at bounding box center [190, 175] width 179 height 8
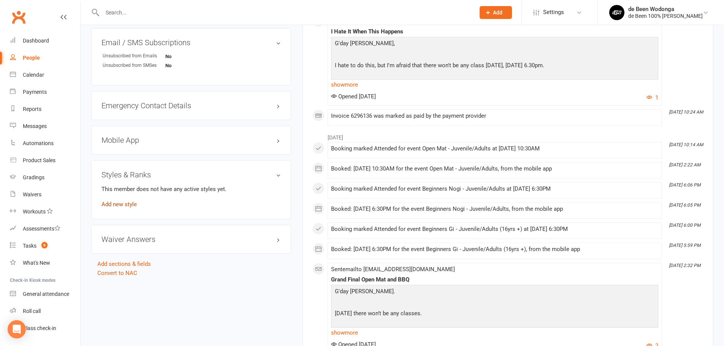
click at [117, 204] on link "Add new style" at bounding box center [118, 204] width 35 height 7
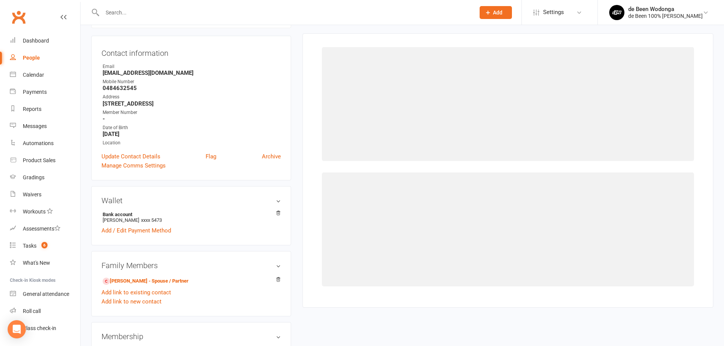
scroll to position [65, 0]
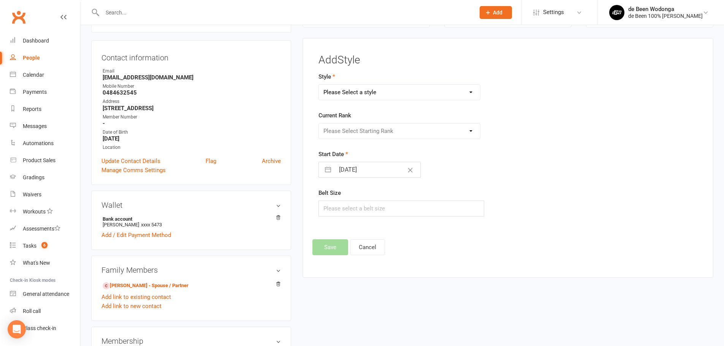
click at [353, 95] on select "Please Select a style Juniors Juvenile/Adult Pee Wees Teens" at bounding box center [399, 92] width 161 height 15
select select "3134"
click at [319, 85] on select "Please Select a style Juniors Juvenile/Adult Pee Wees Teens" at bounding box center [399, 92] width 161 height 15
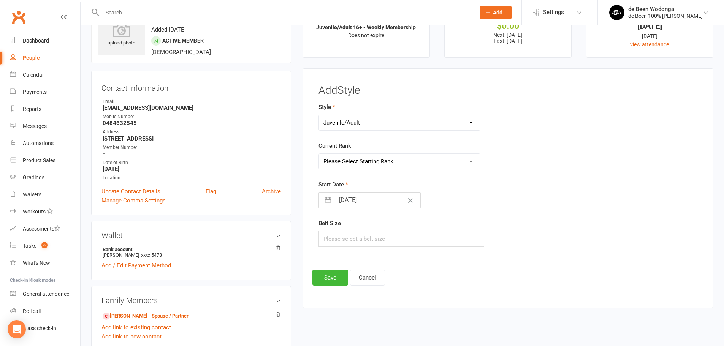
scroll to position [0, 0]
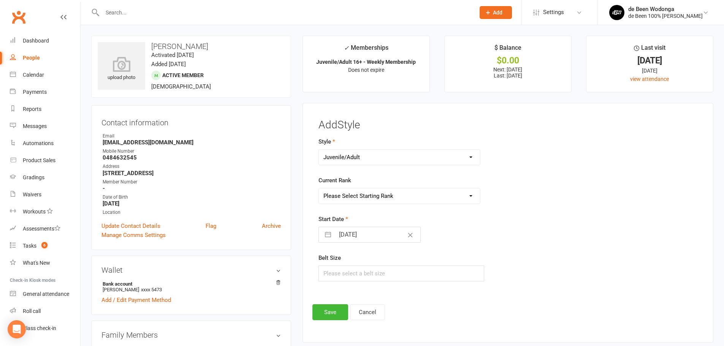
click at [352, 199] on select "Please Select Starting Rank White White 1 White 2 White 3 White 4 Blue Blue 1 B…" at bounding box center [399, 195] width 161 height 15
select select "34842"
click at [319, 188] on select "Please Select Starting Rank White White 1 White 2 White 3 White 4 Blue Blue 1 B…" at bounding box center [399, 195] width 161 height 15
click at [343, 234] on input "[DATE]" at bounding box center [377, 234] width 85 height 15
select select "8"
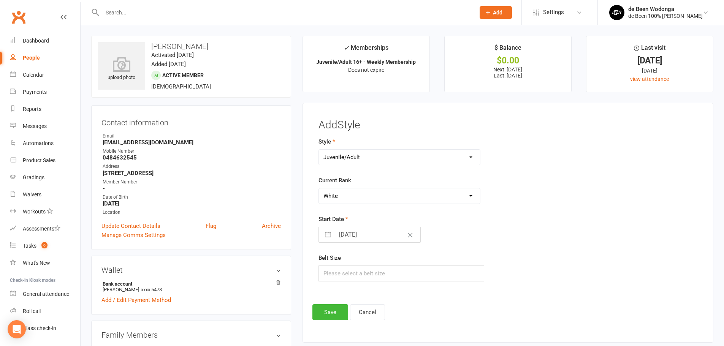
select select "2025"
select select "9"
select select "2025"
select select "10"
select select "2025"
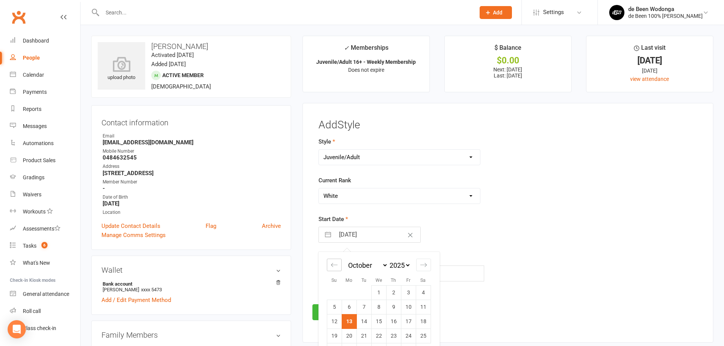
click at [329, 266] on div "Move backward to switch to the previous month." at bounding box center [334, 265] width 15 height 13
select select "7"
select select "2025"
click at [331, 266] on icon "Move backward to switch to the previous month." at bounding box center [334, 264] width 7 height 7
select select "6"
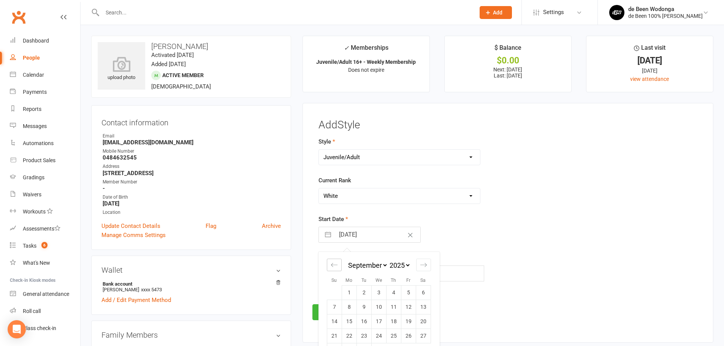
select select "2025"
click at [363, 332] on td "19" at bounding box center [363, 336] width 15 height 14
type input "[DATE]"
click at [344, 314] on button "Save" at bounding box center [330, 312] width 36 height 16
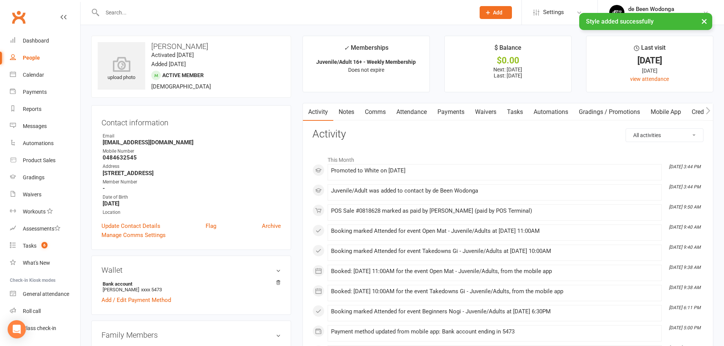
click at [132, 13] on div "× Style added successfully" at bounding box center [357, 13] width 714 height 0
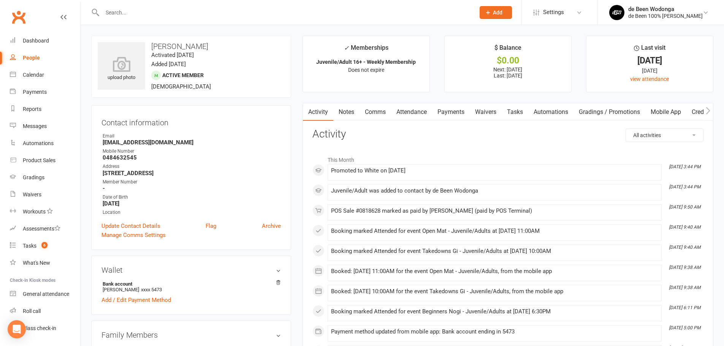
click at [113, 15] on input "text" at bounding box center [285, 12] width 370 height 11
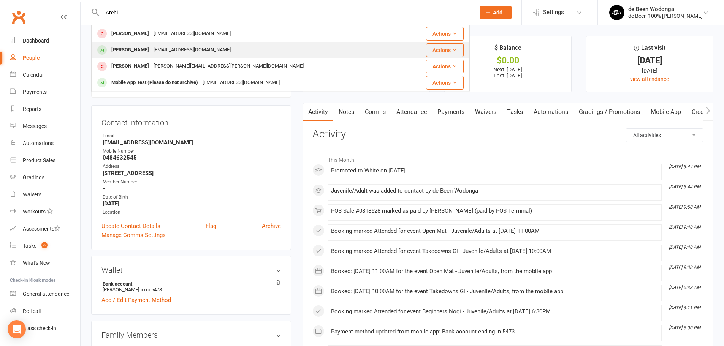
type input "Archi"
click at [113, 47] on div "Archie Comfort" at bounding box center [130, 49] width 42 height 11
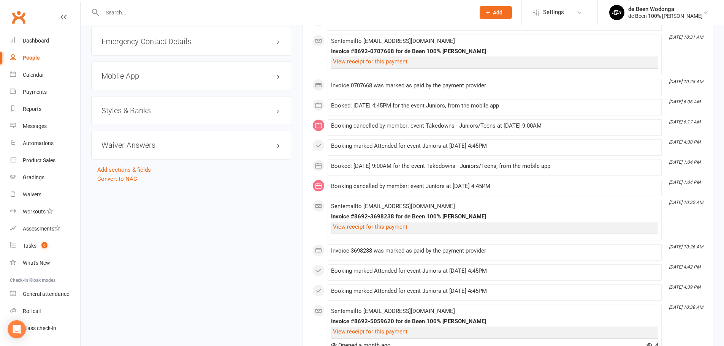
scroll to position [646, 0]
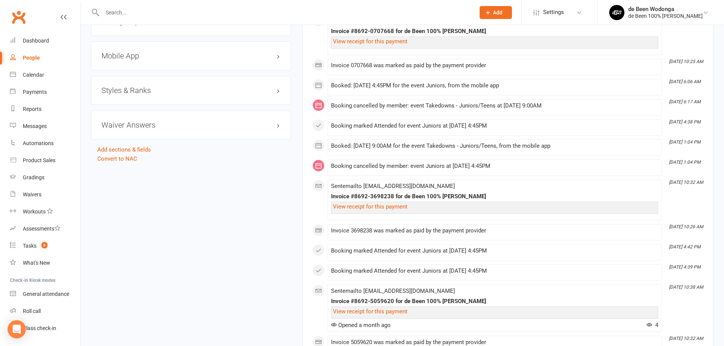
click at [136, 91] on h3 "Styles & Ranks" at bounding box center [190, 90] width 179 height 8
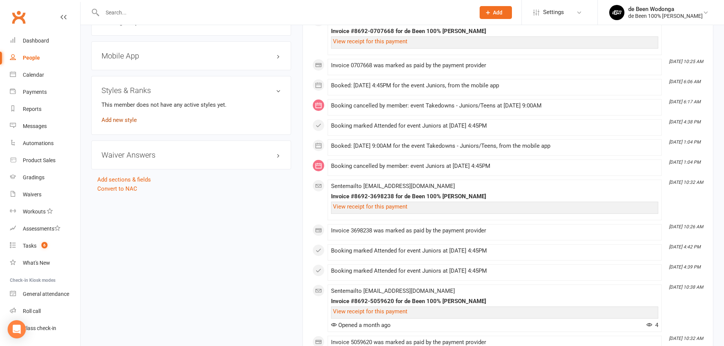
click at [125, 122] on link "Add new style" at bounding box center [118, 120] width 35 height 7
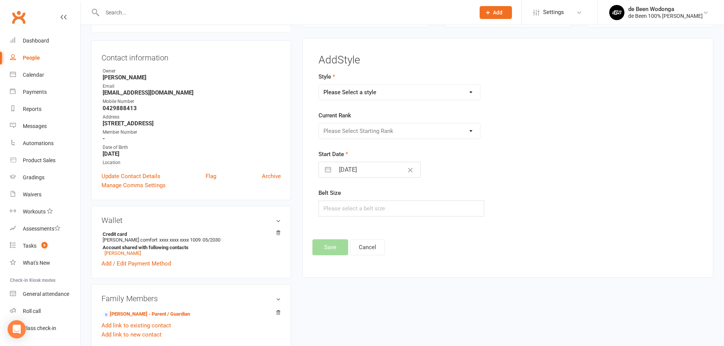
scroll to position [0, 0]
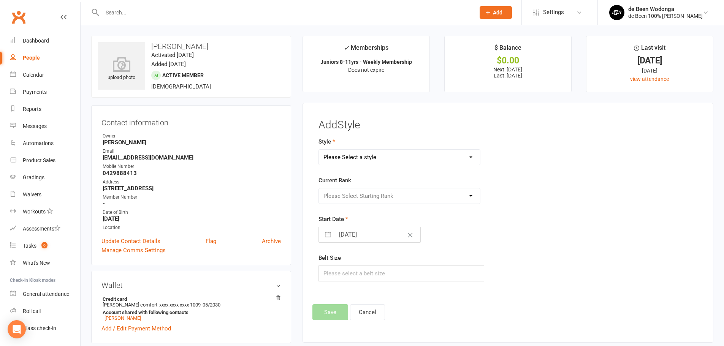
click at [382, 155] on select "Please Select a style Juniors Juvenile/Adult Pee Wees Teens" at bounding box center [399, 157] width 161 height 15
select select "3120"
click at [319, 150] on select "Please Select a style Juniors Juvenile/Adult Pee Wees Teens" at bounding box center [399, 157] width 161 height 15
click at [381, 192] on select "Please Select Starting Rank White White -1 White - 2 White - 3 White - 4 Grey/W…" at bounding box center [399, 195] width 161 height 15
select select "35485"
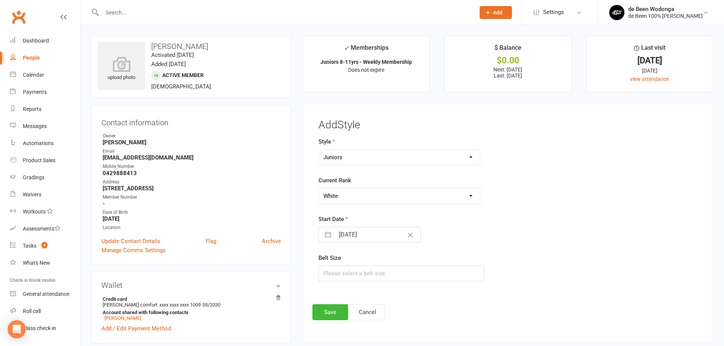
click at [319, 188] on select "Please Select Starting Rank White White -1 White - 2 White - 3 White - 4 Grey/W…" at bounding box center [399, 195] width 161 height 15
select select "8"
select select "2025"
select select "9"
select select "2025"
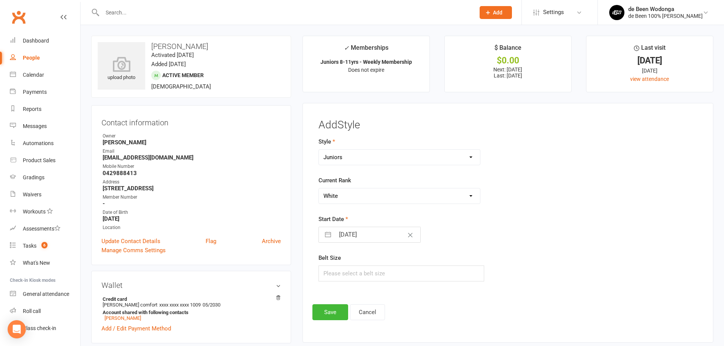
select select "10"
select select "2025"
click at [336, 239] on input "[DATE]" at bounding box center [377, 234] width 85 height 15
click at [335, 263] on icon "Move backward to switch to the previous month." at bounding box center [334, 264] width 7 height 7
select select "7"
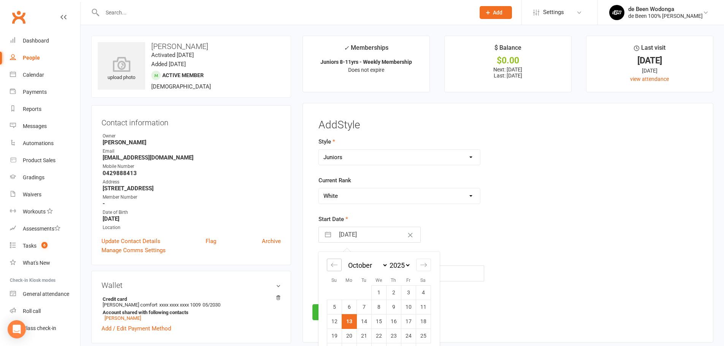
select select "2025"
click at [335, 263] on icon "Move backward to switch to the previous month." at bounding box center [334, 264] width 7 height 7
select select "6"
select select "2025"
click at [394, 336] on td "21" at bounding box center [393, 336] width 15 height 14
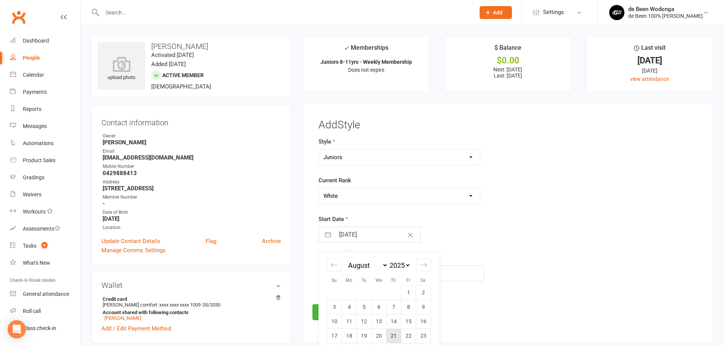
type input "21 Aug 2025"
click at [337, 312] on button "Save" at bounding box center [330, 312] width 36 height 16
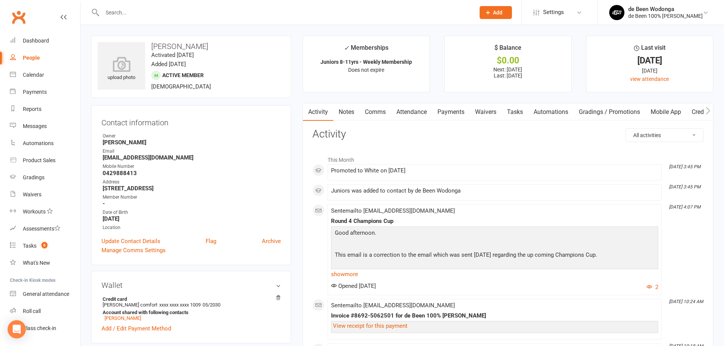
click at [123, 4] on div at bounding box center [280, 12] width 378 height 25
click at [122, 12] on input "text" at bounding box center [285, 12] width 370 height 11
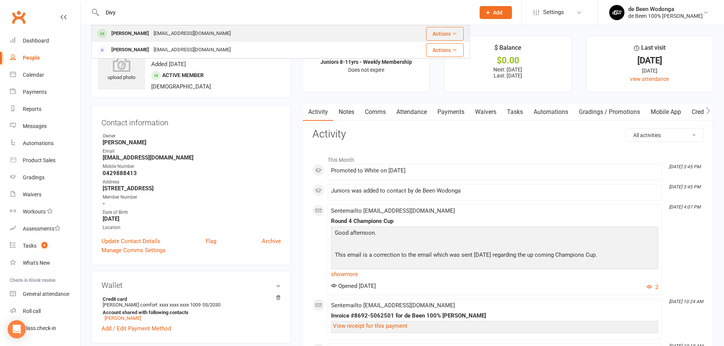
type input "Divy"
click at [121, 31] on div "Divyesh Rai" at bounding box center [130, 33] width 42 height 11
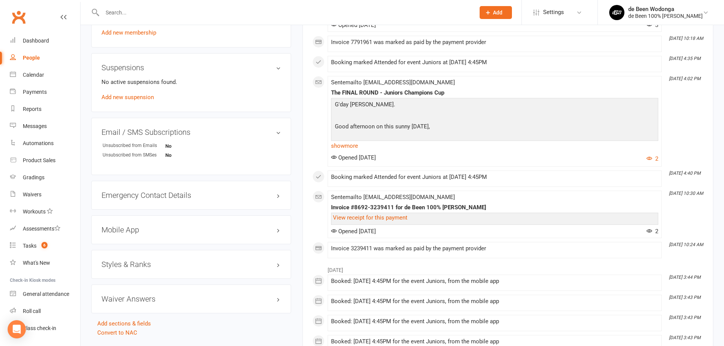
scroll to position [456, 0]
click at [128, 262] on h3 "Styles & Ranks" at bounding box center [190, 264] width 179 height 8
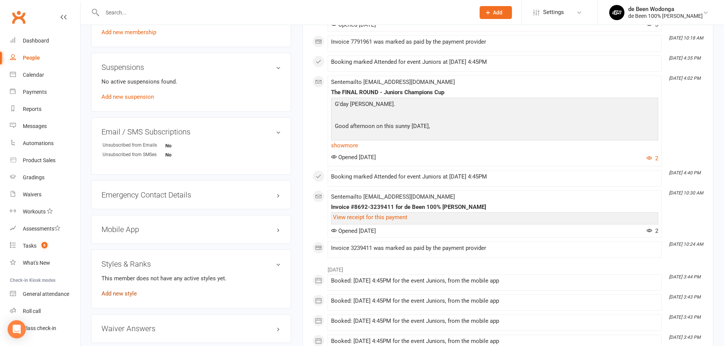
click at [114, 295] on link "Add new style" at bounding box center [118, 293] width 35 height 7
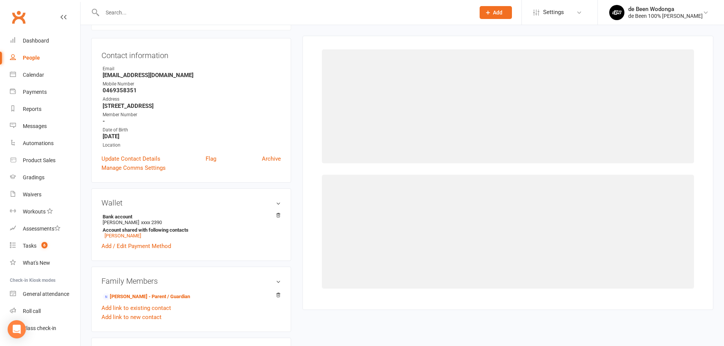
scroll to position [65, 0]
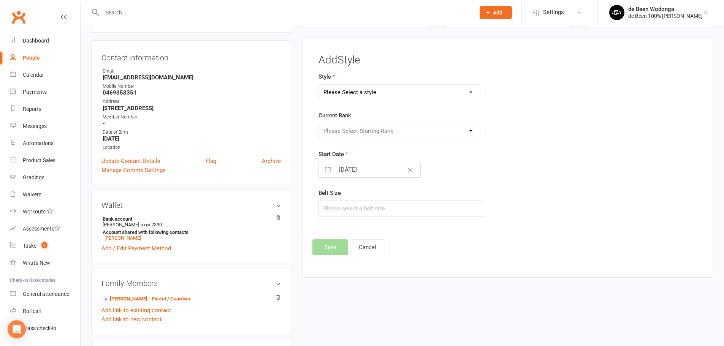
click at [353, 97] on select "Please Select a style Juniors Juvenile/Adult Pee Wees Teens" at bounding box center [399, 92] width 161 height 15
select select "3120"
click at [319, 85] on select "Please Select a style Juniors Juvenile/Adult Pee Wees Teens" at bounding box center [399, 92] width 161 height 15
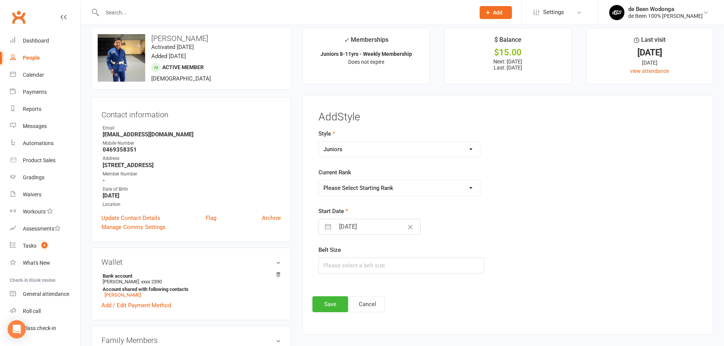
scroll to position [0, 0]
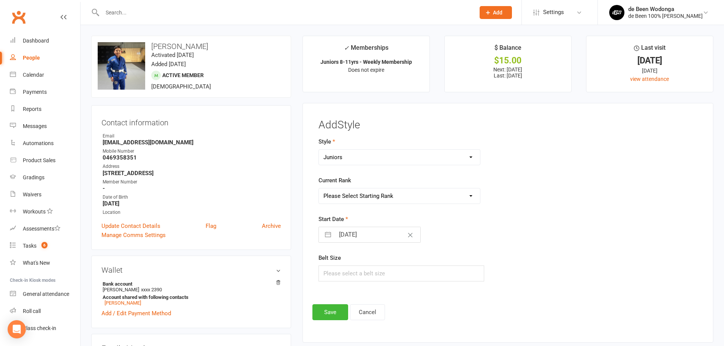
click at [357, 197] on select "Please Select Starting Rank White White -1 White - 2 White - 3 White - 4 Grey/W…" at bounding box center [399, 195] width 161 height 15
select select "35485"
click at [319, 188] on select "Please Select Starting Rank White White -1 White - 2 White - 3 White - 4 Grey/W…" at bounding box center [399, 195] width 161 height 15
click at [345, 234] on input "[DATE]" at bounding box center [377, 234] width 85 height 15
select select "8"
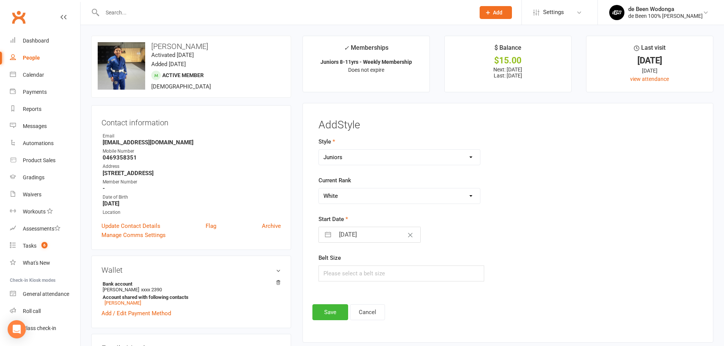
select select "2025"
select select "9"
select select "2025"
select select "10"
select select "2025"
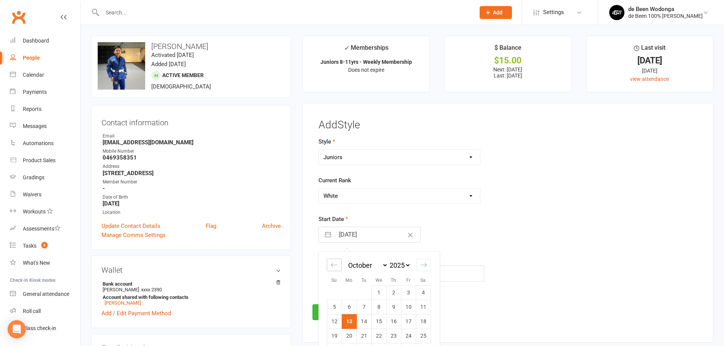
click at [334, 264] on icon "Move backward to switch to the previous month." at bounding box center [334, 264] width 7 height 7
select select "7"
select select "2025"
click at [334, 264] on icon "Move backward to switch to the previous month." at bounding box center [334, 264] width 7 height 7
select select "6"
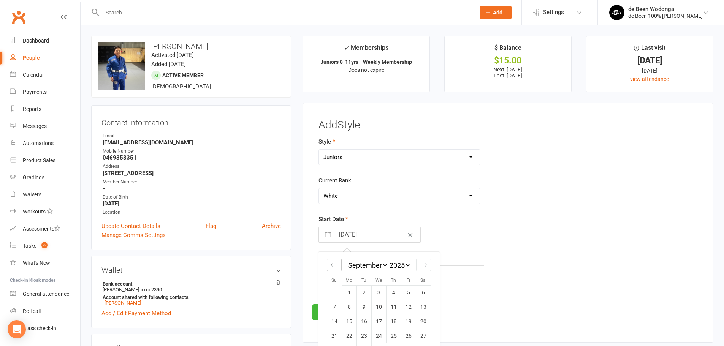
select select "2025"
click at [392, 334] on td "21" at bounding box center [393, 336] width 15 height 14
type input "21 Aug 2025"
click at [337, 313] on button "Save" at bounding box center [330, 312] width 36 height 16
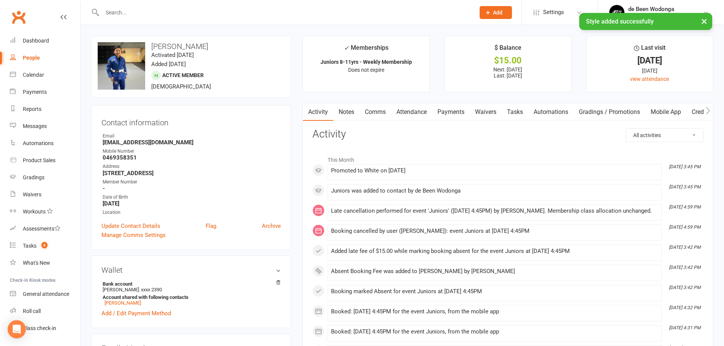
click at [129, 12] on input "text" at bounding box center [285, 12] width 370 height 11
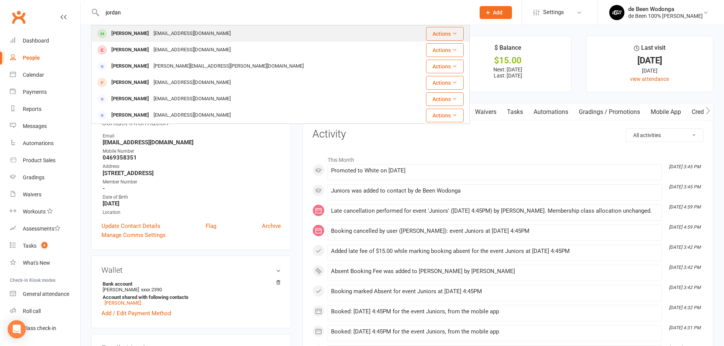
type input "jordan"
click at [128, 34] on div "[PERSON_NAME]" at bounding box center [130, 33] width 42 height 11
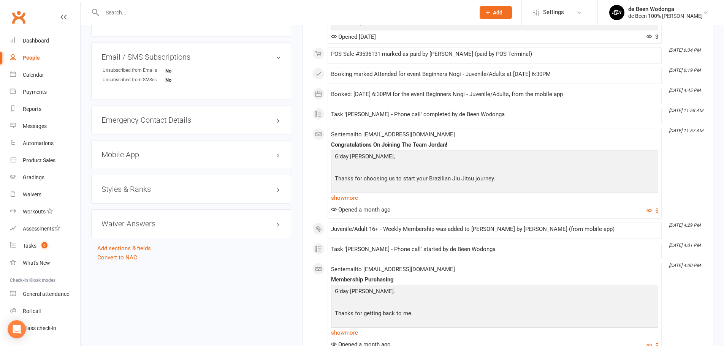
scroll to position [532, 0]
click at [130, 187] on h3 "Styles & Ranks" at bounding box center [190, 188] width 179 height 8
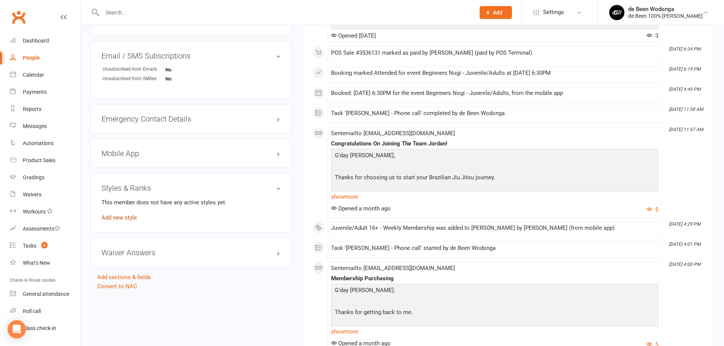
click at [123, 215] on link "Add new style" at bounding box center [118, 217] width 35 height 7
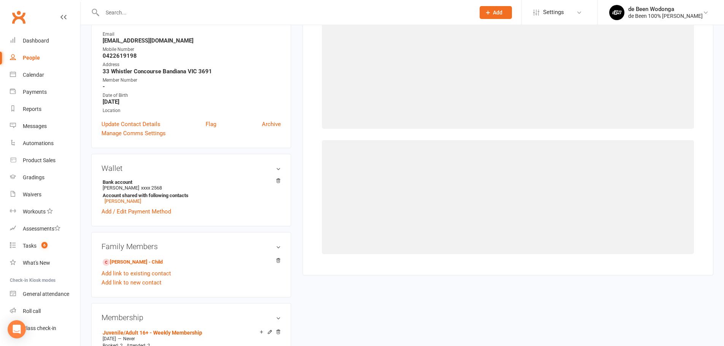
scroll to position [65, 0]
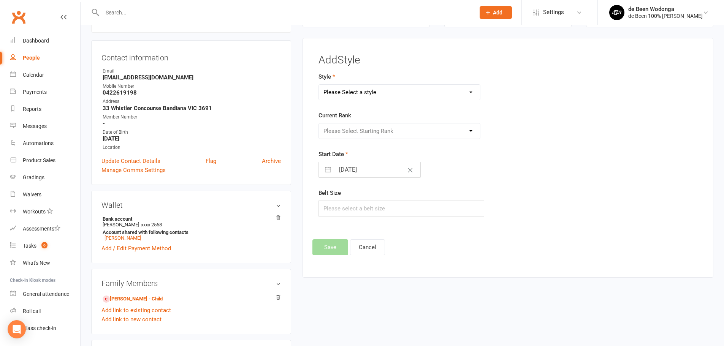
click at [354, 95] on select "Please Select a style Juniors Juvenile/Adult Pee Wees Teens" at bounding box center [399, 92] width 161 height 15
select select "3134"
click at [319, 85] on select "Please Select a style Juniors Juvenile/Adult Pee Wees Teens" at bounding box center [399, 92] width 161 height 15
click at [351, 131] on select "Please Select Starting Rank White White 1 White 2 White 3 White 4 Blue Blue 1 B…" at bounding box center [399, 130] width 161 height 15
select select "34842"
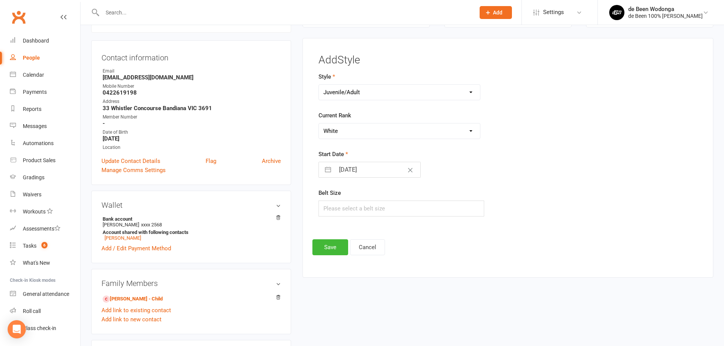
click at [319, 123] on select "Please Select Starting Rank White White 1 White 2 White 3 White 4 Blue Blue 1 B…" at bounding box center [399, 130] width 161 height 15
click at [342, 165] on input "[DATE]" at bounding box center [377, 169] width 85 height 15
select select "8"
select select "2025"
select select "9"
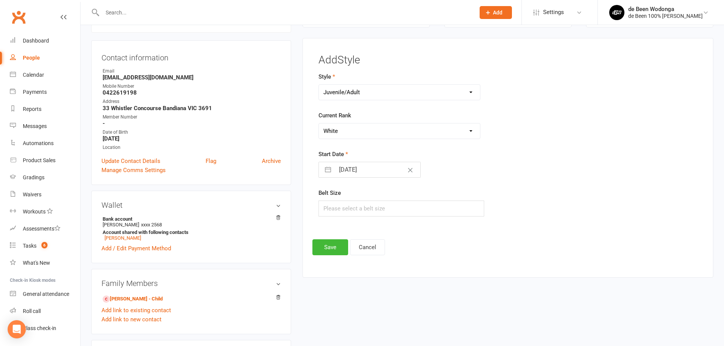
select select "2025"
select select "10"
select select "2025"
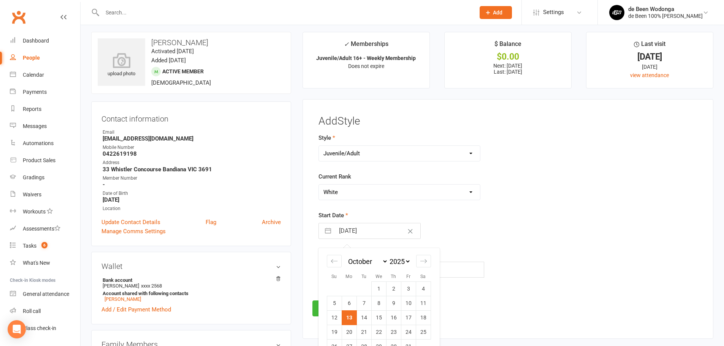
scroll to position [0, 0]
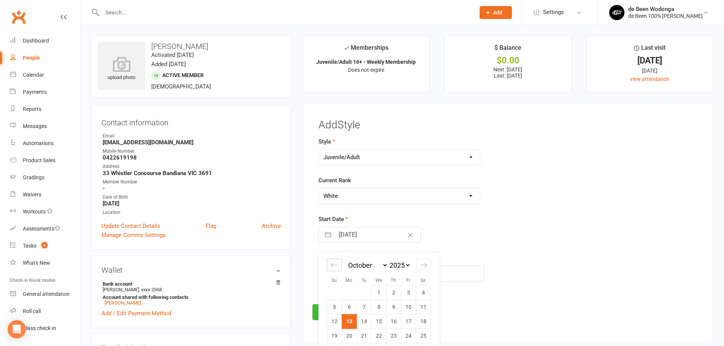
click at [339, 264] on div "Move backward to switch to the previous month." at bounding box center [334, 265] width 15 height 13
select select "7"
select select "2025"
click at [339, 264] on div "Move backward to switch to the previous month." at bounding box center [334, 265] width 15 height 13
select select "6"
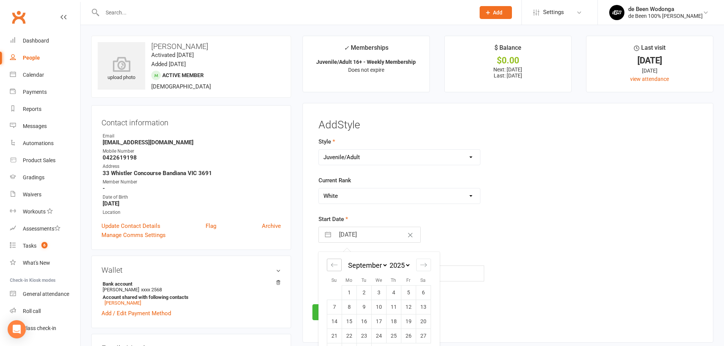
select select "2025"
click at [413, 331] on td "22" at bounding box center [408, 336] width 15 height 14
type input "22 Aug 2025"
click at [328, 311] on button "Save" at bounding box center [330, 312] width 36 height 16
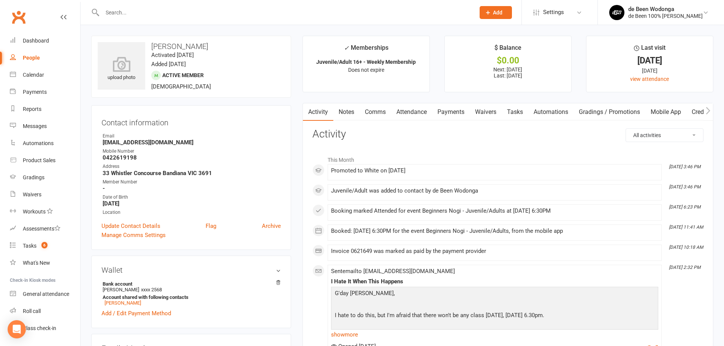
click at [123, 8] on input "text" at bounding box center [285, 12] width 370 height 11
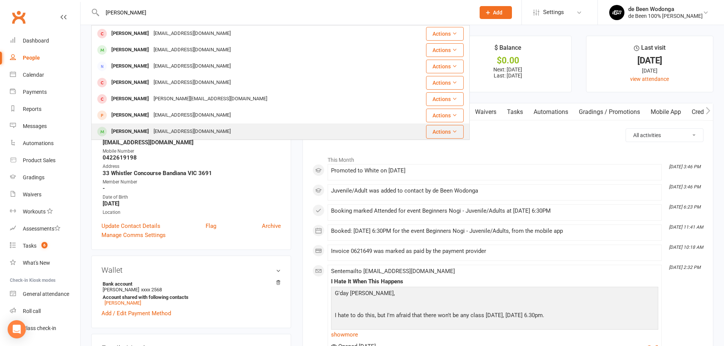
type input "mathew"
click at [139, 130] on div "[PERSON_NAME]" at bounding box center [130, 131] width 42 height 11
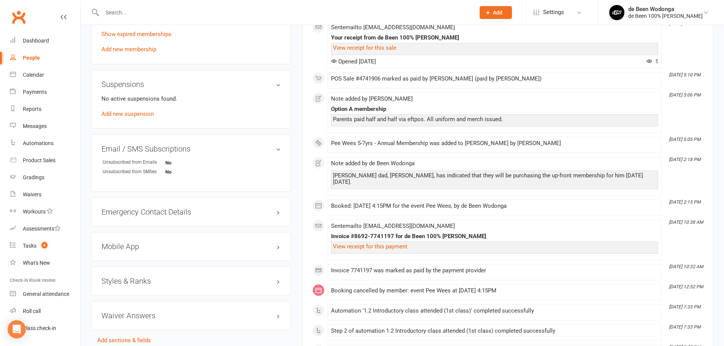
scroll to position [456, 0]
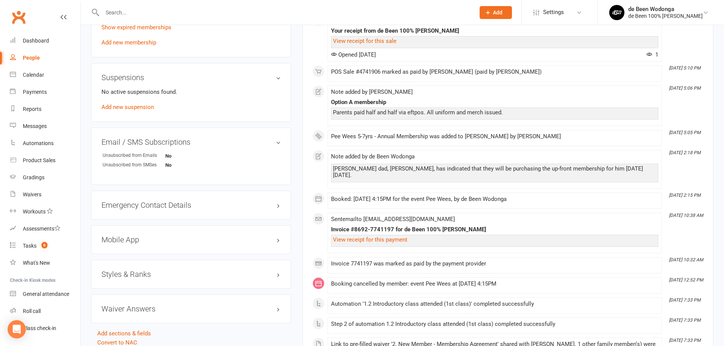
click at [110, 270] on h3 "Styles & Ranks" at bounding box center [190, 274] width 179 height 8
click at [118, 305] on link "Add new style" at bounding box center [118, 304] width 35 height 7
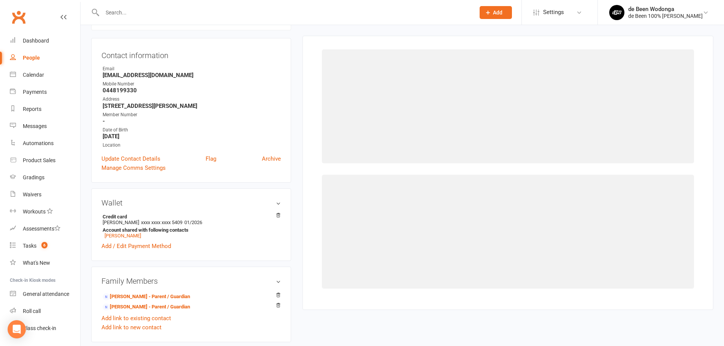
scroll to position [65, 0]
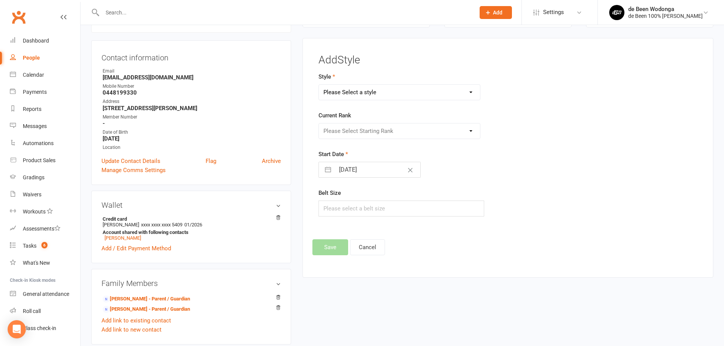
click at [404, 88] on select "Please Select a style Juniors Juvenile/Adult Pee Wees Teens" at bounding box center [399, 92] width 161 height 15
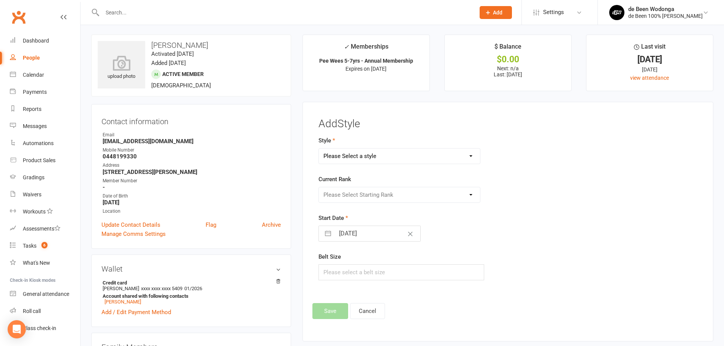
scroll to position [0, 0]
drag, startPoint x: 358, startPoint y: 163, endPoint x: 361, endPoint y: 160, distance: 4.0
click at [358, 163] on select "Please Select a style Juniors Juvenile/Adult Pee Wees Teens" at bounding box center [399, 157] width 161 height 15
select select "3135"
click at [319, 150] on select "Please Select a style Juniors Juvenile/Adult Pee Wees Teens" at bounding box center [399, 157] width 161 height 15
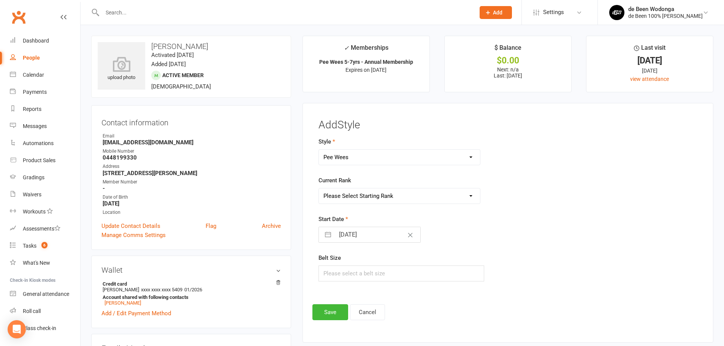
click at [352, 183] on div "Current Rank Please Select Starting Rank White White 1 White 2 White 3 White 4 …" at bounding box center [442, 190] width 249 height 28
click at [346, 192] on select "Please Select Starting Rank White White 1 White 2 White 3 White 4 Grey/White Gr…" at bounding box center [399, 195] width 161 height 15
select select "34852"
click at [319, 188] on select "Please Select Starting Rank White White 1 White 2 White 3 White 4 Grey/White Gr…" at bounding box center [399, 195] width 161 height 15
click at [344, 238] on input "[DATE]" at bounding box center [377, 234] width 85 height 15
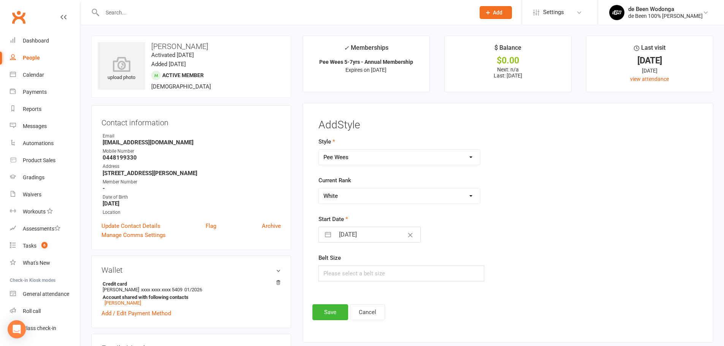
select select "8"
select select "2025"
select select "9"
select select "2025"
select select "10"
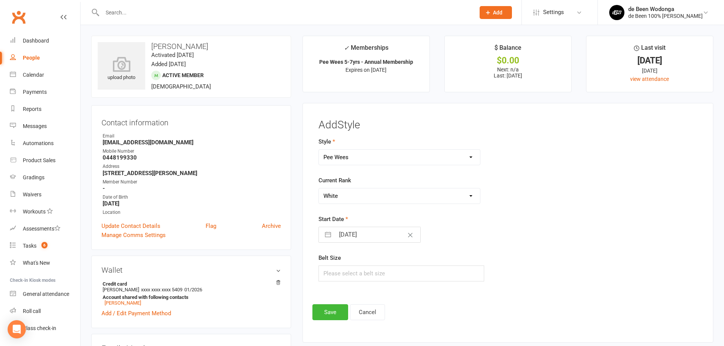
select select "2025"
click at [336, 268] on icon "Move backward to switch to the previous month." at bounding box center [334, 264] width 7 height 7
select select "7"
select select "2025"
click at [336, 268] on icon "Move backward to switch to the previous month." at bounding box center [334, 264] width 7 height 7
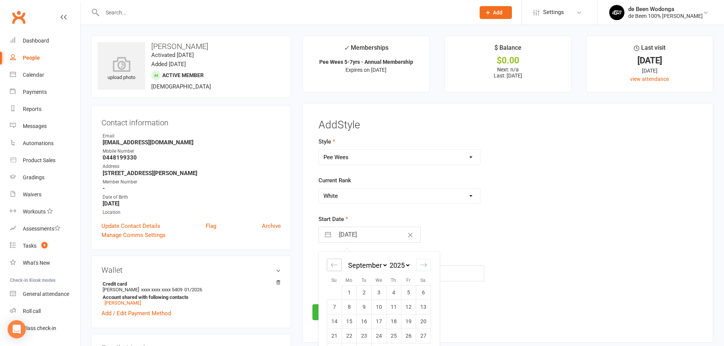
select select "6"
select select "2025"
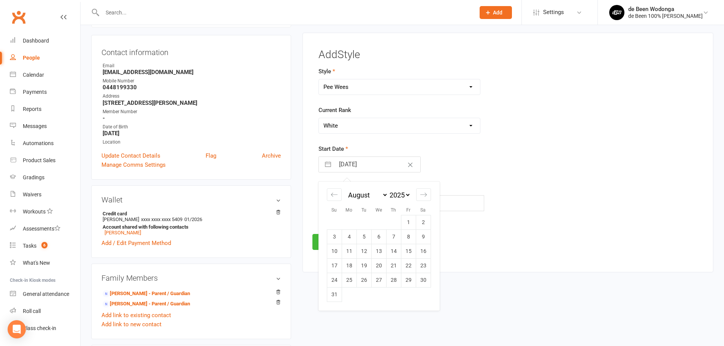
scroll to position [76, 0]
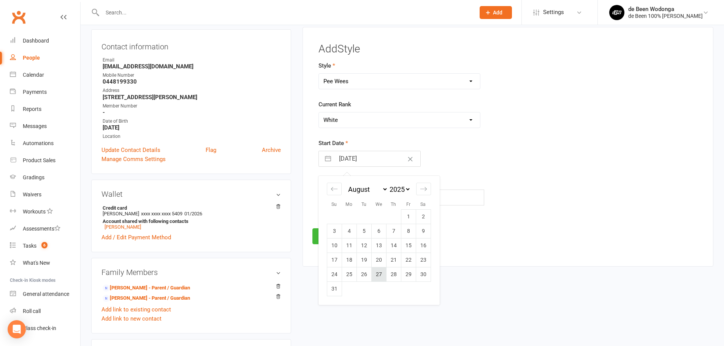
click at [381, 275] on td "27" at bounding box center [378, 274] width 15 height 14
type input "27 Aug 2025"
click at [328, 236] on button "Save" at bounding box center [330, 236] width 36 height 16
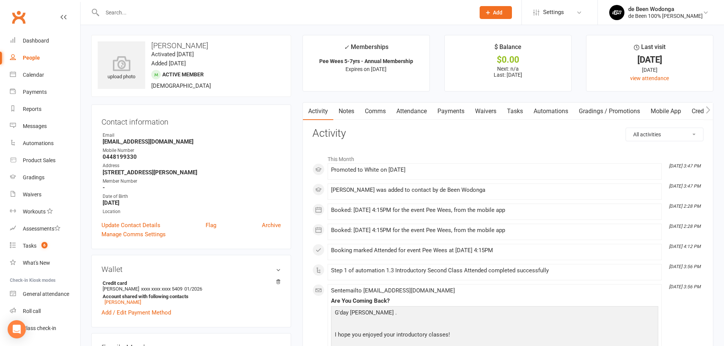
scroll to position [0, 0]
click at [425, 112] on link "Attendance" at bounding box center [411, 111] width 41 height 17
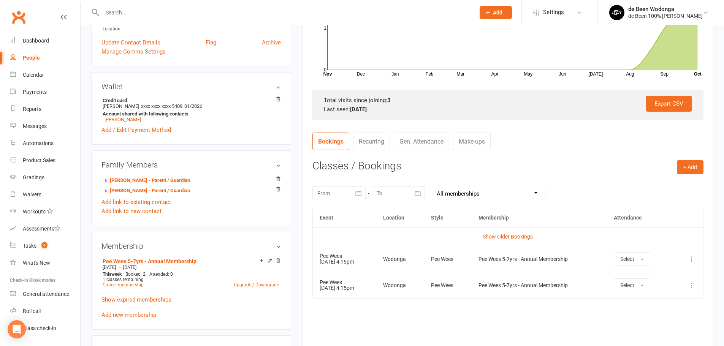
scroll to position [190, 0]
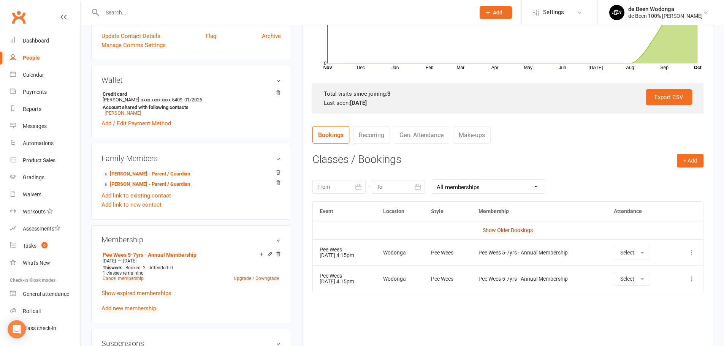
click at [496, 228] on link "Show Older Bookings" at bounding box center [508, 230] width 50 height 6
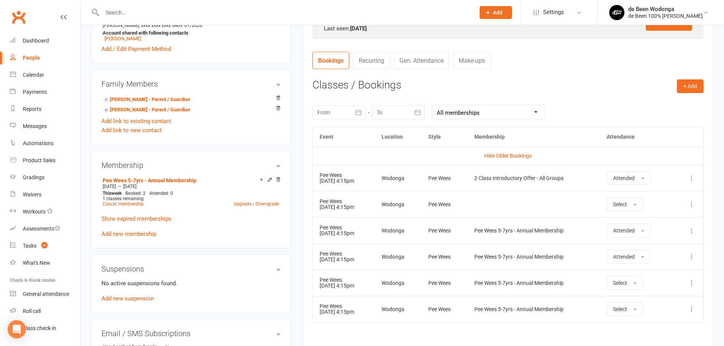
scroll to position [266, 0]
click at [121, 21] on div at bounding box center [280, 12] width 378 height 25
click at [123, 16] on input "text" at bounding box center [285, 12] width 370 height 11
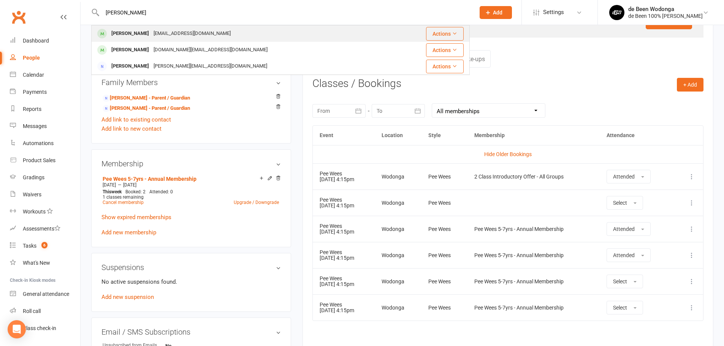
type input "reed"
click at [127, 34] on div "[PERSON_NAME]" at bounding box center [130, 33] width 42 height 11
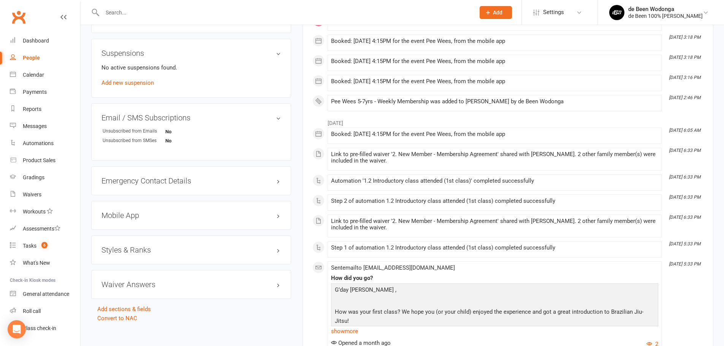
scroll to position [532, 0]
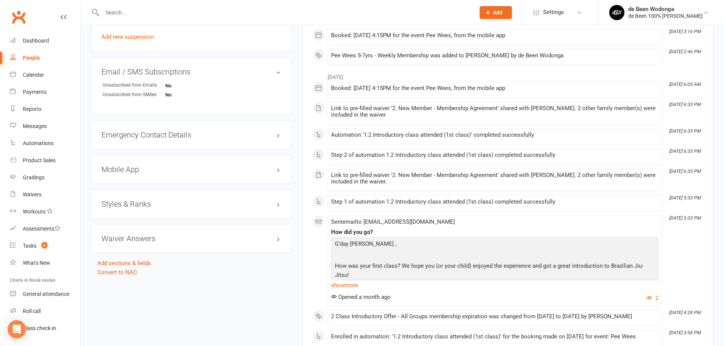
click at [134, 204] on h3 "Styles & Ranks" at bounding box center [190, 204] width 179 height 8
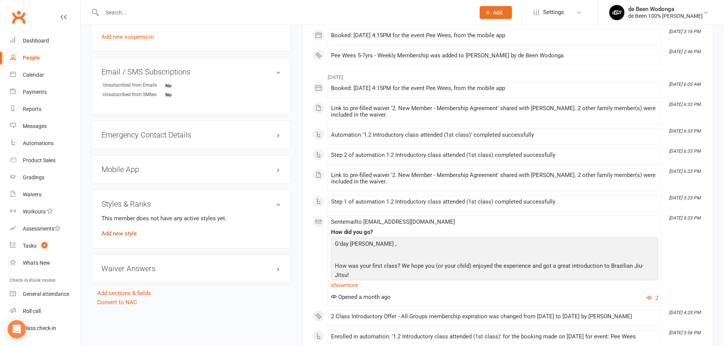
click at [123, 235] on link "Add new style" at bounding box center [118, 233] width 35 height 7
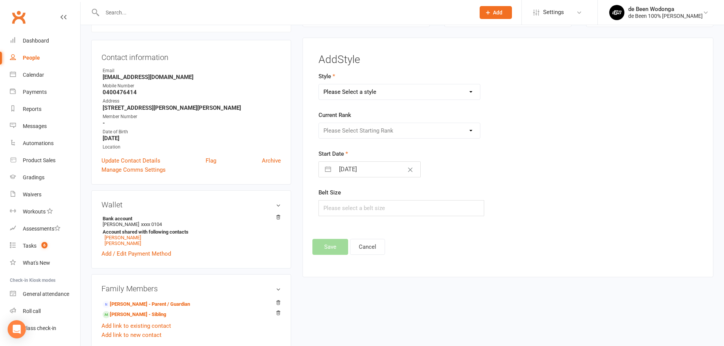
scroll to position [65, 0]
click at [347, 95] on select "Please Select a style Juniors Juvenile/Adult Pee Wees Teens" at bounding box center [399, 92] width 161 height 15
select select "3135"
click at [319, 85] on select "Please Select a style Juniors Juvenile/Adult Pee Wees Teens" at bounding box center [399, 92] width 161 height 15
click at [373, 131] on select "Please Select Starting Rank White White 1 White 2 White 3 White 4 Grey/White Gr…" at bounding box center [399, 130] width 161 height 15
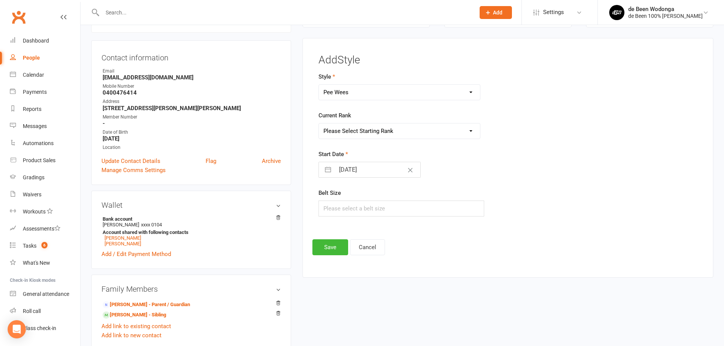
select select "34852"
click at [319, 123] on select "Please Select Starting Rank White White 1 White 2 White 3 White 4 Grey/White Gr…" at bounding box center [399, 130] width 161 height 15
select select "8"
select select "2025"
select select "9"
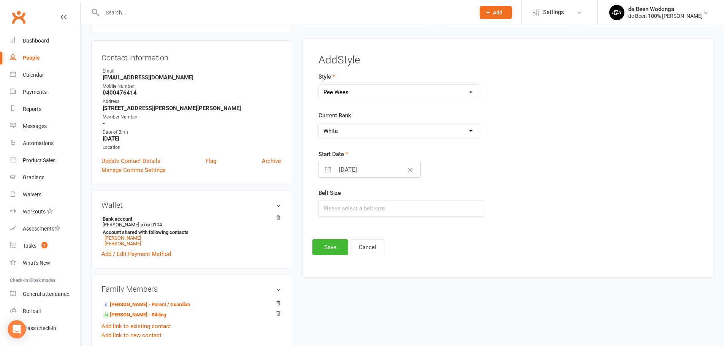
select select "2025"
select select "10"
select select "2025"
click at [348, 169] on input "[DATE]" at bounding box center [377, 169] width 85 height 15
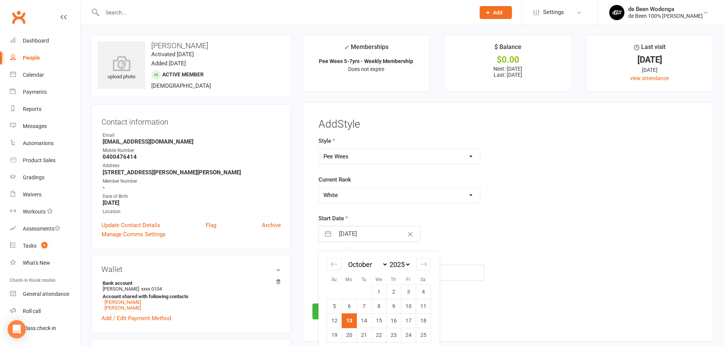
scroll to position [0, 0]
click at [332, 260] on div "Move backward to switch to the previous month." at bounding box center [334, 265] width 15 height 13
select select "7"
select select "2025"
click at [348, 323] on td "15" at bounding box center [349, 321] width 15 height 14
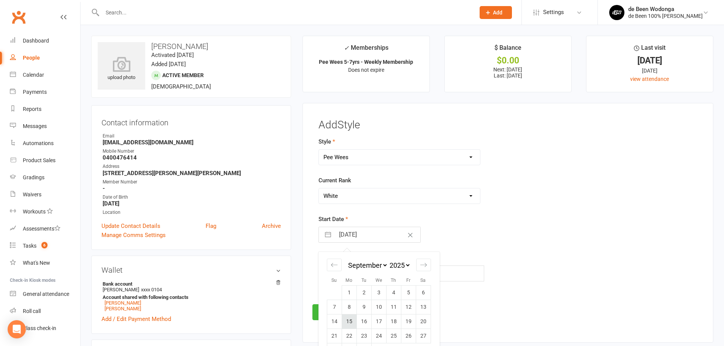
type input "15 Sep 2025"
click at [337, 312] on button "Save" at bounding box center [330, 312] width 36 height 16
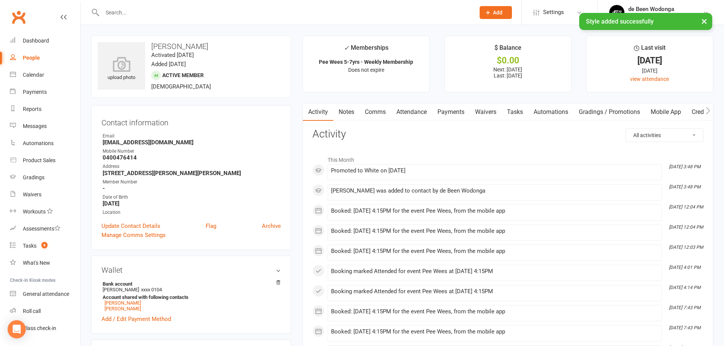
click at [138, 13] on div "× Style added successfully" at bounding box center [357, 13] width 714 height 0
click at [118, 6] on div at bounding box center [280, 12] width 378 height 25
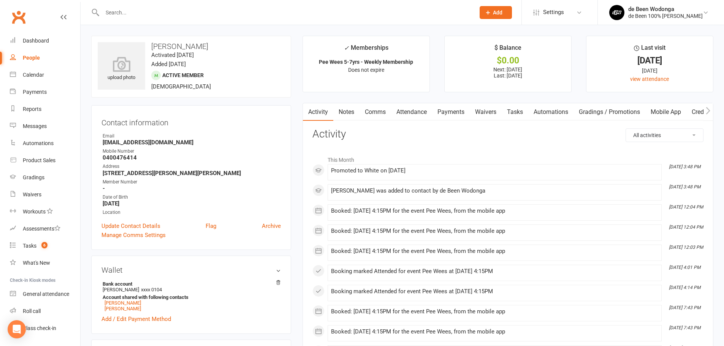
click at [117, 9] on input "text" at bounding box center [285, 12] width 370 height 11
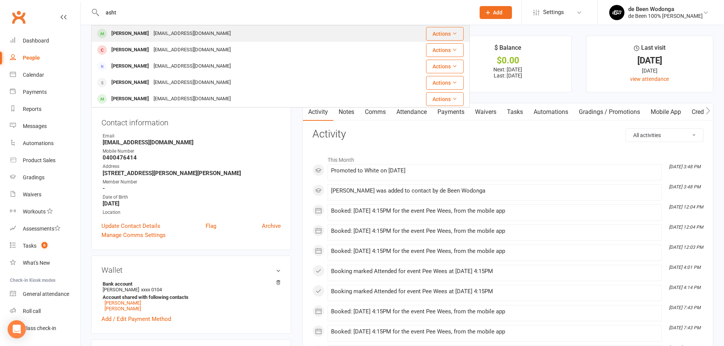
type input "asht"
click at [127, 32] on div "Ashton Kay" at bounding box center [130, 33] width 42 height 11
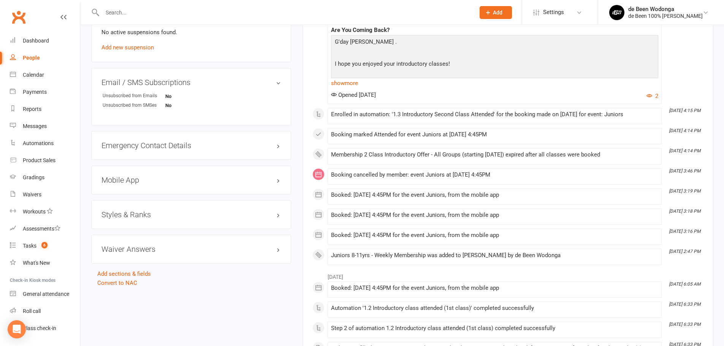
scroll to position [532, 0]
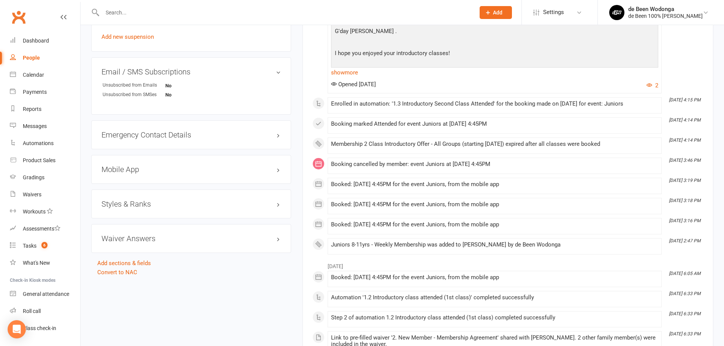
click at [135, 203] on h3 "Styles & Ranks" at bounding box center [190, 204] width 179 height 8
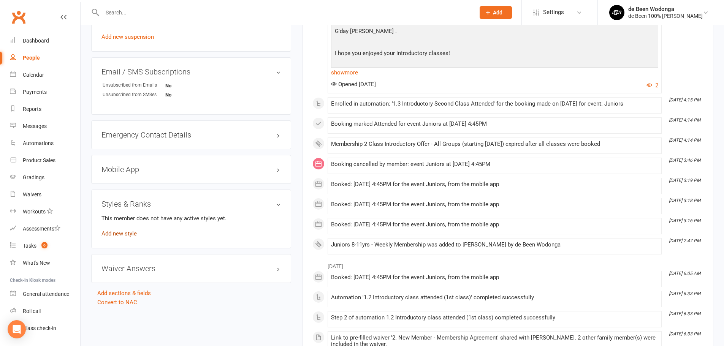
click at [120, 233] on link "Add new style" at bounding box center [118, 233] width 35 height 7
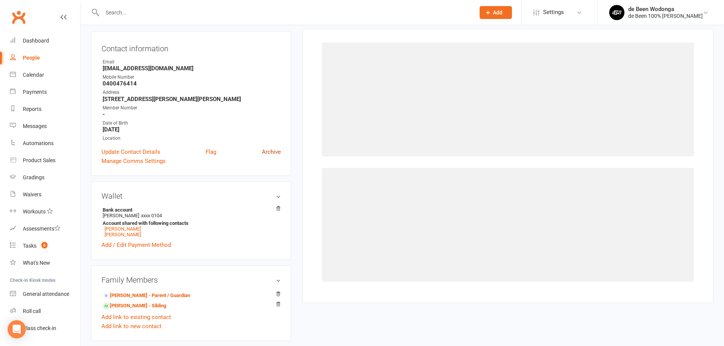
scroll to position [65, 0]
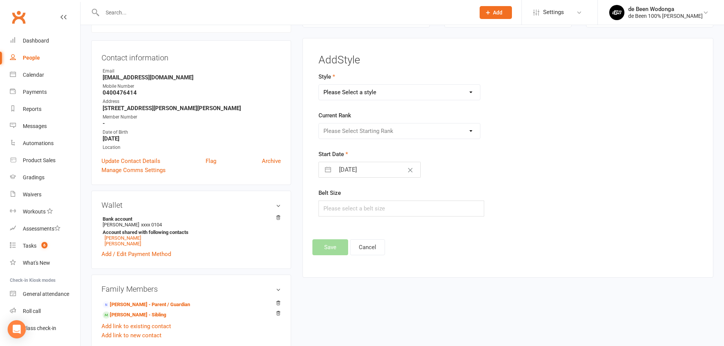
click at [329, 90] on select "Please Select a style Juniors Juvenile/Adult Pee Wees Teens" at bounding box center [399, 92] width 161 height 15
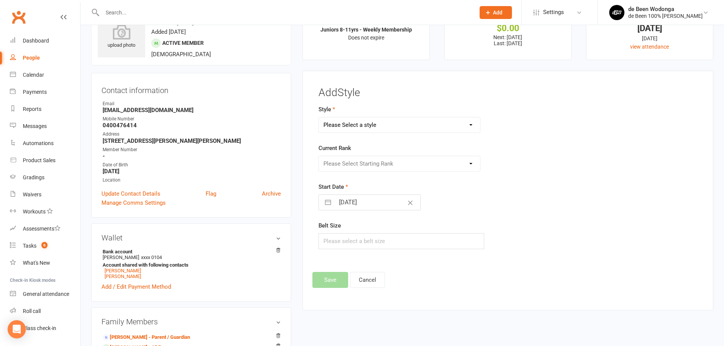
scroll to position [0, 0]
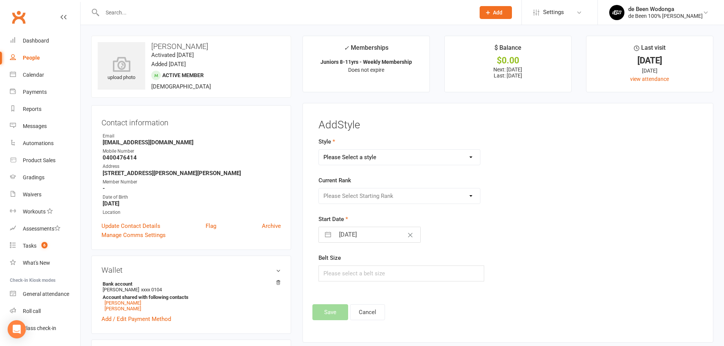
click at [373, 154] on select "Please Select a style Juniors Juvenile/Adult Pee Wees Teens" at bounding box center [399, 157] width 161 height 15
select select "3120"
click at [319, 150] on select "Please Select a style Juniors Juvenile/Adult Pee Wees Teens" at bounding box center [399, 157] width 161 height 15
click at [353, 198] on select "Please Select Starting Rank White White -1 White - 2 White - 3 White - 4 Grey/W…" at bounding box center [399, 195] width 161 height 15
select select "35485"
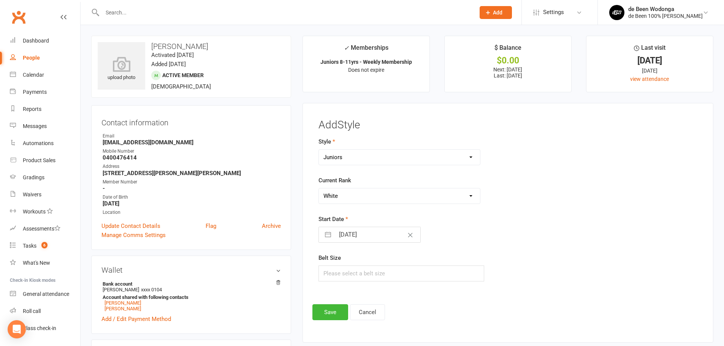
click at [319, 188] on select "Please Select Starting Rank White White -1 White - 2 White - 3 White - 4 Grey/W…" at bounding box center [399, 195] width 161 height 15
select select "8"
select select "2025"
select select "9"
select select "2025"
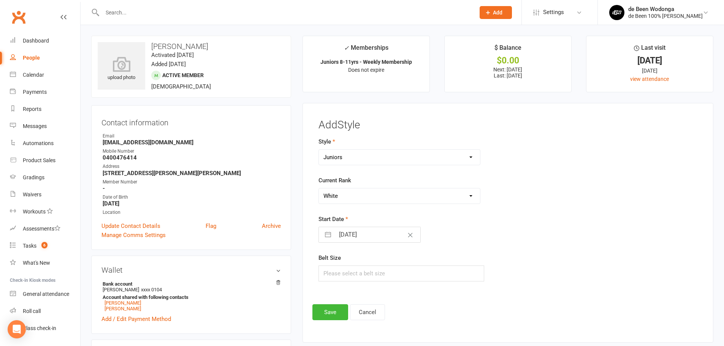
select select "10"
select select "2025"
click at [355, 233] on input "[DATE]" at bounding box center [377, 234] width 85 height 15
click at [334, 261] on icon "Move backward to switch to the previous month." at bounding box center [334, 264] width 7 height 7
select select "7"
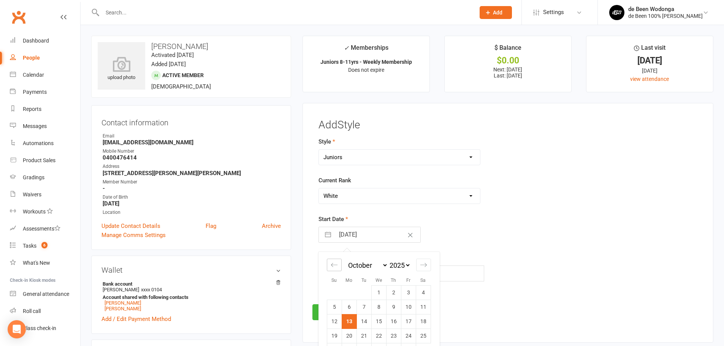
select select "2025"
click at [352, 318] on td "15" at bounding box center [349, 321] width 15 height 14
type input "15 Sep 2025"
click at [335, 314] on button "Save" at bounding box center [330, 312] width 36 height 16
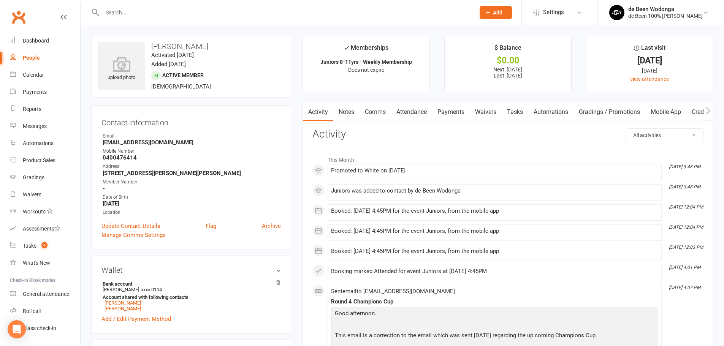
click at [119, 13] on input "text" at bounding box center [285, 12] width 370 height 11
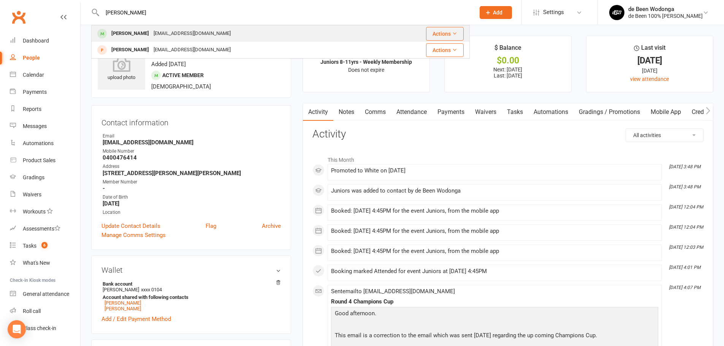
type input "tobias"
click at [123, 33] on div "tobias Garcia" at bounding box center [130, 33] width 42 height 11
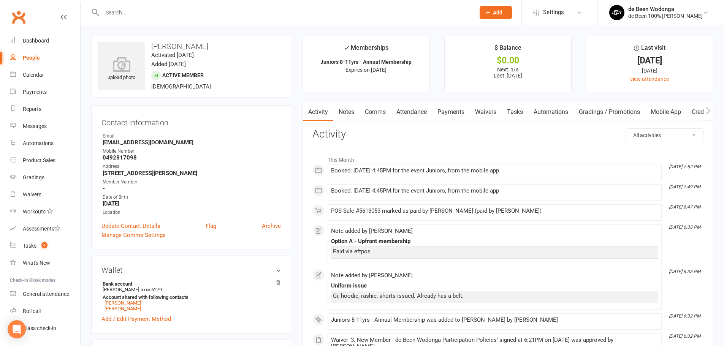
scroll to position [303, 0]
